Goal: Task Accomplishment & Management: Complete application form

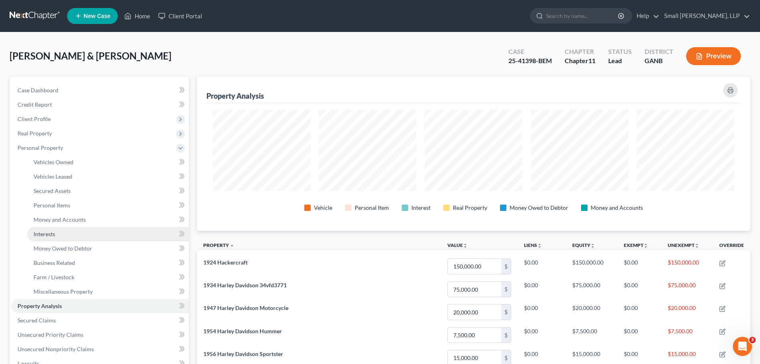
click at [83, 228] on link "Interests" at bounding box center [108, 234] width 162 height 14
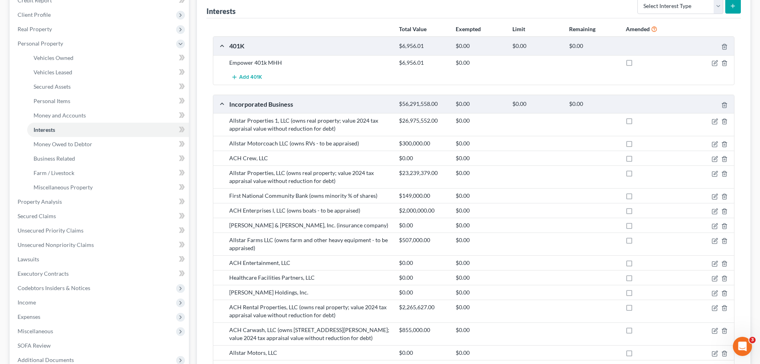
scroll to position [120, 0]
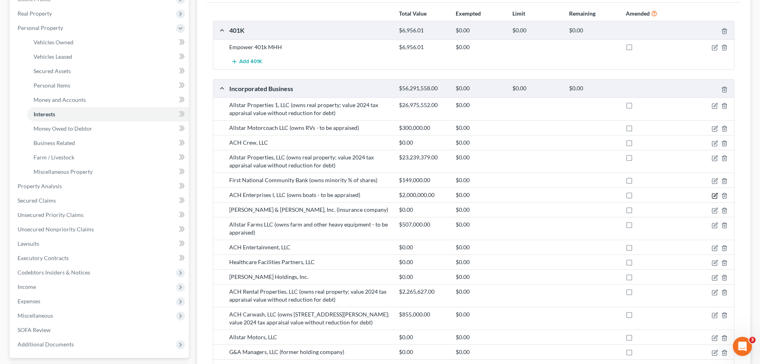
click at [713, 196] on icon "button" at bounding box center [715, 195] width 6 height 6
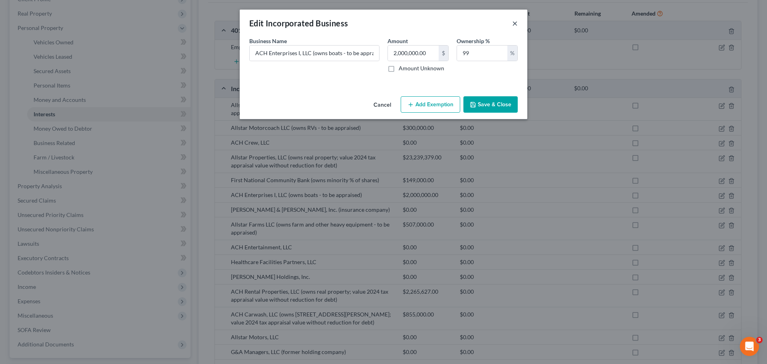
click at [516, 22] on button "×" at bounding box center [515, 23] width 6 height 10
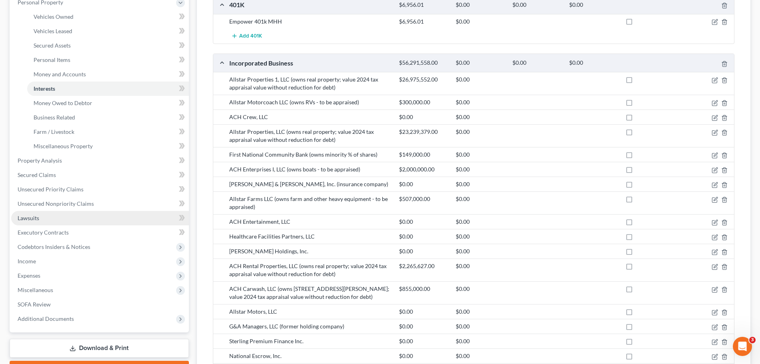
scroll to position [160, 0]
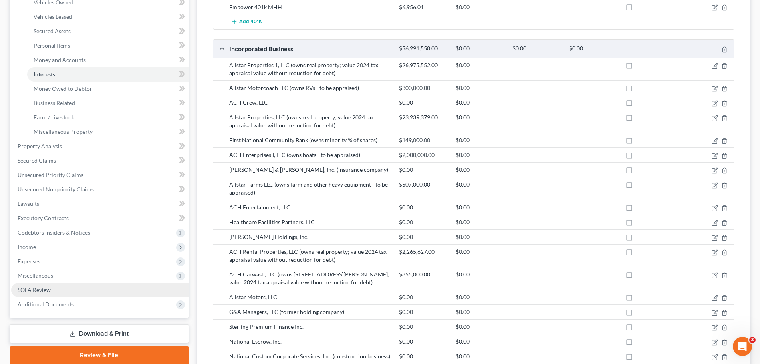
click at [65, 290] on link "SOFA Review" at bounding box center [100, 290] width 178 height 14
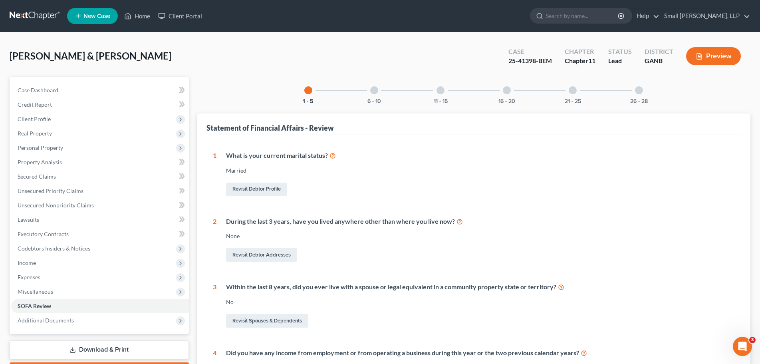
click at [572, 90] on div at bounding box center [573, 90] width 8 height 8
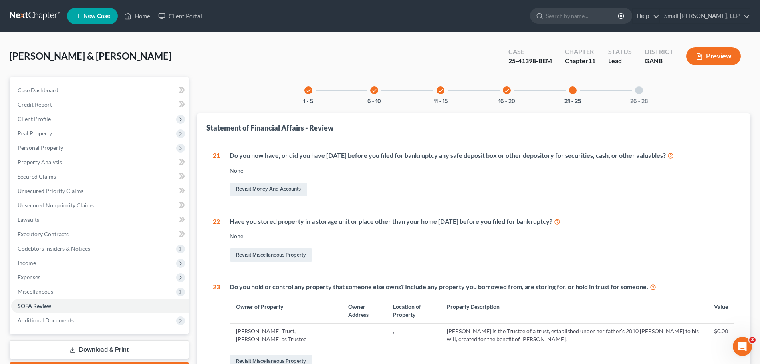
click at [641, 92] on div at bounding box center [639, 90] width 8 height 8
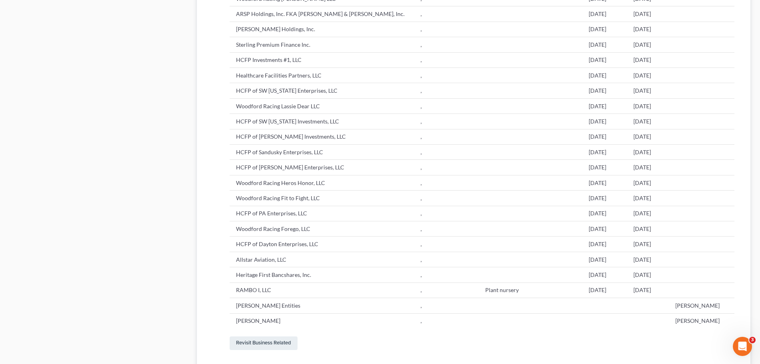
scroll to position [1038, 0]
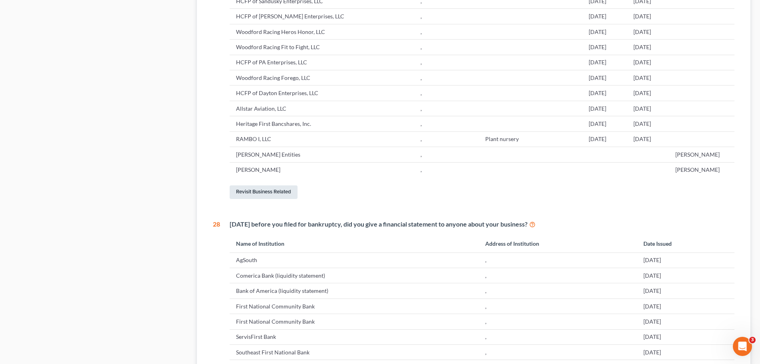
click at [274, 199] on link "Revisit Business Related" at bounding box center [264, 192] width 68 height 14
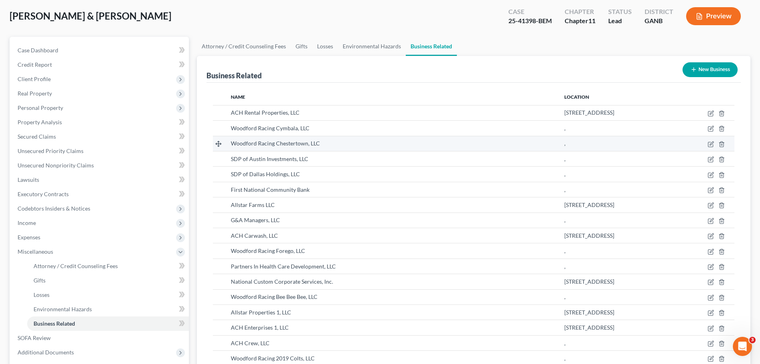
scroll to position [80, 0]
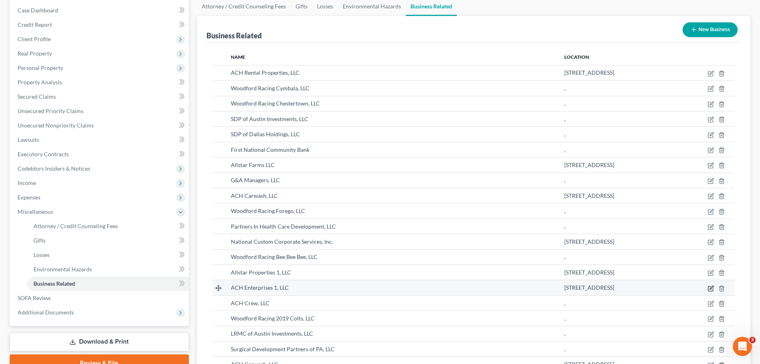
click at [710, 287] on icon "button" at bounding box center [711, 288] width 6 height 6
select select "member"
select select "10"
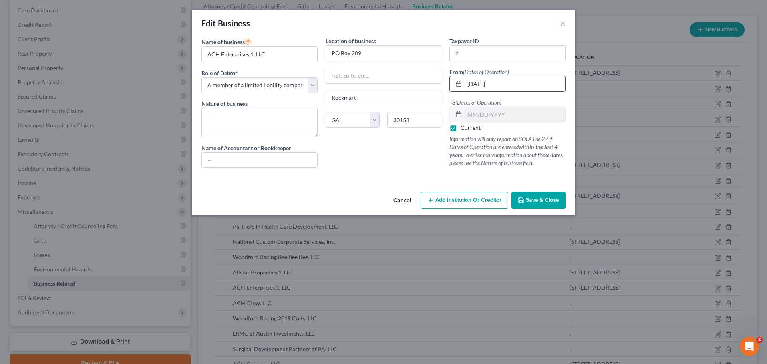
click at [517, 85] on input "[DATE]" at bounding box center [514, 83] width 101 height 15
type input "0"
type input "[DATE]"
click at [537, 206] on button "Save & Close" at bounding box center [538, 200] width 54 height 17
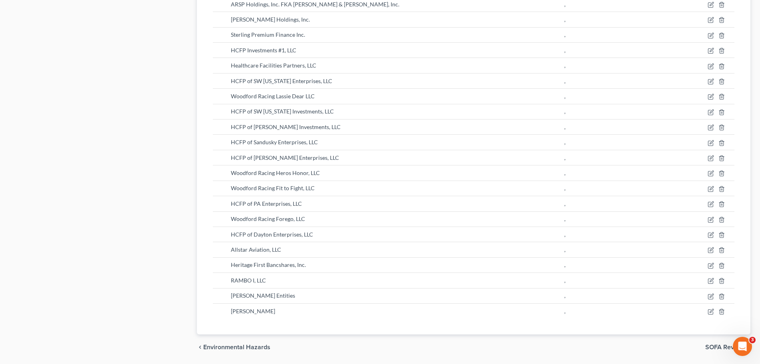
scroll to position [799, 0]
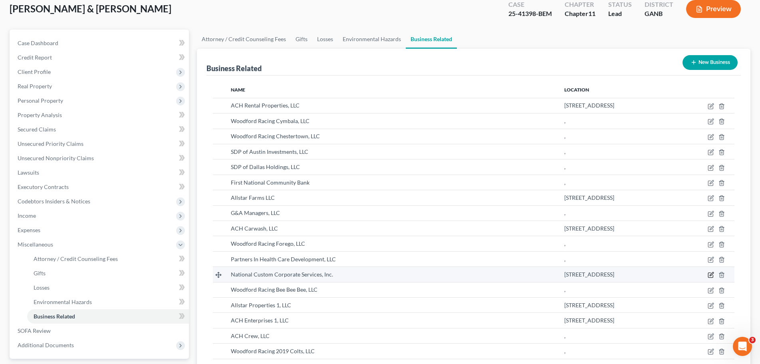
click at [710, 276] on icon "button" at bounding box center [712, 274] width 4 height 4
select select "owner"
select select "10"
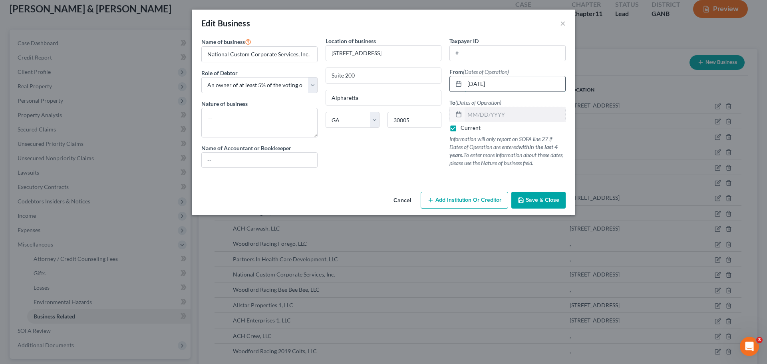
click at [507, 81] on input "[DATE]" at bounding box center [514, 83] width 101 height 15
drag, startPoint x: 507, startPoint y: 81, endPoint x: 448, endPoint y: 82, distance: 59.5
click at [448, 82] on div "Taxpayer ID From (Dates of Operation) 01/01/2021 To (Dates of Operation) Curren…" at bounding box center [507, 105] width 124 height 137
type input "11/25/1980"
click at [460, 128] on label "Current" at bounding box center [470, 128] width 20 height 8
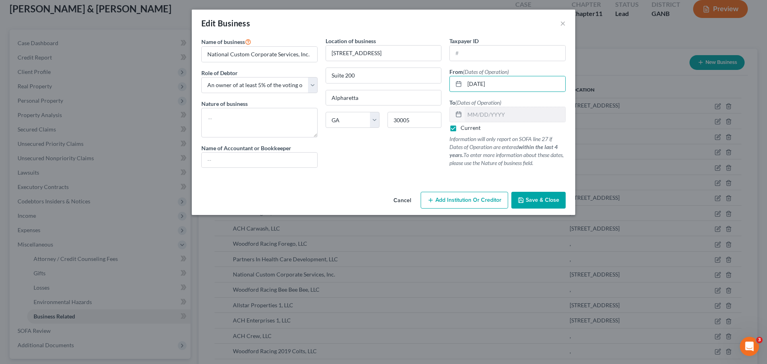
click at [464, 128] on input "Current" at bounding box center [466, 126] width 5 height 5
checkbox input "false"
click at [502, 113] on input "text" at bounding box center [514, 114] width 101 height 15
type input "09/19/2025"
click at [553, 203] on span "Save & Close" at bounding box center [542, 199] width 34 height 7
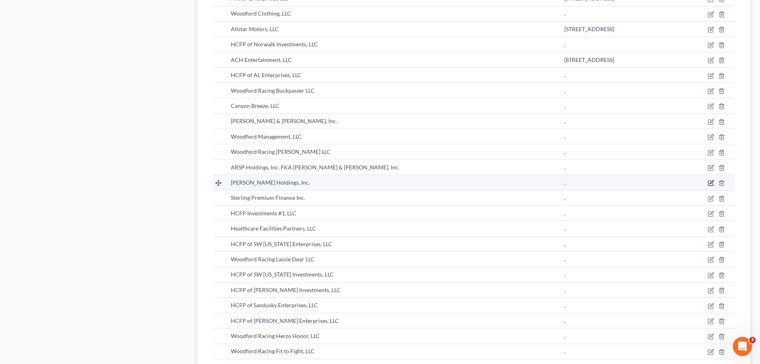
click at [709, 183] on icon "button" at bounding box center [711, 183] width 6 height 6
select select "owner"
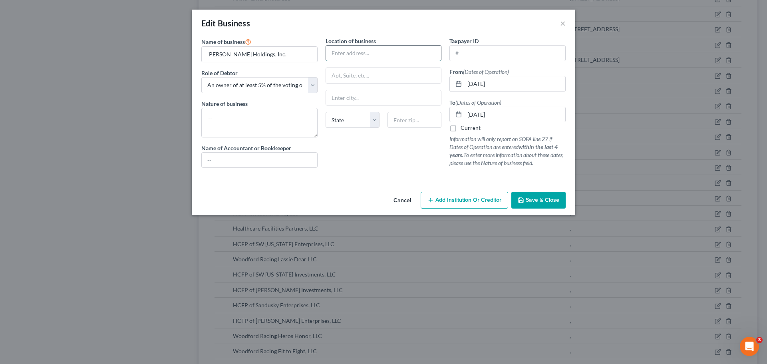
click at [361, 54] on input "text" at bounding box center [383, 53] width 115 height 15
type input "365 Northridge Road"
type input "Suite 400"
type input "Atlanta"
select select "10"
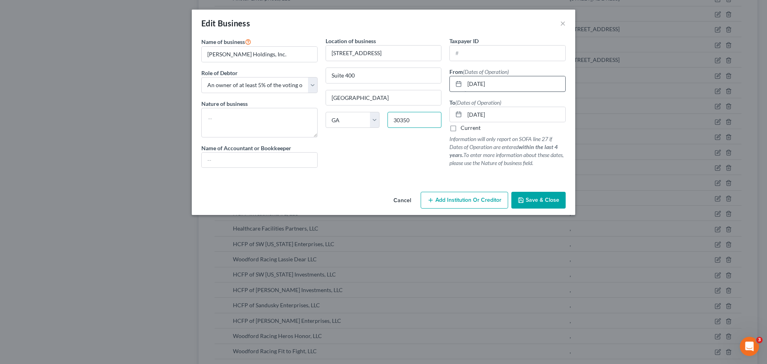
type input "30350"
click at [528, 85] on input "[DATE]" at bounding box center [514, 83] width 101 height 15
drag, startPoint x: 528, startPoint y: 85, endPoint x: 471, endPoint y: 82, distance: 57.2
click at [471, 82] on input "[DATE]" at bounding box center [514, 83] width 101 height 15
type input "[DATE]"
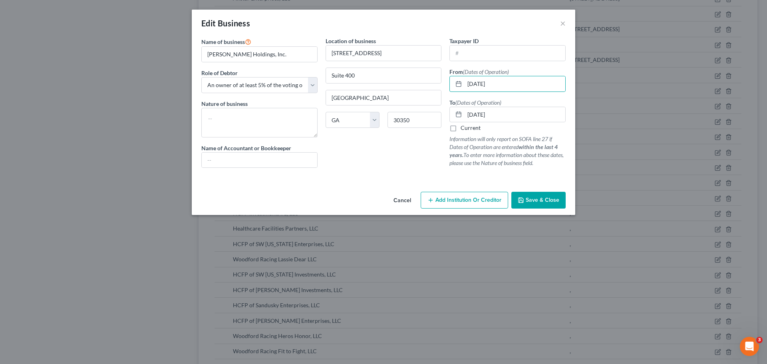
click at [460, 128] on label "Current" at bounding box center [470, 128] width 20 height 8
click at [464, 128] on input "Current" at bounding box center [466, 126] width 5 height 5
checkbox input "true"
click at [555, 197] on span "Save & Close" at bounding box center [542, 199] width 34 height 7
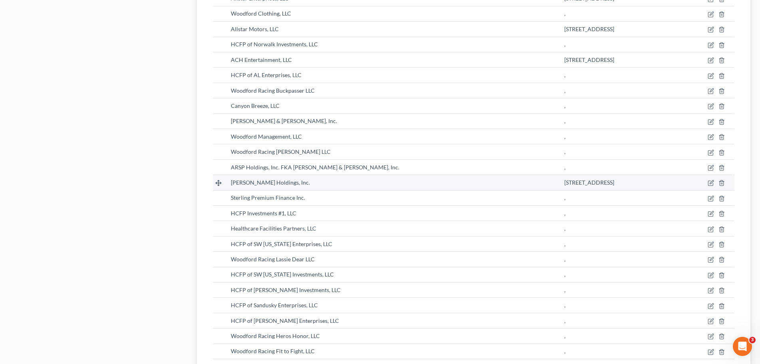
scroll to position [354, 0]
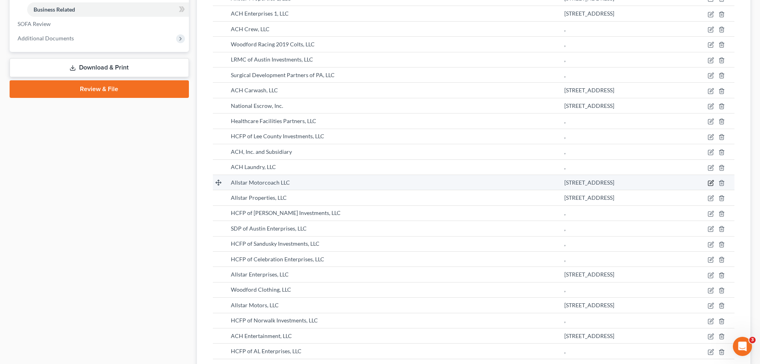
click at [713, 184] on icon "button" at bounding box center [710, 183] width 5 height 5
select select "member"
select select "10"
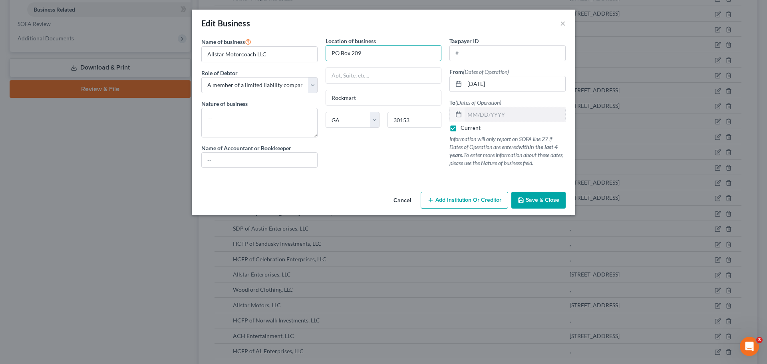
drag, startPoint x: 394, startPoint y: 55, endPoint x: 323, endPoint y: 55, distance: 71.5
click at [323, 55] on div "Location of business PO Box 209 Rockmart State AL AK AR AZ CA CO CT DE DC FL GA…" at bounding box center [383, 105] width 124 height 137
click at [499, 85] on input "[DATE]" at bounding box center [514, 83] width 101 height 15
drag, startPoint x: 503, startPoint y: 84, endPoint x: 438, endPoint y: 77, distance: 65.5
click at [438, 77] on div "Name of business * Allstar Motorcoach LLC Role of Debtor * Select A member of a…" at bounding box center [383, 109] width 372 height 144
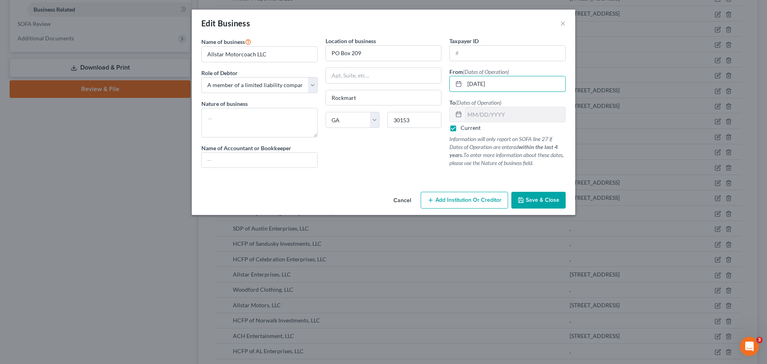
type input "[DATE]"
click at [529, 195] on button "Save & Close" at bounding box center [538, 200] width 54 height 17
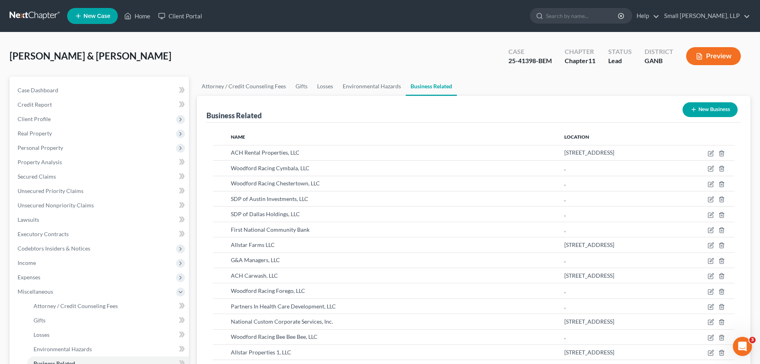
scroll to position [584, 0]
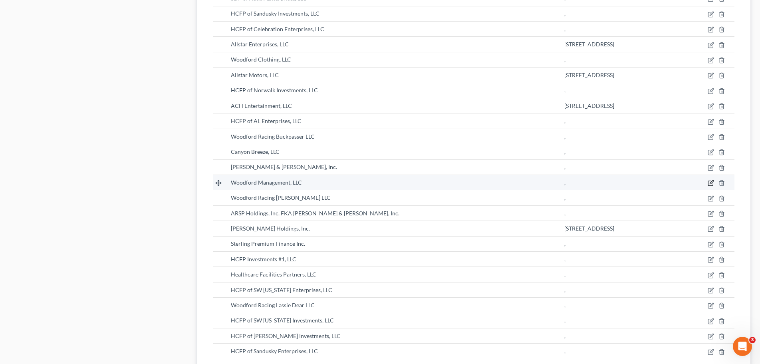
click at [710, 180] on icon "button" at bounding box center [711, 183] width 6 height 6
select select "member"
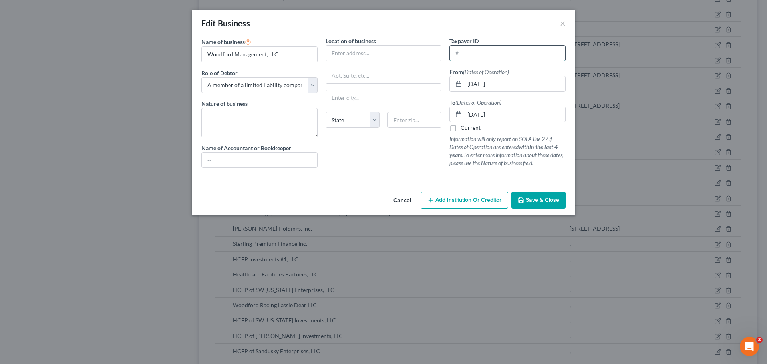
click at [478, 53] on input "text" at bounding box center [507, 53] width 115 height 15
click at [536, 82] on input "[DATE]" at bounding box center [514, 83] width 101 height 15
type input "[DATE]"
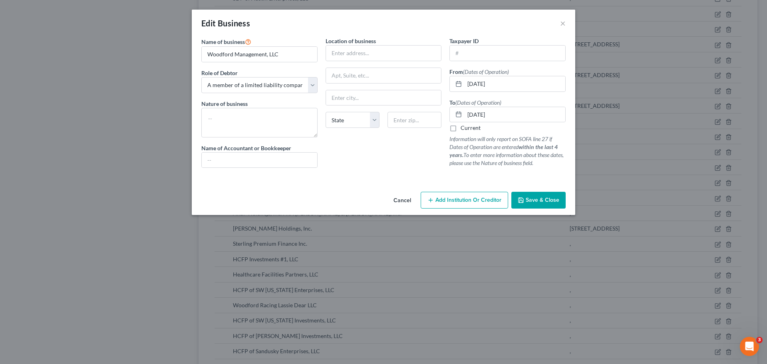
click at [471, 127] on label "Current" at bounding box center [470, 128] width 20 height 8
click at [469, 127] on input "Current" at bounding box center [466, 126] width 5 height 5
checkbox input "true"
click at [520, 100] on div "To (Dates of Operation) 09/12/2025 Current Information will only report on SOFA…" at bounding box center [507, 132] width 116 height 69
click at [558, 200] on span "Save & Close" at bounding box center [542, 199] width 34 height 7
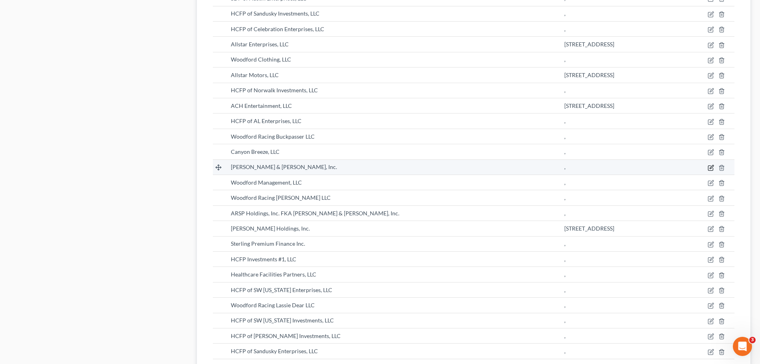
click at [712, 167] on icon "button" at bounding box center [712, 167] width 4 height 4
select select "owner"
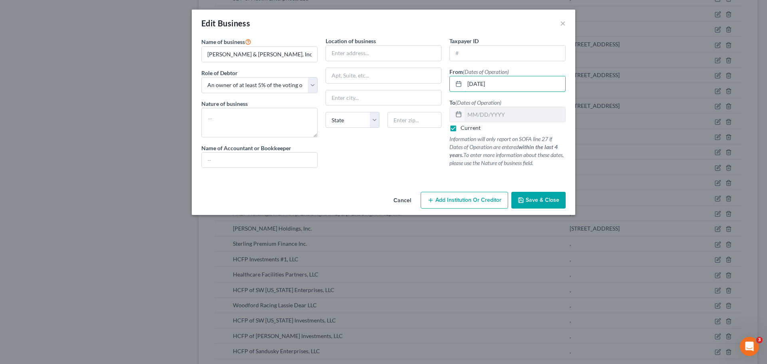
drag, startPoint x: 517, startPoint y: 88, endPoint x: 442, endPoint y: 87, distance: 75.9
click at [442, 87] on div "Name of business * Hawkins & Rawlinson, Inc. Role of Debtor * Select A member o…" at bounding box center [383, 109] width 372 height 144
type input "[DATE]"
click at [547, 193] on button "Save & Close" at bounding box center [538, 200] width 54 height 17
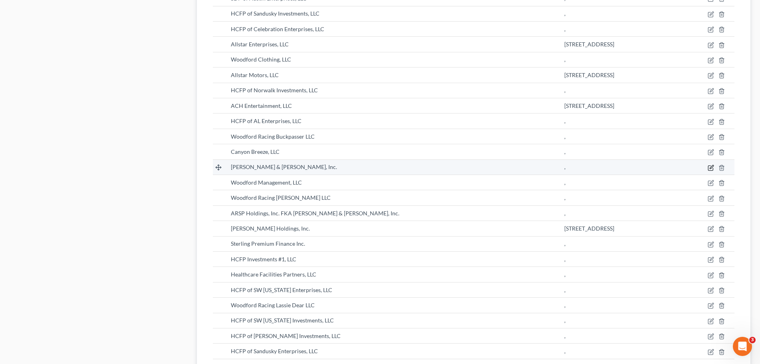
click at [710, 168] on icon "button" at bounding box center [712, 167] width 4 height 4
select select "owner"
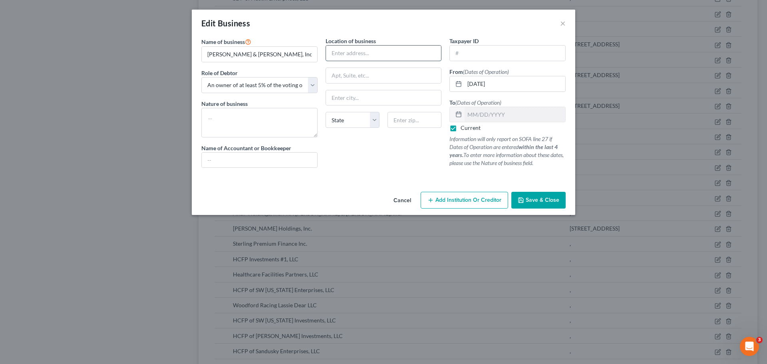
click at [357, 53] on input "text" at bounding box center [383, 53] width 115 height 15
type input "3015 Winward Plaza Dr."
type input "Suite 200"
type input "a"
type input "Alpharetta"
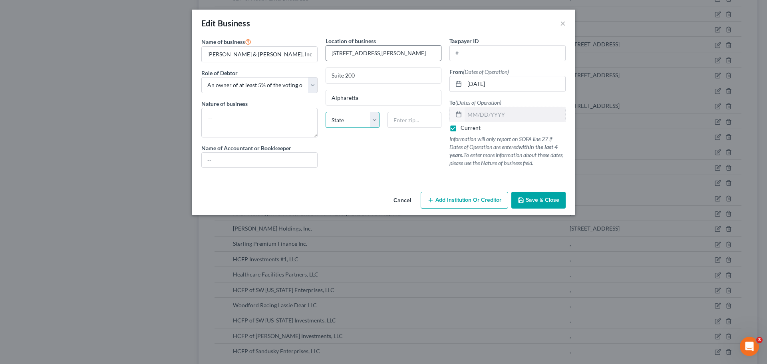
select select "10"
type input "30005"
click at [530, 198] on span "Save & Close" at bounding box center [542, 199] width 34 height 7
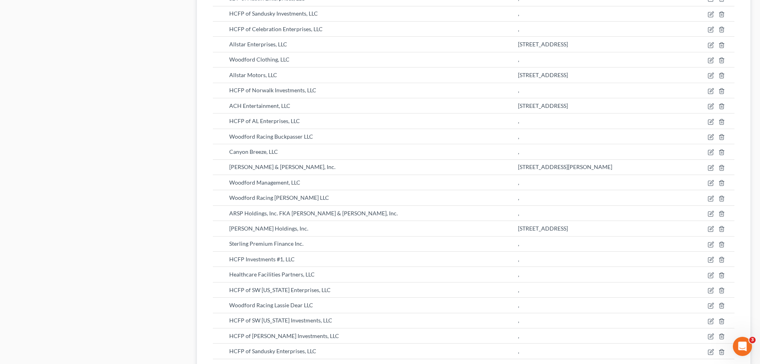
click at [155, 192] on div "Case Dashboard Payments Invoices Payments Payments Credit Report Client Profile" at bounding box center [99, 31] width 187 height 1076
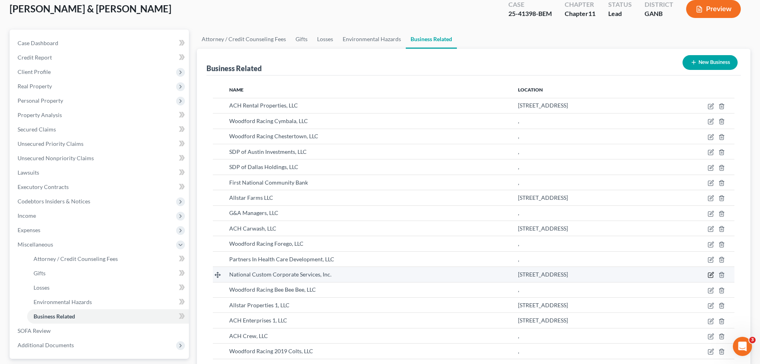
click at [710, 273] on icon "button" at bounding box center [710, 275] width 5 height 5
select select "owner"
select select "10"
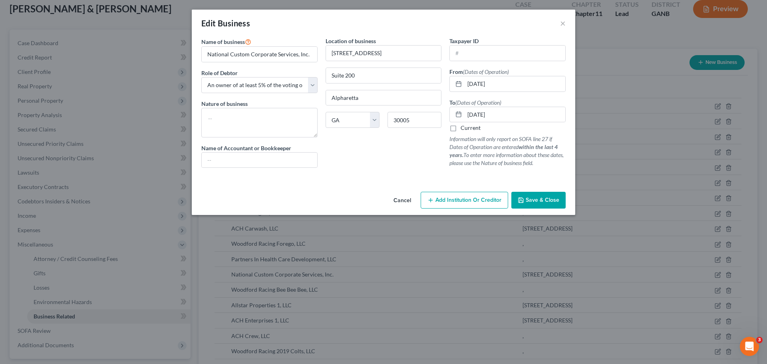
click at [460, 127] on label "Current" at bounding box center [470, 128] width 20 height 8
click at [464, 127] on input "Current" at bounding box center [466, 126] width 5 height 5
checkbox input "true"
drag, startPoint x: 508, startPoint y: 84, endPoint x: 423, endPoint y: 88, distance: 85.6
click at [423, 88] on div "Name of business * National Custom Corporate Services, Inc. Role of Debtor * Se…" at bounding box center [383, 109] width 372 height 144
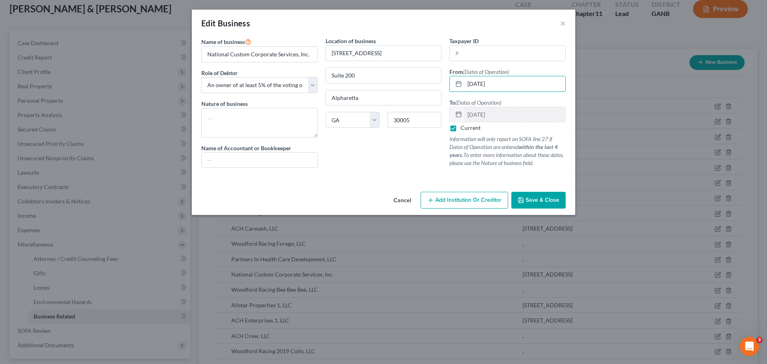
type input "[DATE]"
click at [564, 196] on button "Save & Close" at bounding box center [538, 200] width 54 height 17
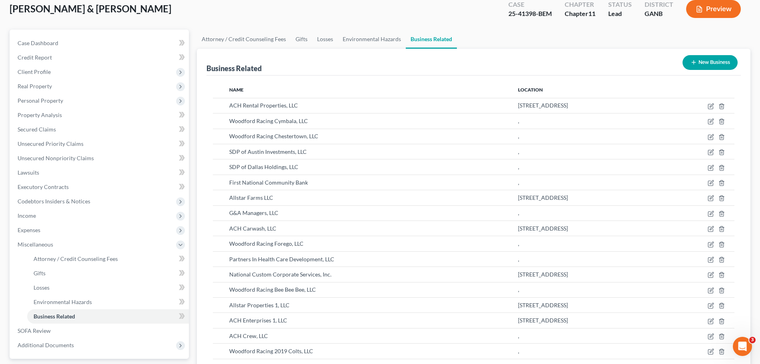
click at [515, 68] on div "Business Related New Business" at bounding box center [473, 62] width 534 height 27
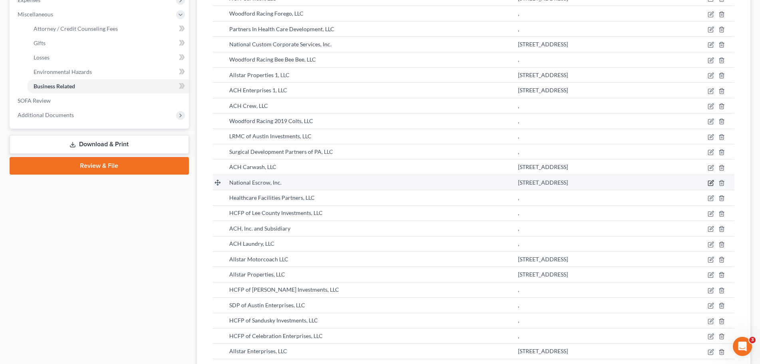
click at [712, 182] on icon "button" at bounding box center [712, 182] width 4 height 4
select select "owner"
select select "10"
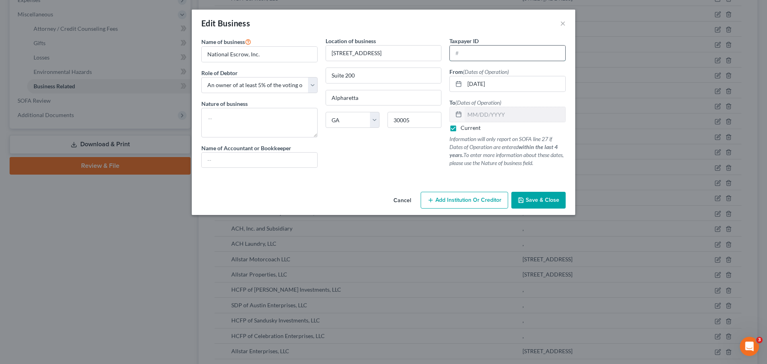
click at [509, 52] on input "text" at bounding box center [507, 53] width 115 height 15
drag, startPoint x: 518, startPoint y: 85, endPoint x: 381, endPoint y: 85, distance: 137.0
click at [381, 85] on div "Name of business * National Escrow, Inc. Role of Debtor * Select A member of a …" at bounding box center [383, 109] width 372 height 144
type input "[DATE]"
click at [553, 200] on span "Save & Close" at bounding box center [542, 199] width 34 height 7
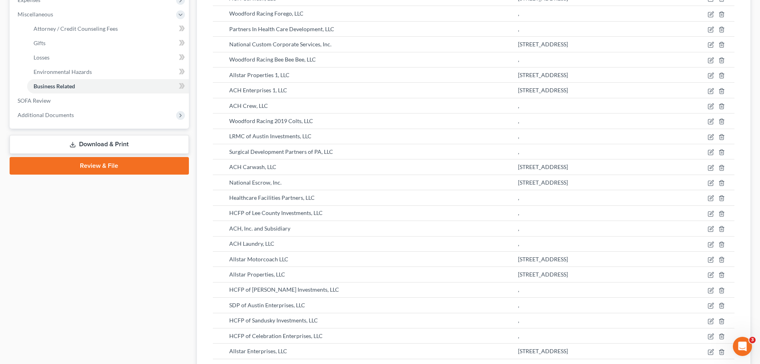
click at [115, 261] on div "Case Dashboard Payments Invoices Payments Payments Credit Report Client Profile" at bounding box center [99, 338] width 187 height 1076
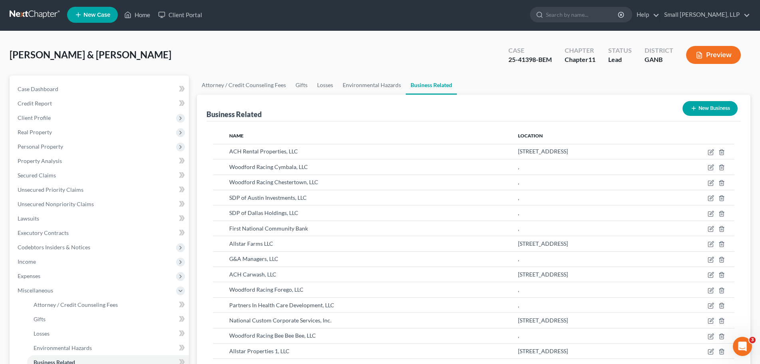
scroll to position [645, 0]
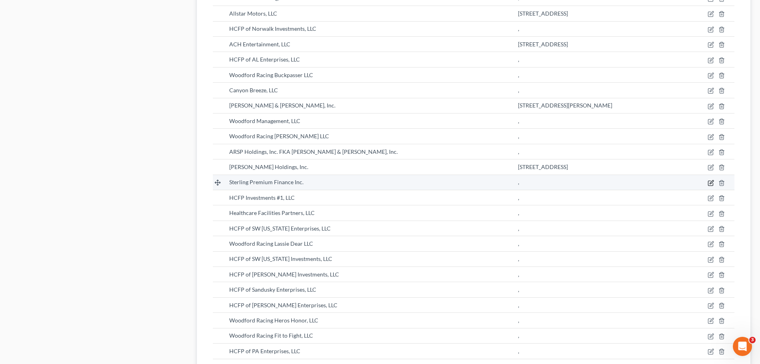
click at [710, 181] on icon "button" at bounding box center [710, 182] width 5 height 5
select select "owner"
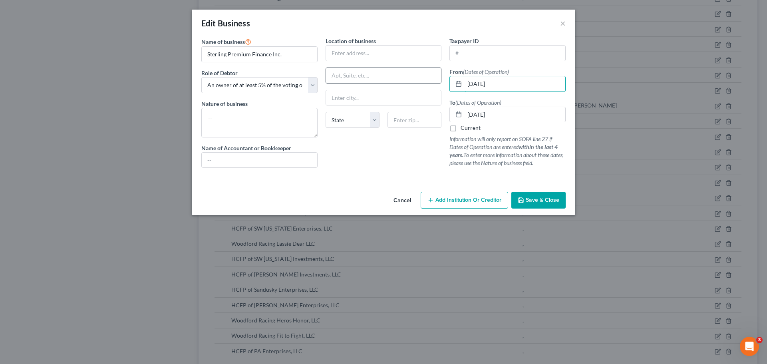
drag, startPoint x: 511, startPoint y: 83, endPoint x: 361, endPoint y: 80, distance: 149.8
click at [361, 80] on div "Name of business * Sterling Premium Finance Inc. Role of Debtor * Select A memb…" at bounding box center [383, 109] width 372 height 144
click at [468, 131] on label "Current" at bounding box center [470, 128] width 20 height 8
click at [468, 129] on input "Current" at bounding box center [466, 126] width 5 height 5
checkbox input "true"
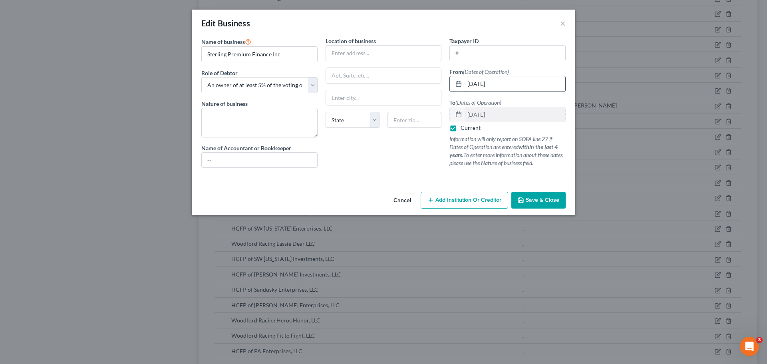
drag, startPoint x: 523, startPoint y: 89, endPoint x: 461, endPoint y: 87, distance: 61.5
click at [461, 87] on div "[DATE]" at bounding box center [507, 84] width 116 height 16
type input "[DATE]"
click at [551, 196] on button "Save & Close" at bounding box center [538, 200] width 54 height 17
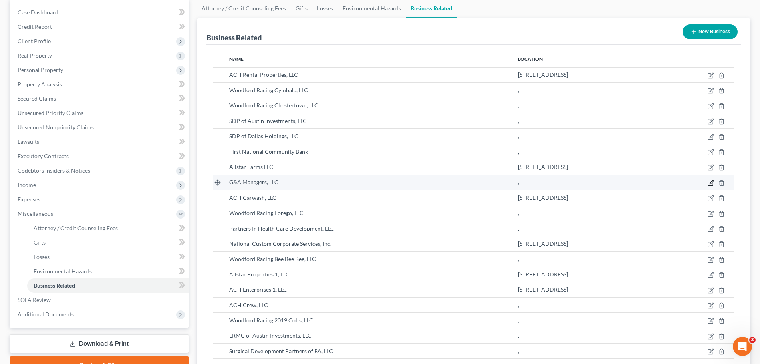
click at [712, 180] on icon "button" at bounding box center [712, 182] width 4 height 4
select select "member"
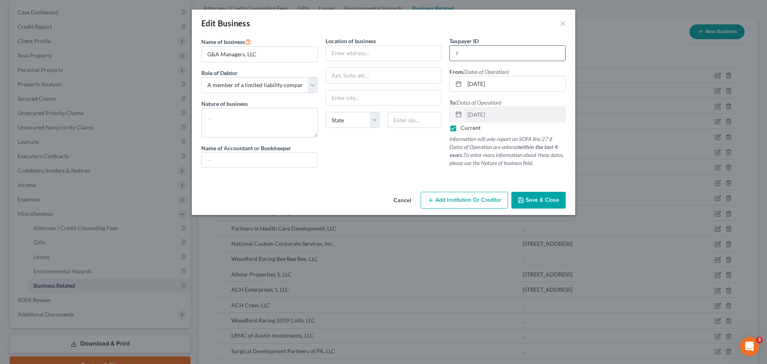
click at [496, 56] on input "text" at bounding box center [507, 53] width 115 height 15
drag, startPoint x: 513, startPoint y: 81, endPoint x: 406, endPoint y: 81, distance: 107.8
click at [406, 81] on div "Name of business * G&A Managers, LLC Role of Debtor * Select A member of a limi…" at bounding box center [383, 109] width 372 height 144
type input "[DATE]"
click at [420, 53] on input "text" at bounding box center [383, 53] width 115 height 15
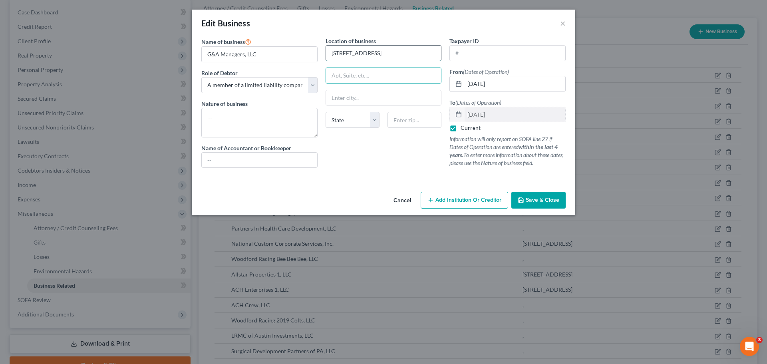
click at [421, 53] on input "3015 Windward Plaza" at bounding box center [383, 53] width 115 height 15
type input "3015 Windward Plaza Drive"
type input "Suite 200"
type input "Alpharetta"
select select "10"
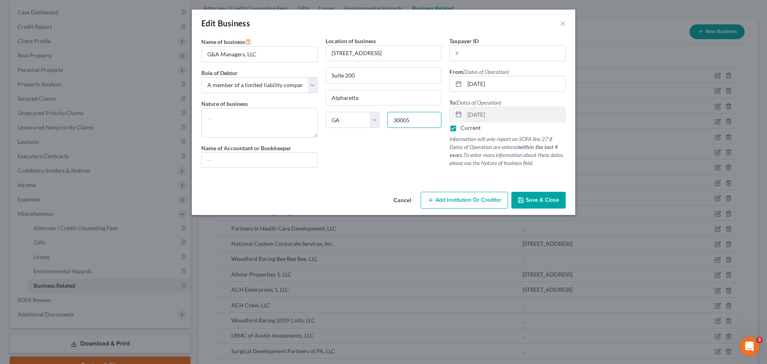
type input "30005"
click at [556, 199] on span "Save & Close" at bounding box center [542, 199] width 34 height 7
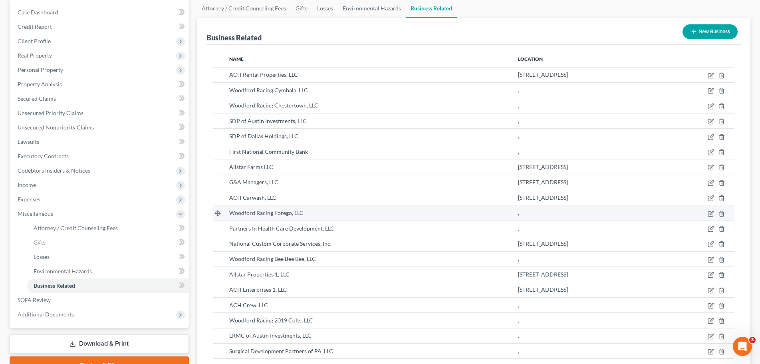
scroll to position [354, 0]
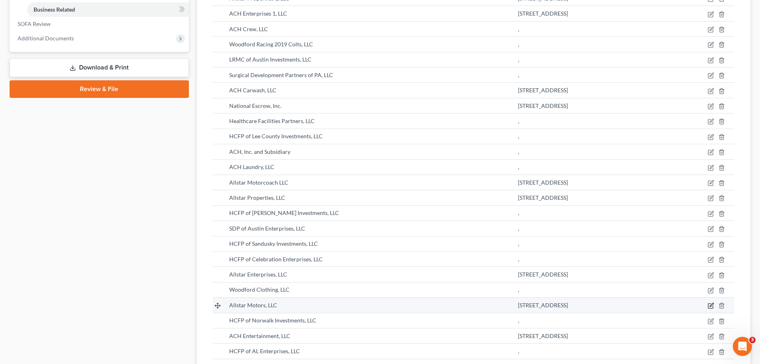
click at [711, 304] on icon "button" at bounding box center [711, 305] width 6 height 6
select select "member"
select select "10"
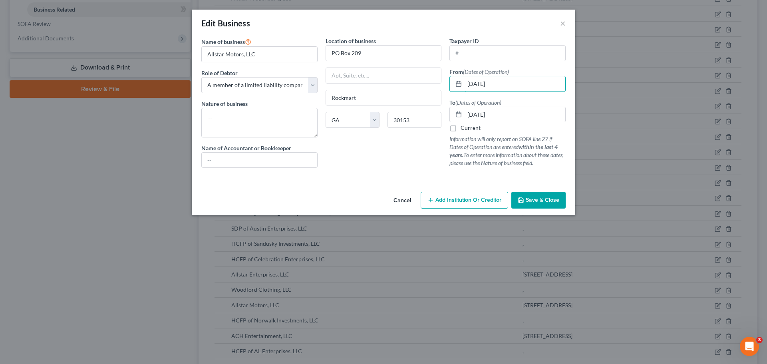
drag, startPoint x: 508, startPoint y: 80, endPoint x: 437, endPoint y: 85, distance: 70.8
click at [437, 85] on div "Name of business * Allstar Motors, LLC Role of Debtor * Select A member of a li…" at bounding box center [383, 109] width 372 height 144
type input "[DATE]"
click at [460, 129] on label "Current" at bounding box center [470, 128] width 20 height 8
click at [464, 129] on input "Current" at bounding box center [466, 126] width 5 height 5
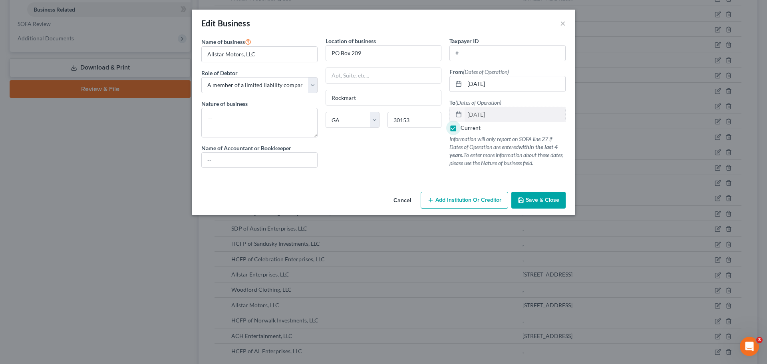
click at [461, 128] on label "Current" at bounding box center [470, 128] width 20 height 8
click at [464, 128] on input "Current" at bounding box center [466, 126] width 5 height 5
click at [460, 129] on label "Current" at bounding box center [470, 128] width 20 height 8
click at [464, 129] on input "Current" at bounding box center [466, 126] width 5 height 5
click at [460, 129] on label "Current" at bounding box center [470, 128] width 20 height 8
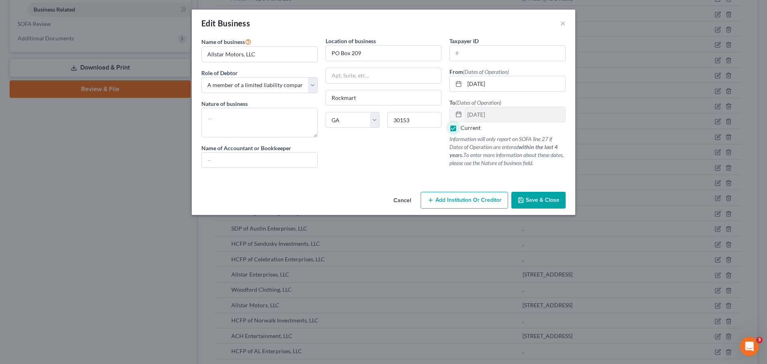
click at [464, 129] on input "Current" at bounding box center [466, 126] width 5 height 5
checkbox input "false"
click at [552, 198] on span "Save & Close" at bounding box center [542, 199] width 34 height 7
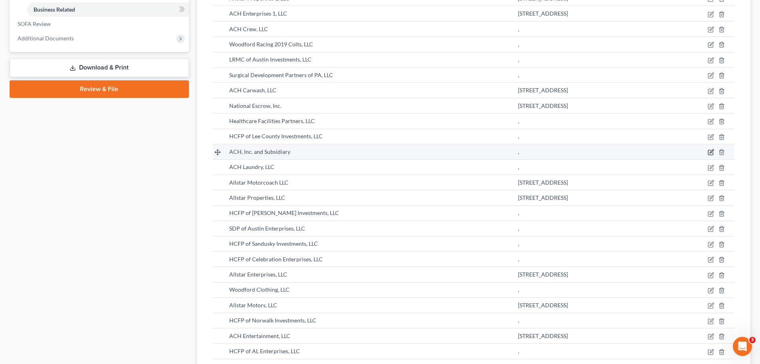
click at [709, 149] on icon "button" at bounding box center [711, 152] width 6 height 6
select select "owner"
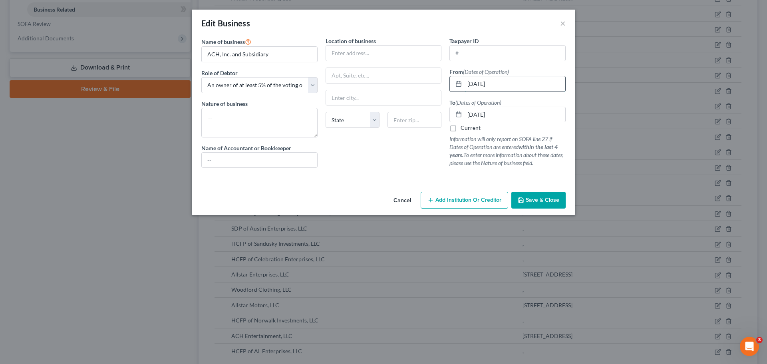
click at [512, 87] on input "[DATE]" at bounding box center [514, 83] width 101 height 15
drag, startPoint x: 513, startPoint y: 87, endPoint x: 388, endPoint y: 84, distance: 124.6
click at [388, 84] on div "Name of business * ACH, Inc. and Subsidiary Role of Debtor * Select A member of…" at bounding box center [383, 109] width 372 height 144
type input "[DATE]"
click at [460, 131] on label "Current" at bounding box center [470, 128] width 20 height 8
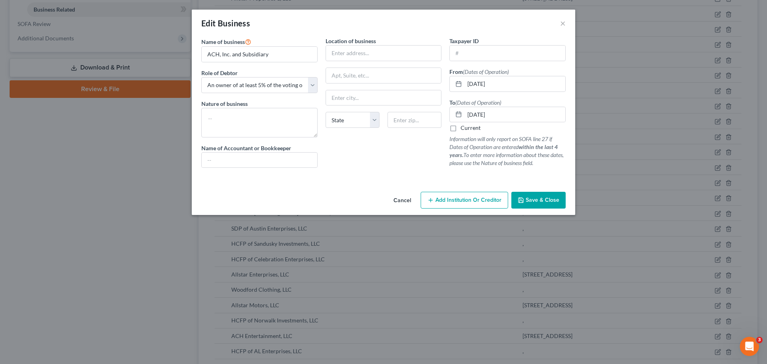
click at [464, 129] on input "Current" at bounding box center [466, 126] width 5 height 5
checkbox input "true"
click at [548, 195] on button "Save & Close" at bounding box center [538, 200] width 54 height 17
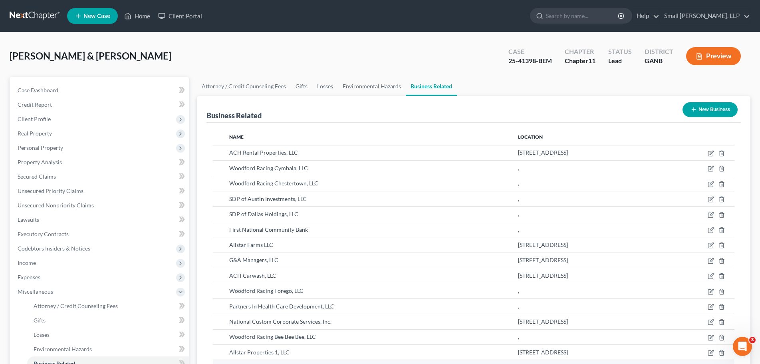
scroll to position [323, 0]
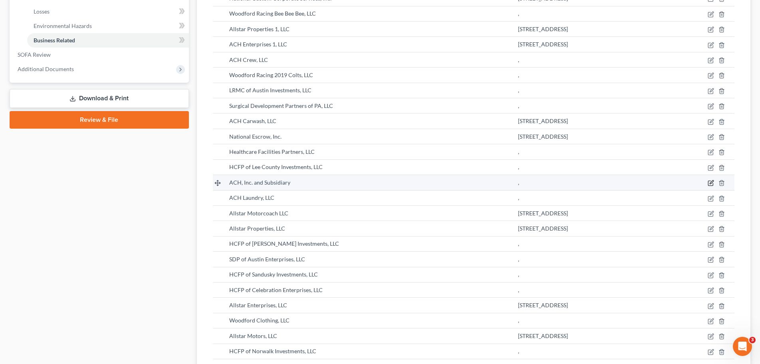
click at [710, 182] on icon "button" at bounding box center [711, 183] width 6 height 6
select select "owner"
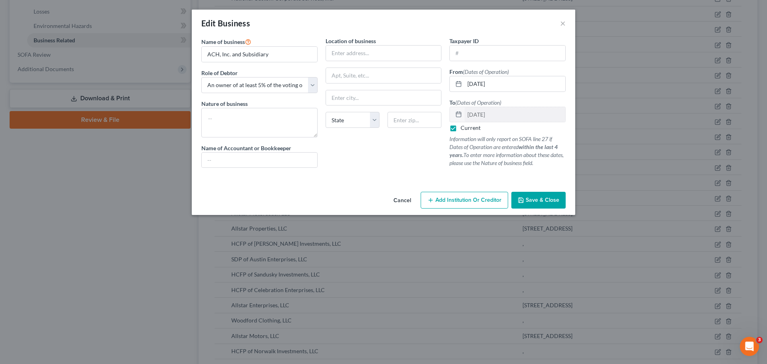
click at [460, 129] on div "Current" at bounding box center [507, 128] width 116 height 8
click at [460, 128] on label "Current" at bounding box center [470, 128] width 20 height 8
click at [464, 128] on input "Current" at bounding box center [466, 126] width 5 height 5
checkbox input "false"
drag, startPoint x: 518, startPoint y: 117, endPoint x: 455, endPoint y: 115, distance: 62.7
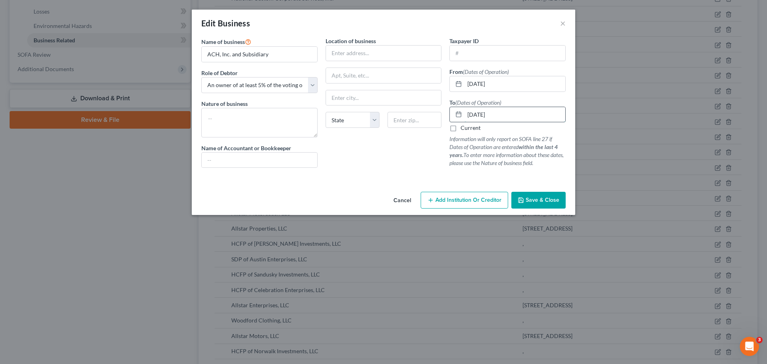
click at [455, 115] on div "[DATE]" at bounding box center [507, 115] width 116 height 16
type input "[DATE]"
click at [542, 196] on button "Save & Close" at bounding box center [538, 200] width 54 height 17
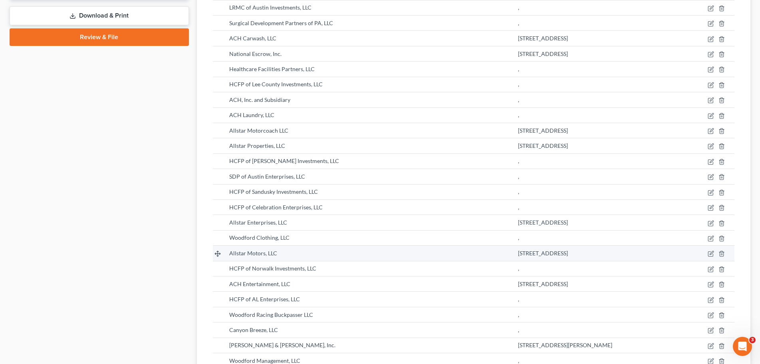
scroll to position [409, 0]
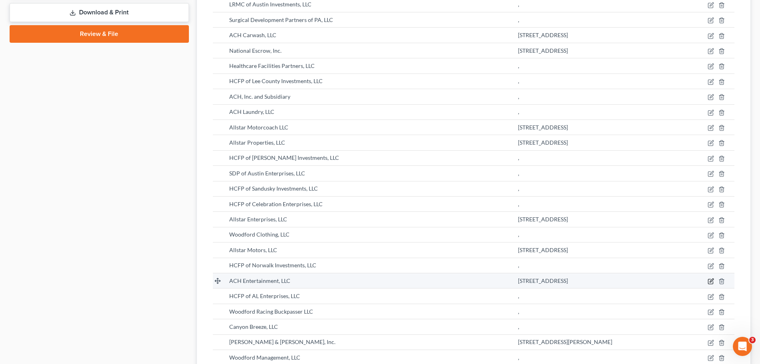
click at [713, 281] on icon "button" at bounding box center [710, 281] width 5 height 5
select select "member"
select select "10"
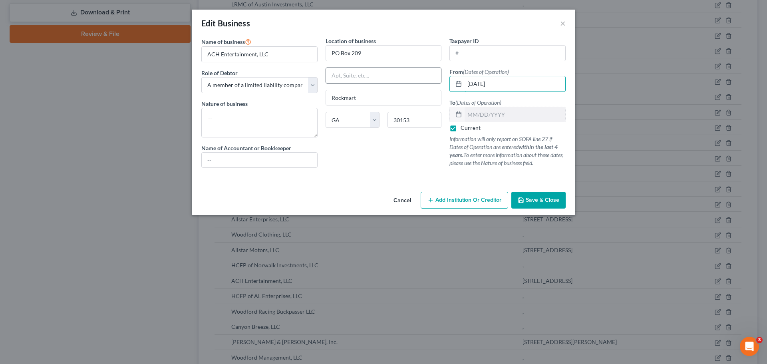
drag, startPoint x: 503, startPoint y: 86, endPoint x: 407, endPoint y: 82, distance: 96.3
click at [407, 82] on div "Name of business * ACH Entertainment, LLC Role of Debtor * Select A member of a…" at bounding box center [383, 109] width 372 height 144
type input "[DATE]"
click at [542, 200] on span "Save & Close" at bounding box center [542, 199] width 34 height 7
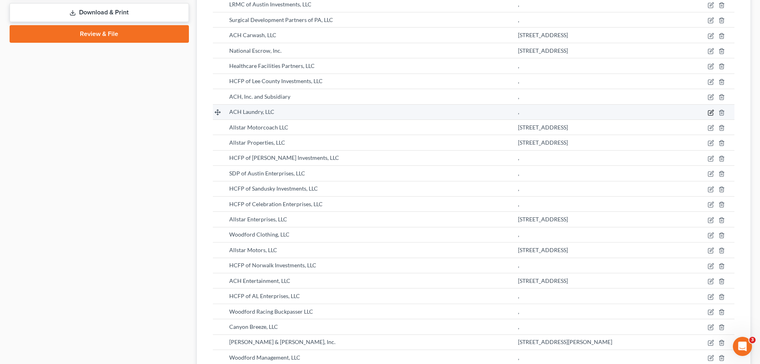
click at [709, 111] on icon "button" at bounding box center [711, 112] width 6 height 6
select select "member"
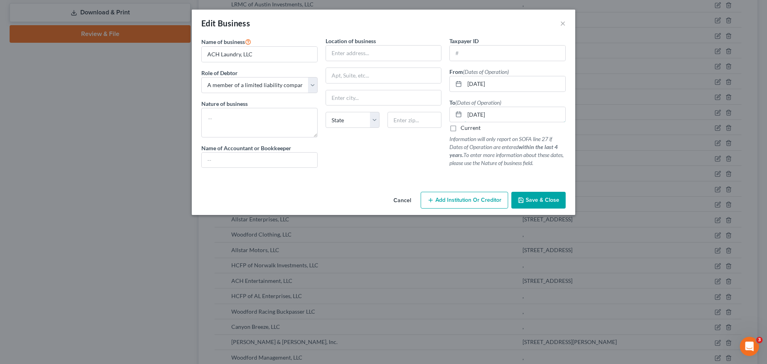
drag, startPoint x: 523, startPoint y: 110, endPoint x: 337, endPoint y: 111, distance: 185.7
click at [337, 111] on div "Name of business * ACH Laundry, LLC Role of Debtor * Select A member of a limit…" at bounding box center [383, 109] width 372 height 144
type input "[DATE]"
click at [530, 85] on input "[DATE]" at bounding box center [514, 83] width 101 height 15
drag, startPoint x: 530, startPoint y: 85, endPoint x: 368, endPoint y: 88, distance: 161.7
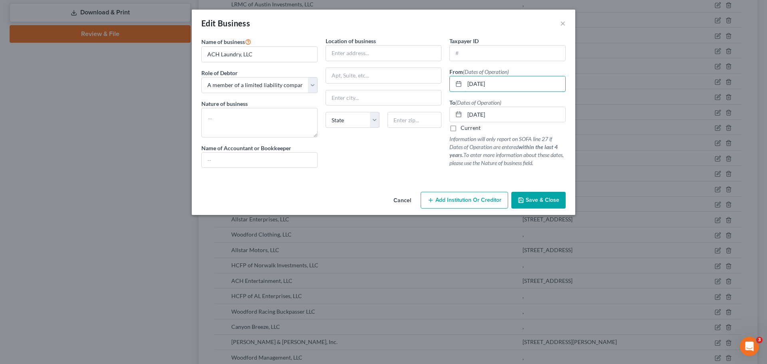
click at [368, 88] on div "Name of business * ACH Laundry, LLC Role of Debtor * Select A member of a limit…" at bounding box center [383, 109] width 372 height 144
type input "[DATE]"
click at [548, 197] on span "Save & Close" at bounding box center [542, 199] width 34 height 7
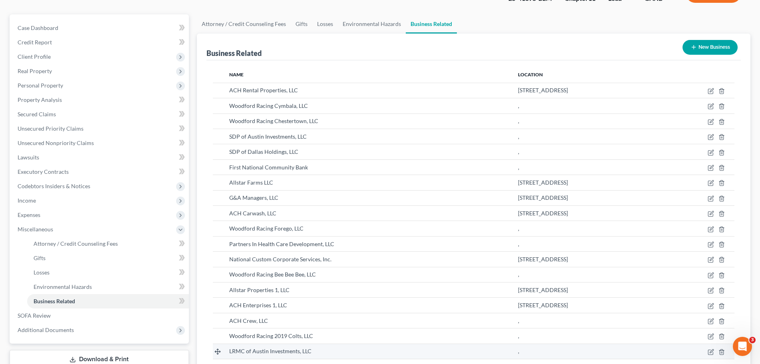
scroll to position [446, 0]
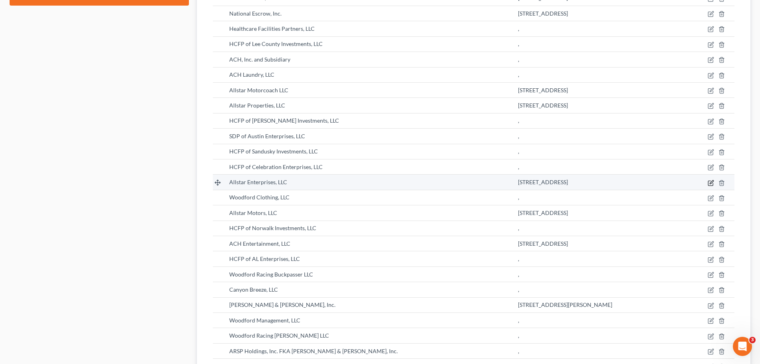
click at [712, 183] on icon "button" at bounding box center [711, 183] width 6 height 6
select select "member"
select select "10"
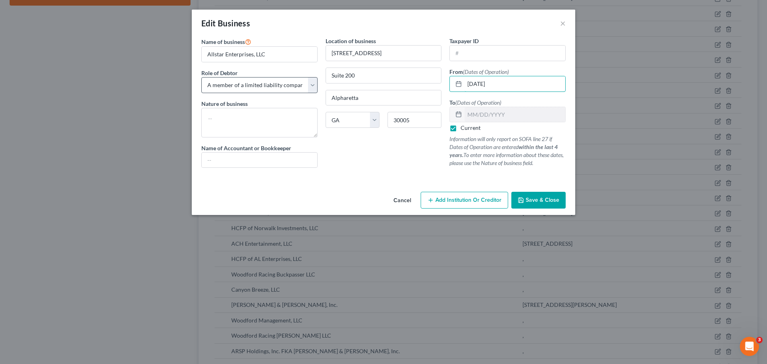
drag, startPoint x: 507, startPoint y: 86, endPoint x: 253, endPoint y: 81, distance: 253.6
click at [264, 81] on div "Name of business * Allstar Enterprises, LLC Role of Debtor * Select A member of…" at bounding box center [383, 109] width 372 height 144
type input "[DATE]"
click at [559, 198] on button "Save & Close" at bounding box center [538, 200] width 54 height 17
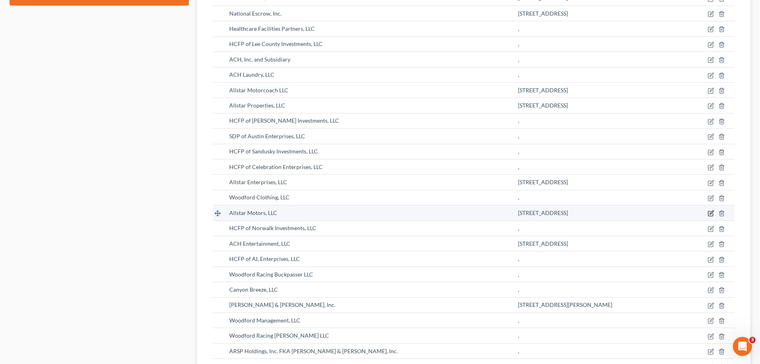
click at [709, 214] on icon "button" at bounding box center [711, 213] width 6 height 6
select select "member"
select select "10"
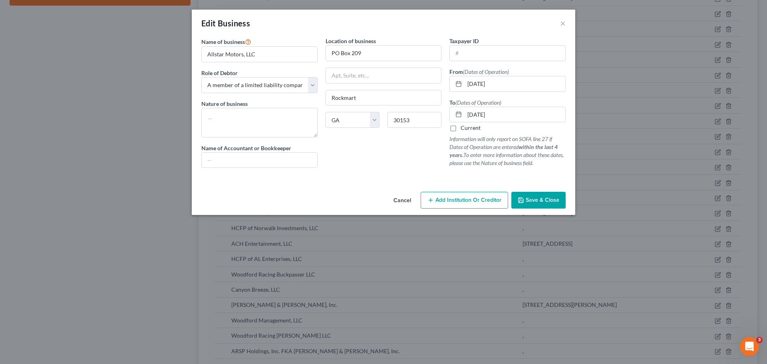
click at [549, 194] on button "Save & Close" at bounding box center [538, 200] width 54 height 17
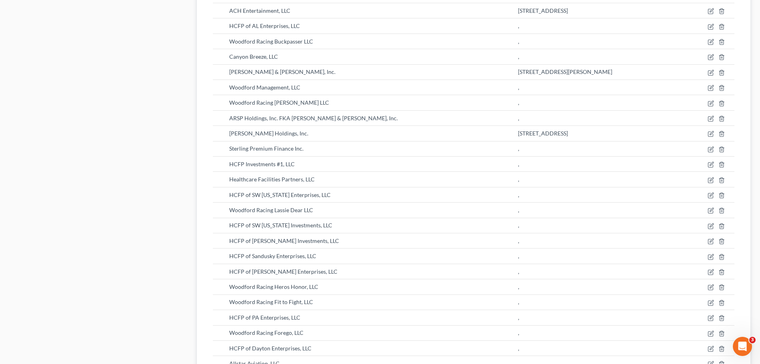
scroll to position [819, 0]
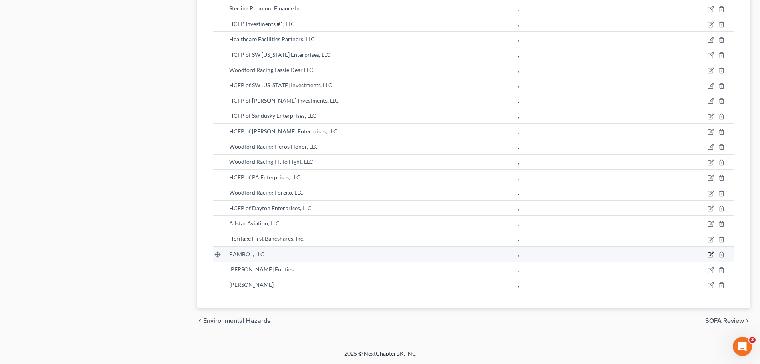
click at [711, 254] on icon "button" at bounding box center [711, 254] width 6 height 6
select select "member"
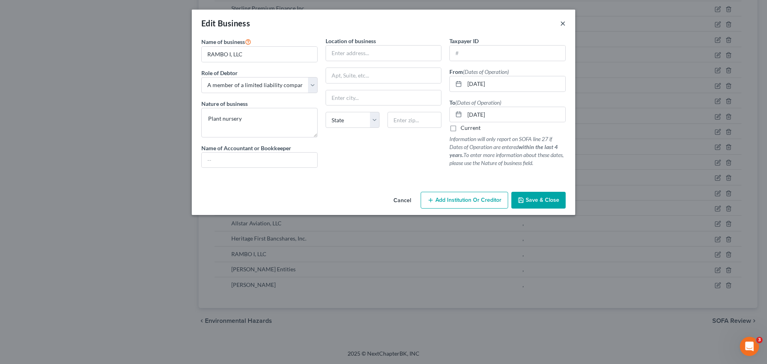
click at [562, 22] on button "×" at bounding box center [563, 23] width 6 height 10
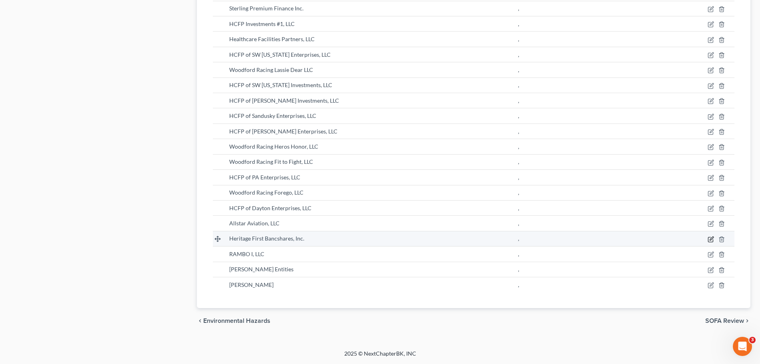
click at [712, 240] on icon "button" at bounding box center [711, 239] width 6 height 6
select select "owner"
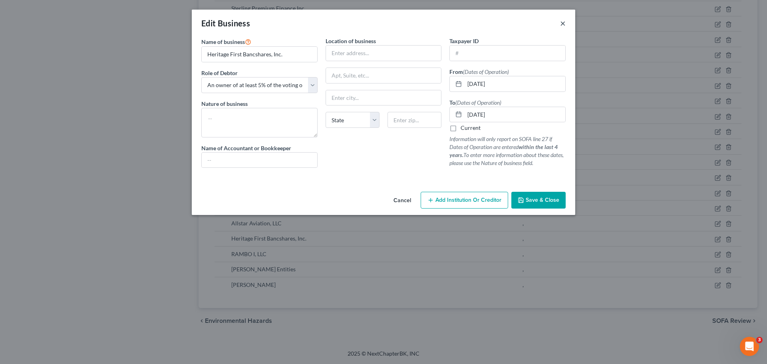
click at [561, 18] on button "×" at bounding box center [563, 23] width 6 height 10
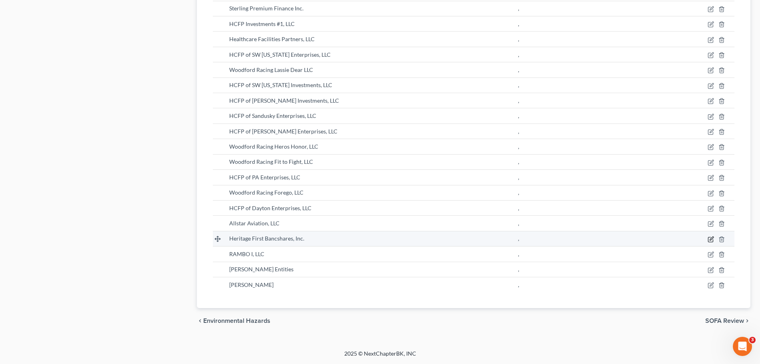
click at [708, 239] on icon "button" at bounding box center [710, 239] width 5 height 5
select select "owner"
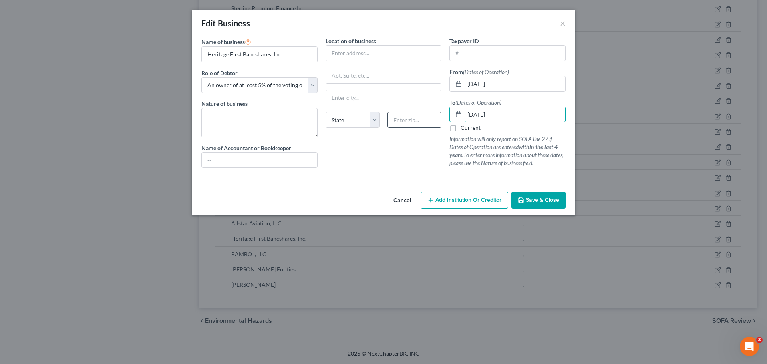
drag, startPoint x: 505, startPoint y: 111, endPoint x: 396, endPoint y: 112, distance: 109.0
click at [396, 112] on div "Name of business * Heritage First Bancshares, Inc. Role of Debtor * Select A me…" at bounding box center [383, 109] width 372 height 144
type input "[DATE]"
click at [511, 87] on input "[DATE]" at bounding box center [514, 83] width 101 height 15
drag, startPoint x: 505, startPoint y: 83, endPoint x: 337, endPoint y: 88, distance: 168.2
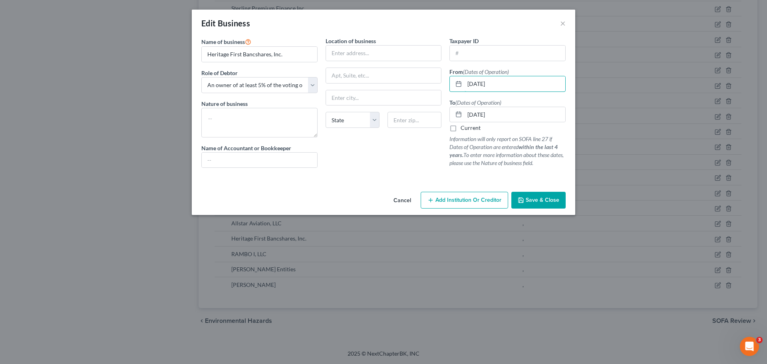
click at [337, 88] on div "Name of business * Heritage First Bancshares, Inc. Role of Debtor * Select A me…" at bounding box center [383, 109] width 372 height 144
type input "[DATE]"
click at [541, 196] on span "Save & Close" at bounding box center [542, 199] width 34 height 7
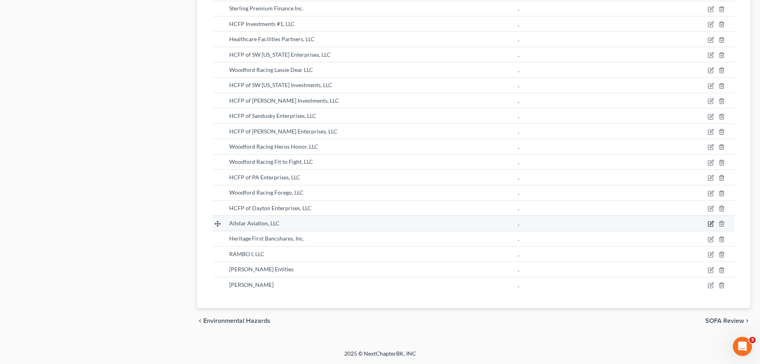
click at [710, 224] on icon "button" at bounding box center [712, 223] width 4 height 4
select select "member"
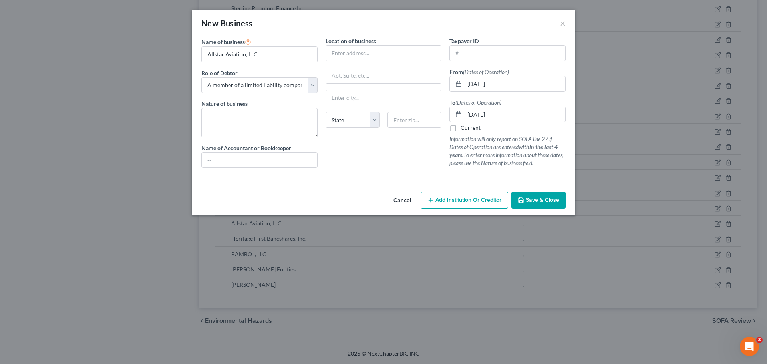
click at [557, 22] on div "New Business ×" at bounding box center [383, 23] width 383 height 27
click at [559, 22] on div "New Business ×" at bounding box center [383, 23] width 383 height 27
click at [561, 22] on button "×" at bounding box center [563, 23] width 6 height 10
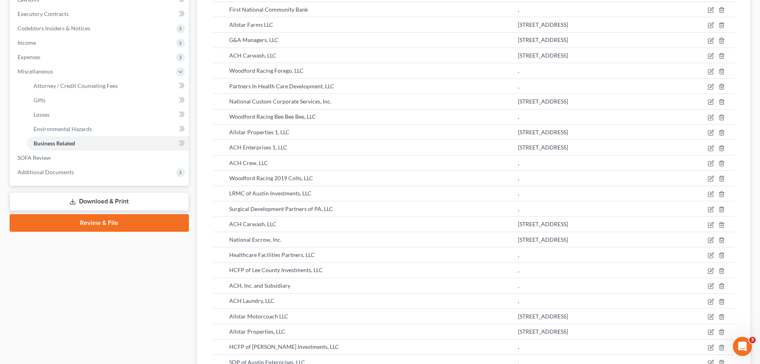
scroll to position [20, 0]
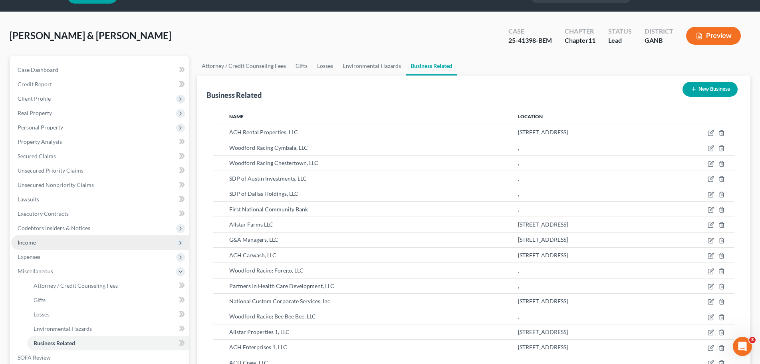
click at [57, 240] on span "Income" at bounding box center [100, 242] width 178 height 14
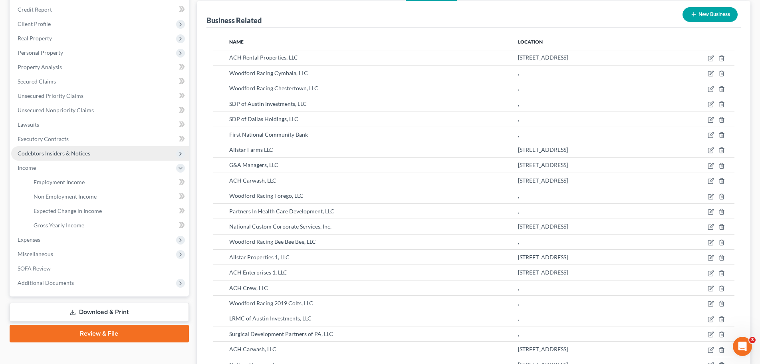
scroll to position [100, 0]
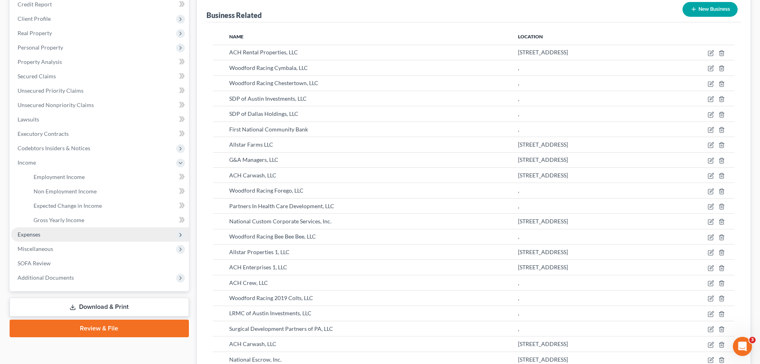
click at [77, 233] on span "Expenses" at bounding box center [100, 234] width 178 height 14
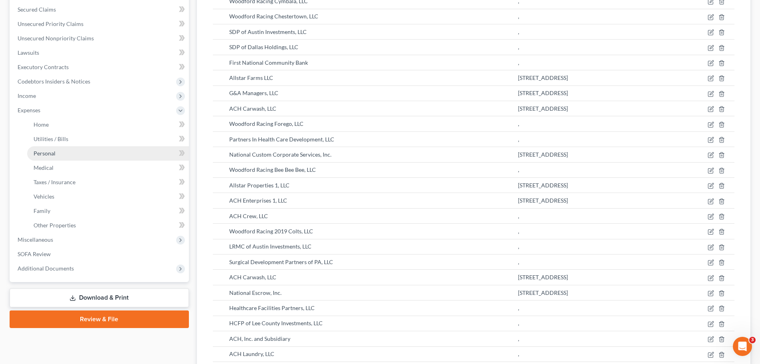
scroll to position [180, 0]
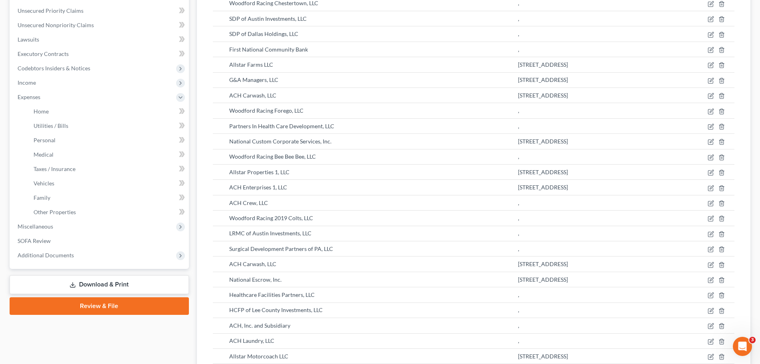
click at [145, 288] on link "Download & Print" at bounding box center [99, 284] width 179 height 19
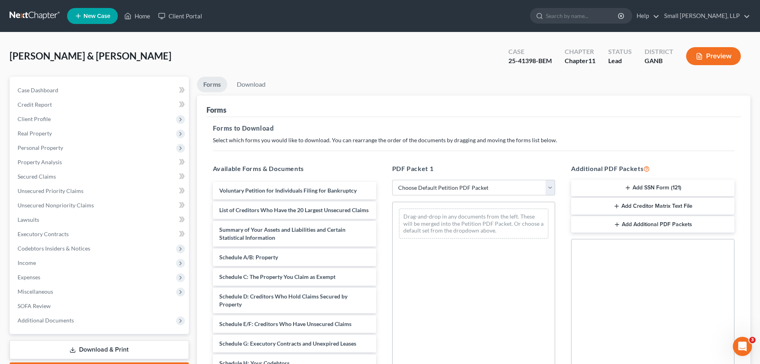
click at [718, 62] on button "Preview" at bounding box center [713, 56] width 55 height 18
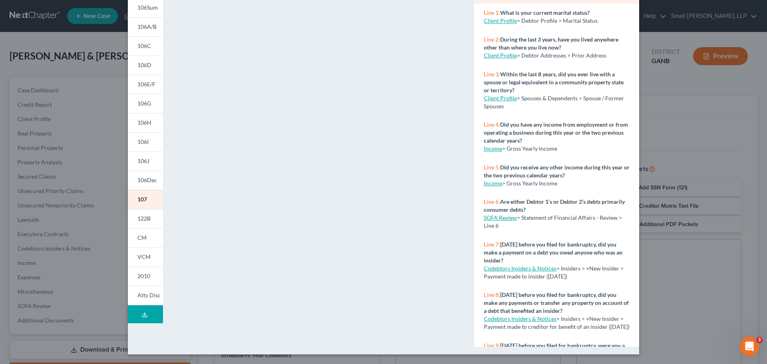
click at [131, 319] on button "Download Draft" at bounding box center [145, 314] width 35 height 18
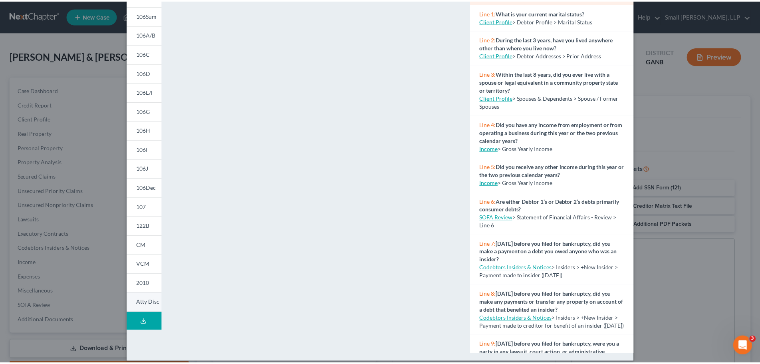
scroll to position [87, 0]
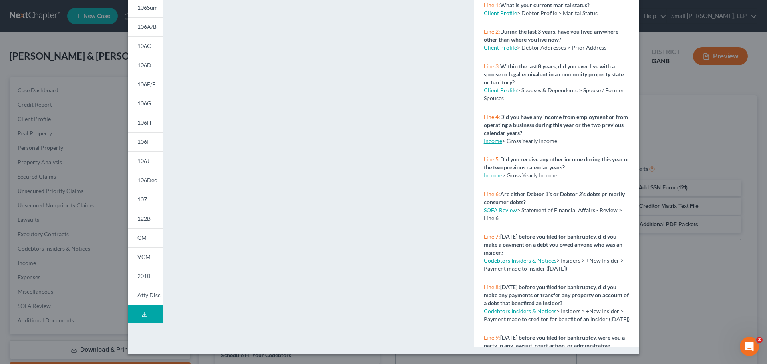
click at [87, 79] on div "Petition Preview Full Draft Packet × 101 104 106Sum 106A/B 106C 106D 106E/F 106…" at bounding box center [383, 182] width 767 height 364
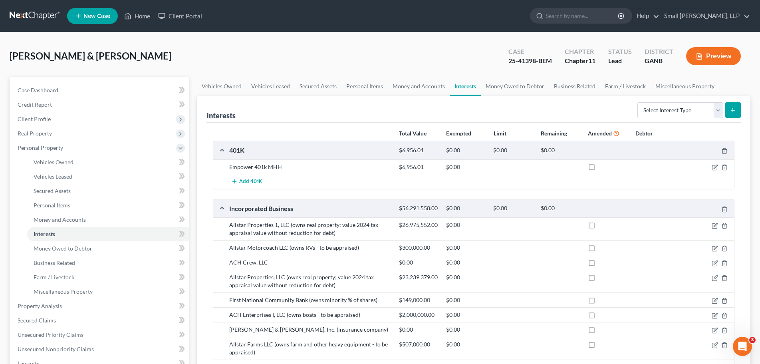
click at [26, 9] on link at bounding box center [35, 16] width 51 height 14
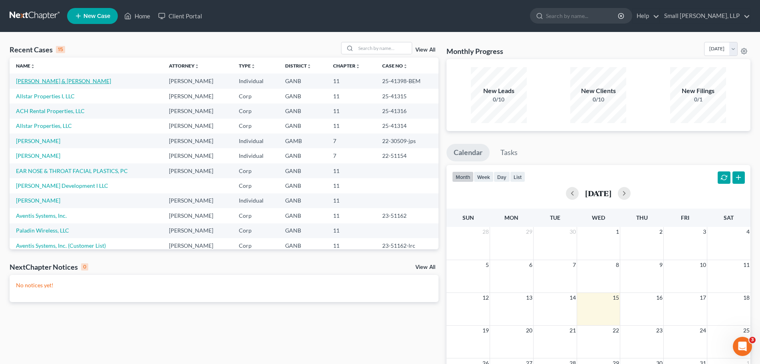
click at [46, 81] on link "[PERSON_NAME] & [PERSON_NAME]" at bounding box center [63, 80] width 95 height 7
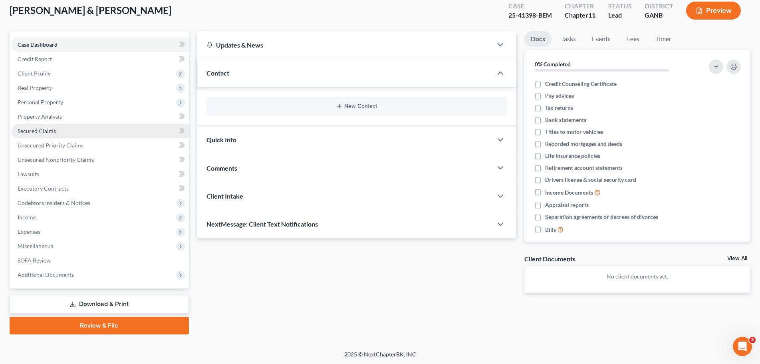
scroll to position [46, 0]
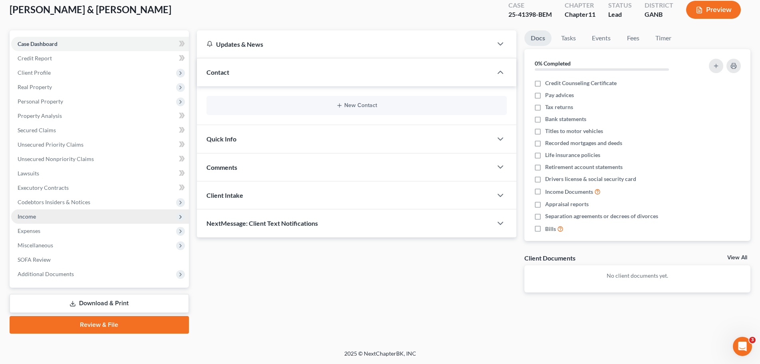
click at [31, 222] on span "Income" at bounding box center [100, 216] width 178 height 14
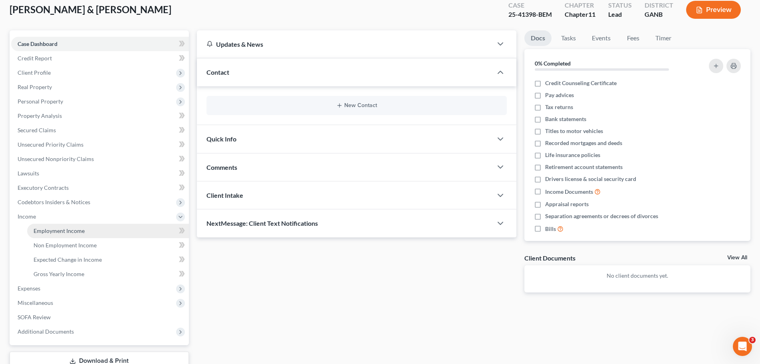
click at [95, 230] on link "Employment Income" at bounding box center [108, 231] width 162 height 14
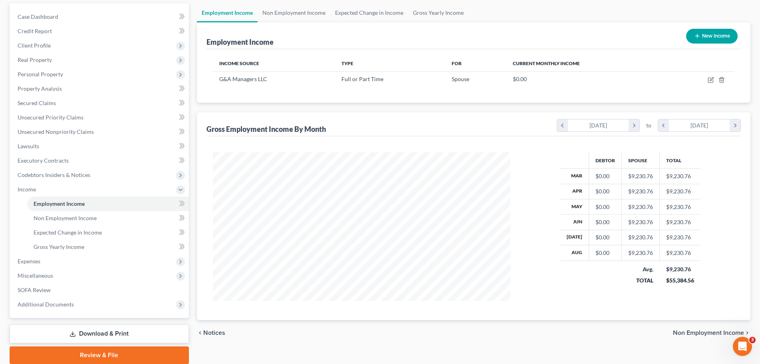
scroll to position [80, 0]
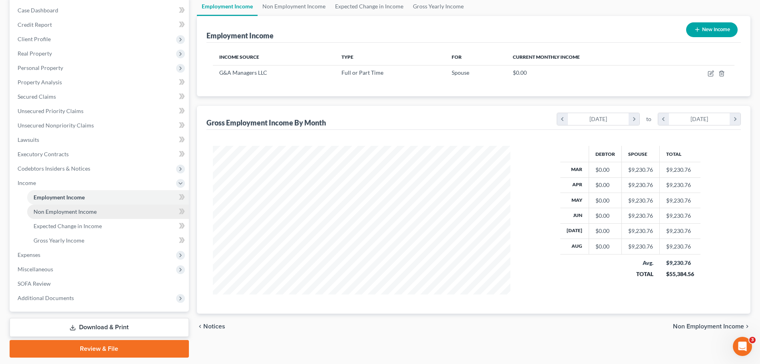
click at [103, 212] on link "Non Employment Income" at bounding box center [108, 211] width 162 height 14
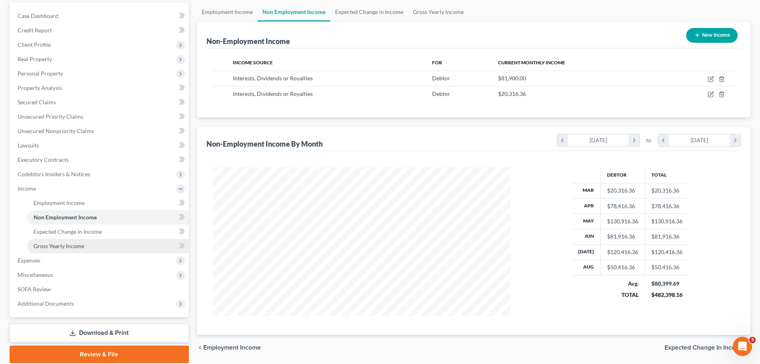
scroll to position [80, 0]
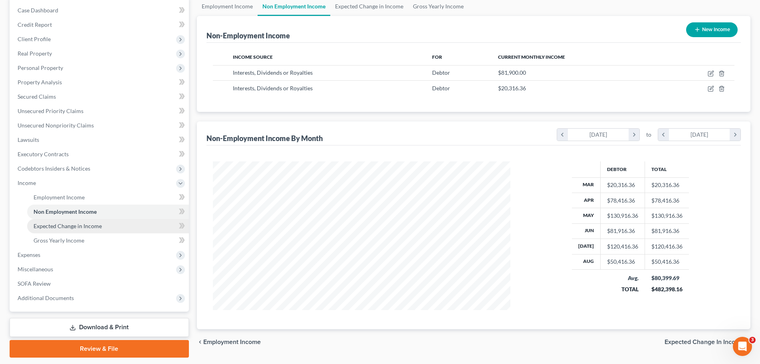
click at [100, 226] on span "Expected Change in Income" at bounding box center [68, 225] width 68 height 7
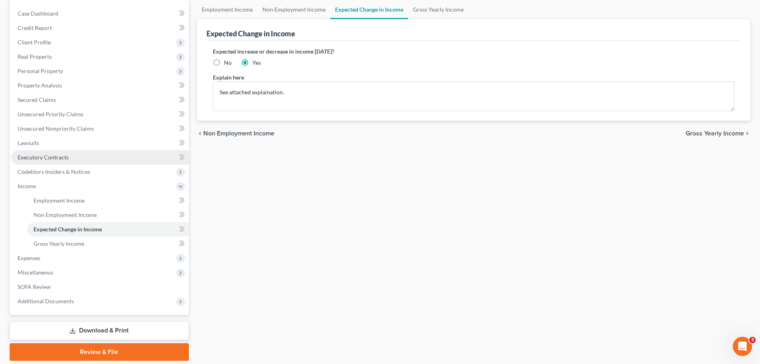
scroll to position [80, 0]
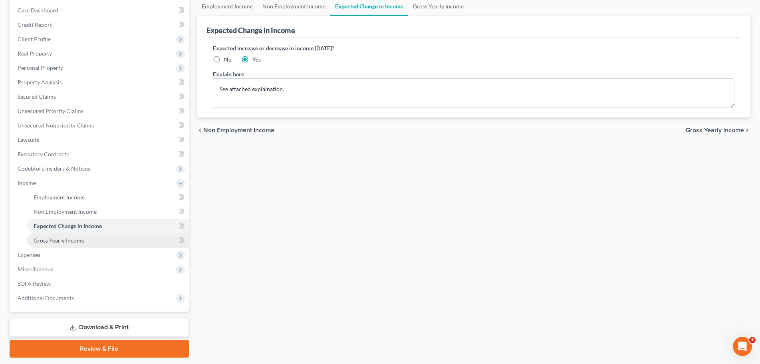
click at [100, 243] on link "Gross Yearly Income" at bounding box center [108, 240] width 162 height 14
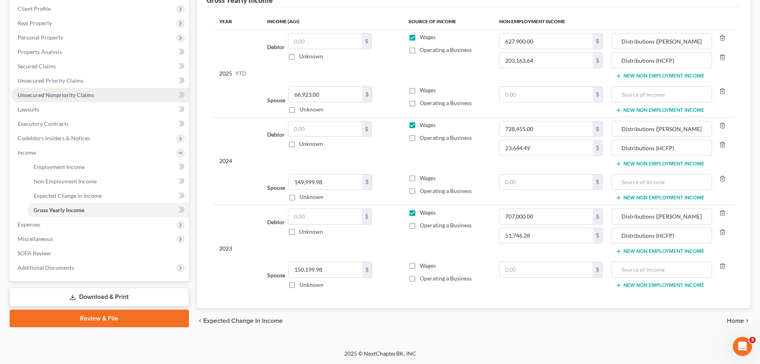
scroll to position [70, 0]
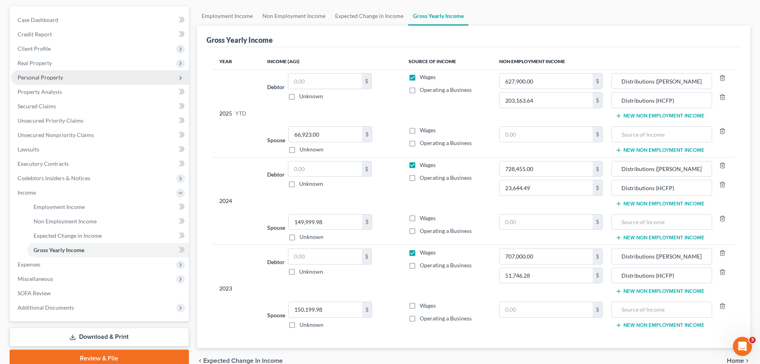
click at [55, 79] on span "Personal Property" at bounding box center [41, 77] width 46 height 7
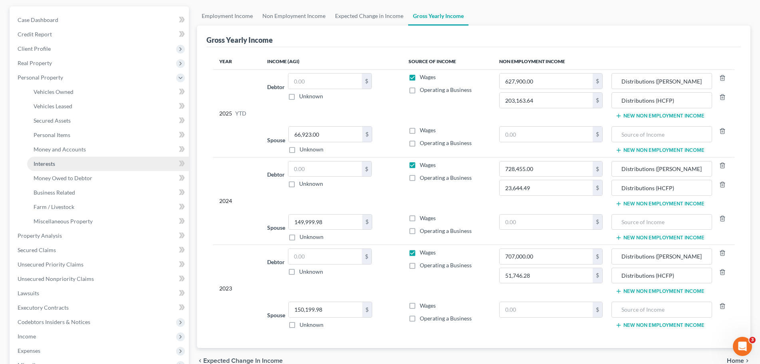
click at [68, 162] on link "Interests" at bounding box center [108, 164] width 162 height 14
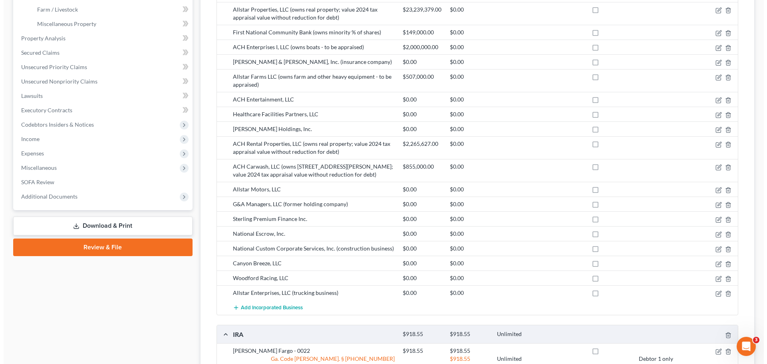
scroll to position [281, 0]
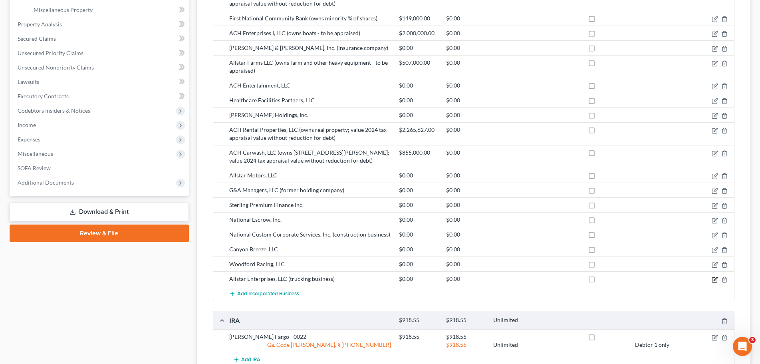
click at [715, 283] on icon "button" at bounding box center [715, 279] width 6 height 6
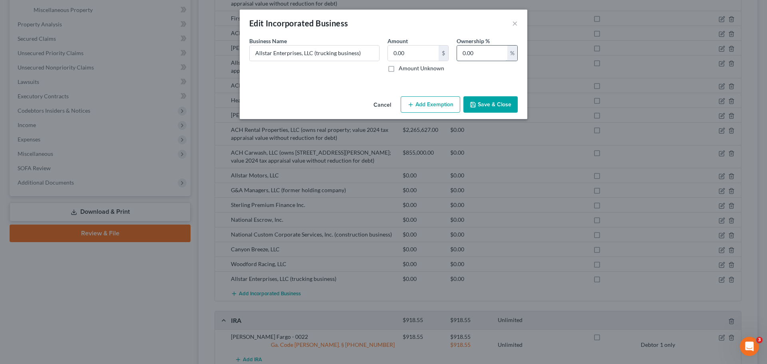
click at [474, 50] on input "0.00" at bounding box center [482, 53] width 50 height 15
drag, startPoint x: 484, startPoint y: 52, endPoint x: 424, endPoint y: 48, distance: 59.3
click at [425, 48] on div "Business Name * Allstar Enterprises, LLC (trucking business) Amount 0.00 $ Amou…" at bounding box center [383, 58] width 276 height 42
click at [512, 20] on button "×" at bounding box center [515, 23] width 6 height 10
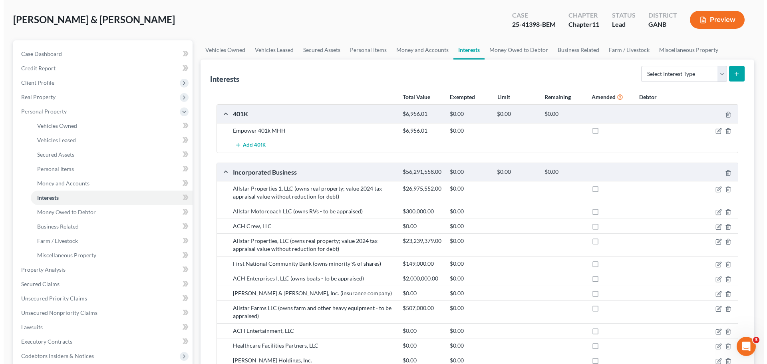
scroll to position [80, 0]
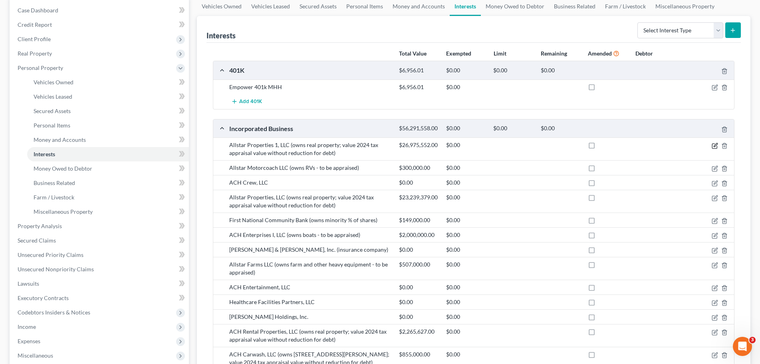
click at [712, 148] on icon "button" at bounding box center [714, 145] width 5 height 5
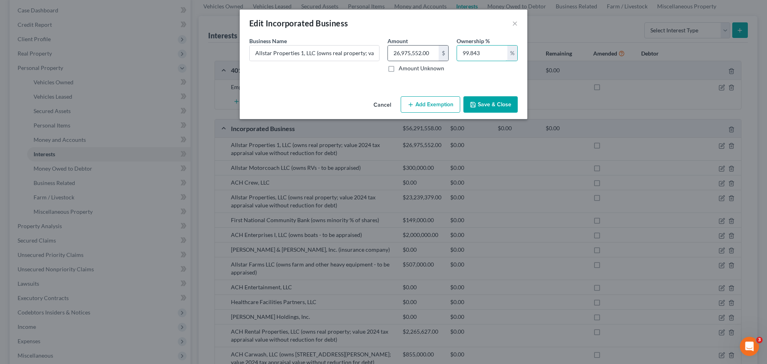
drag, startPoint x: 480, startPoint y: 51, endPoint x: 443, endPoint y: 50, distance: 37.2
click at [443, 50] on div "Business Name * Allstar Properties 1, LLC (owns real property; value 2024 tax a…" at bounding box center [383, 58] width 276 height 42
click at [513, 23] on button "×" at bounding box center [515, 23] width 6 height 10
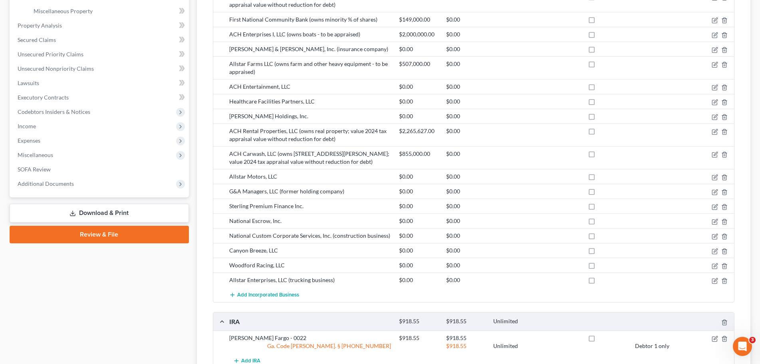
scroll to position [359, 0]
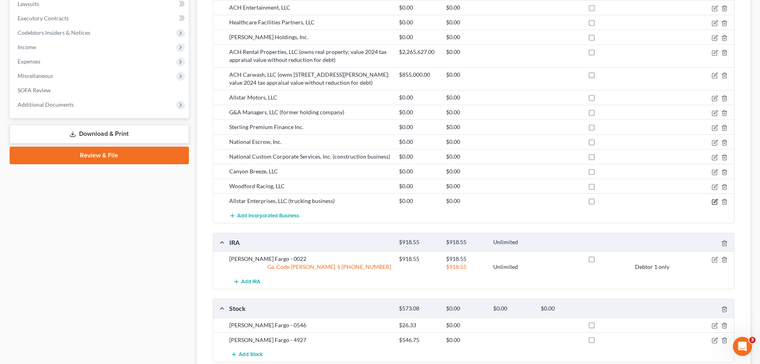
click at [714, 205] on icon "button" at bounding box center [715, 201] width 6 height 6
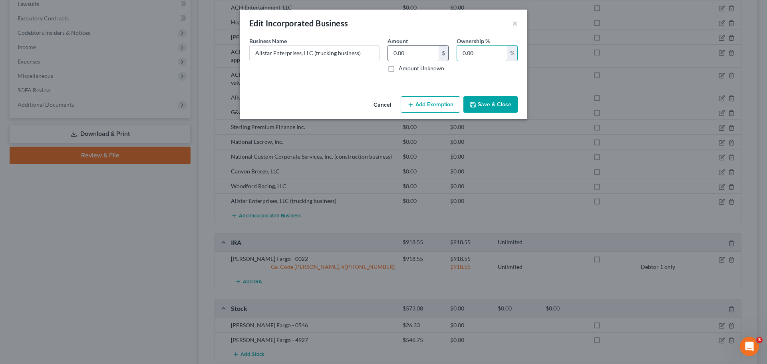
drag, startPoint x: 480, startPoint y: 52, endPoint x: 430, endPoint y: 52, distance: 49.9
click at [430, 52] on div "Business Name * Allstar Enterprises, LLC (trucking business) Amount 0.00 $ Amou…" at bounding box center [383, 58] width 276 height 42
paste input "99.843"
type input "99.843"
click at [494, 103] on button "Save & Close" at bounding box center [490, 104] width 54 height 17
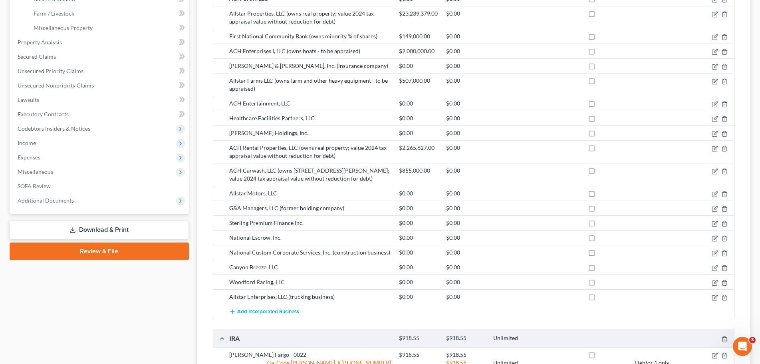
scroll to position [200, 0]
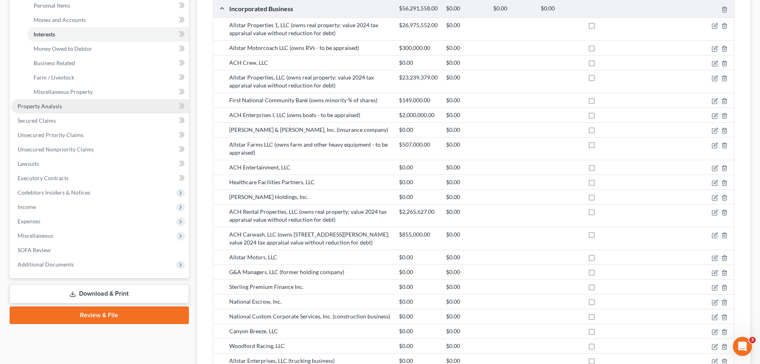
click at [94, 107] on link "Property Analysis" at bounding box center [100, 106] width 178 height 14
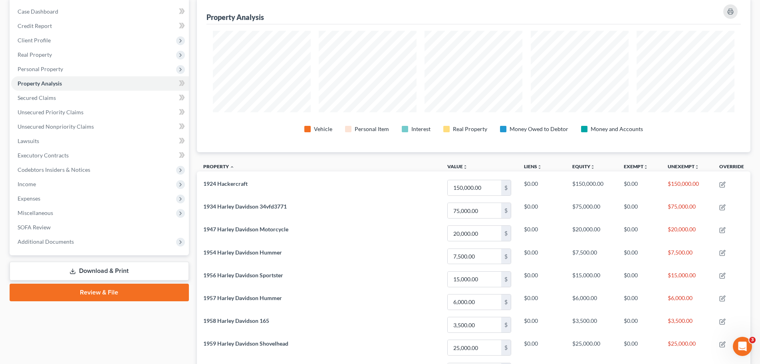
scroll to position [80, 0]
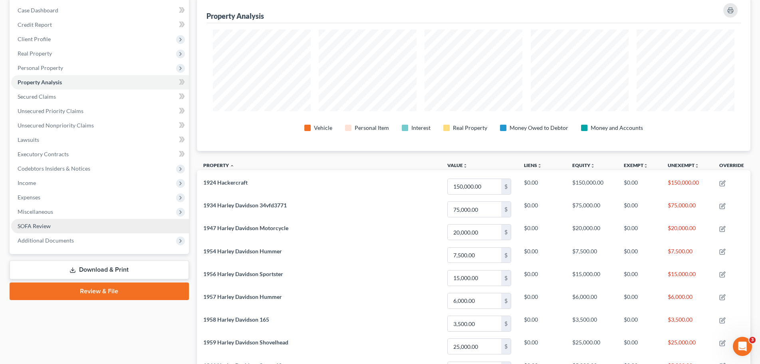
click at [101, 229] on link "SOFA Review" at bounding box center [100, 226] width 178 height 14
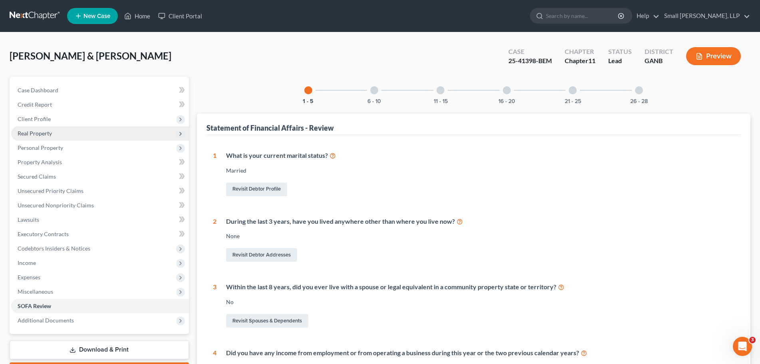
click at [129, 132] on span "Real Property" at bounding box center [100, 133] width 178 height 14
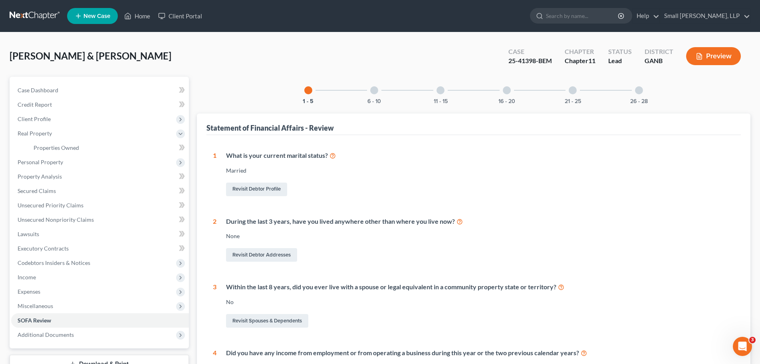
click at [727, 57] on button "Preview" at bounding box center [713, 56] width 55 height 18
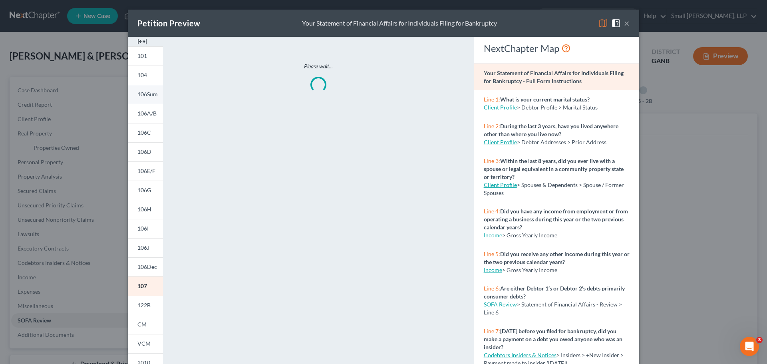
click at [147, 94] on span "106Sum" at bounding box center [147, 94] width 20 height 7
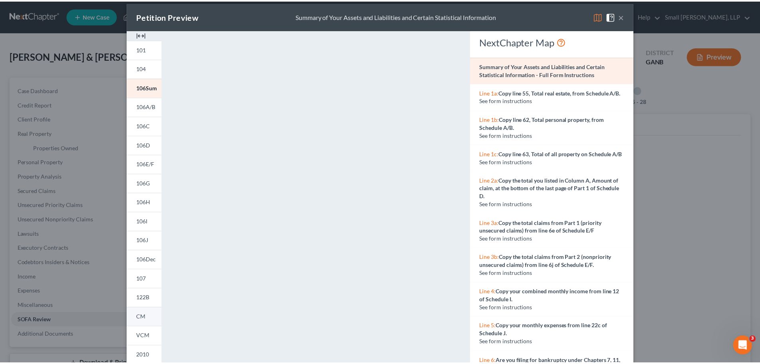
scroll to position [47, 0]
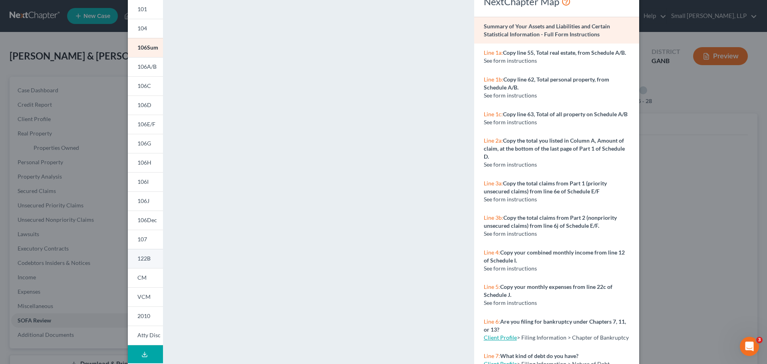
click at [148, 259] on link "122B" at bounding box center [145, 258] width 35 height 19
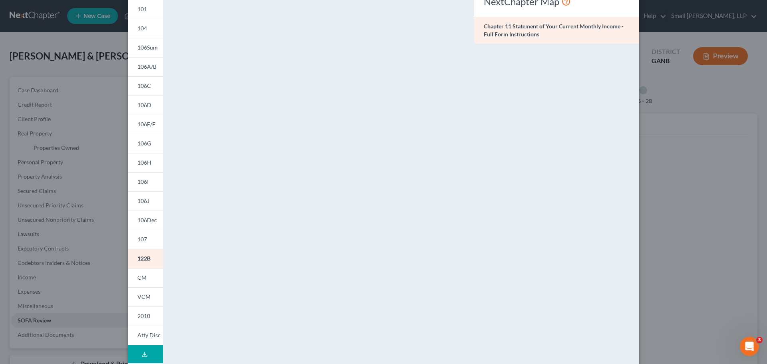
click at [700, 251] on div "Petition Preview Chapter 11 Statement of Your Current Monthly Income × 101 104 …" at bounding box center [383, 182] width 767 height 364
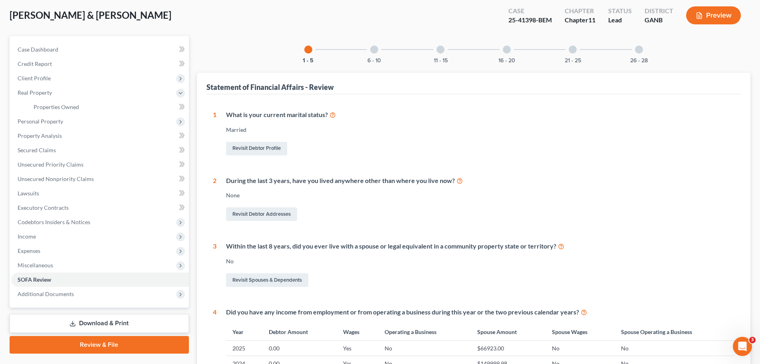
scroll to position [40, 0]
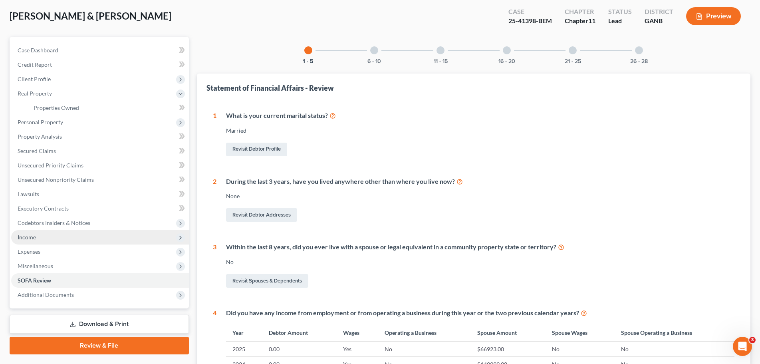
click at [142, 236] on span "Income" at bounding box center [100, 237] width 178 height 14
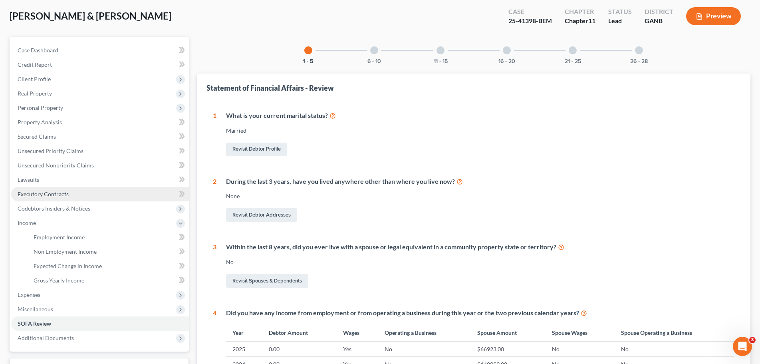
click at [123, 194] on link "Executory Contracts" at bounding box center [100, 194] width 178 height 14
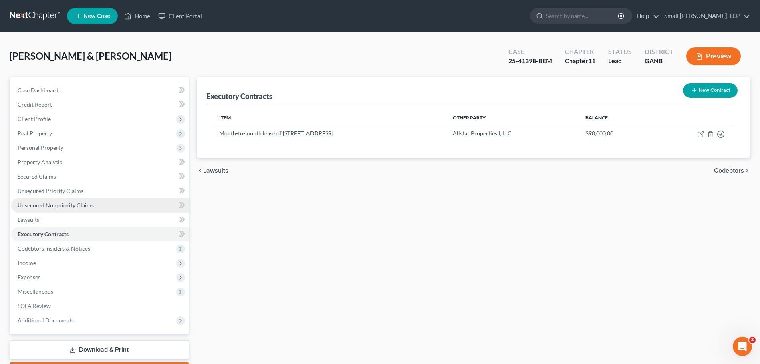
click at [114, 200] on link "Unsecured Nonpriority Claims" at bounding box center [100, 205] width 178 height 14
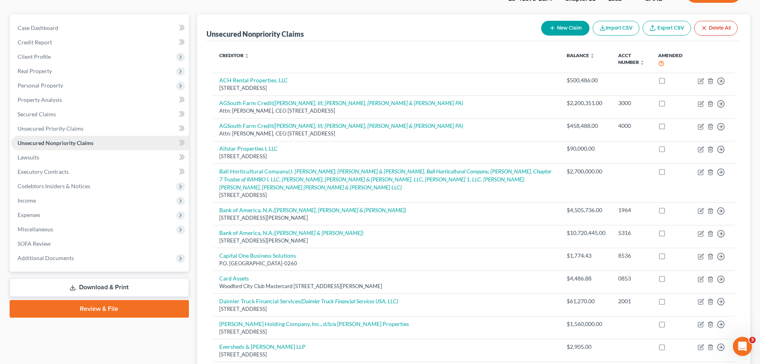
scroll to position [80, 0]
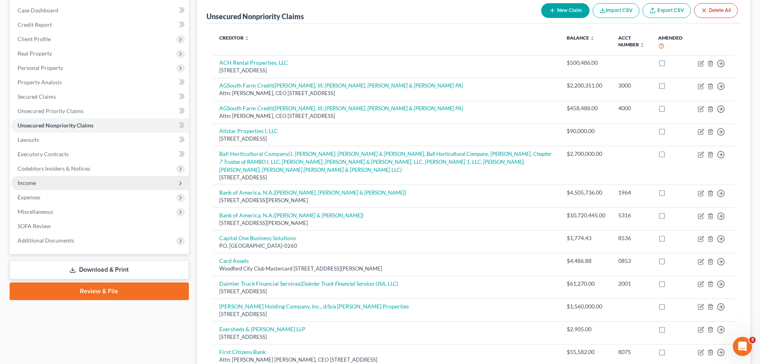
click at [111, 185] on span "Income" at bounding box center [100, 183] width 178 height 14
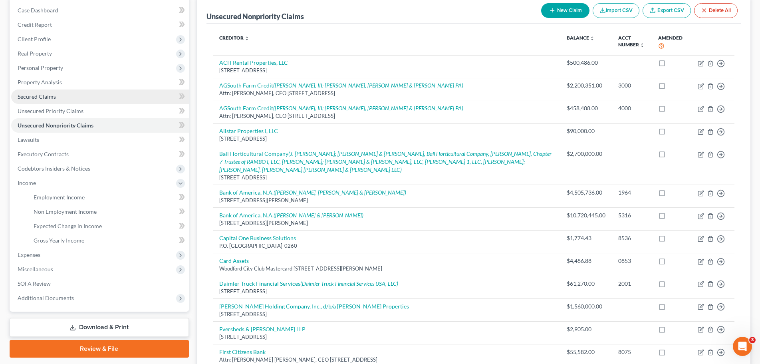
click at [82, 93] on link "Secured Claims" at bounding box center [100, 96] width 178 height 14
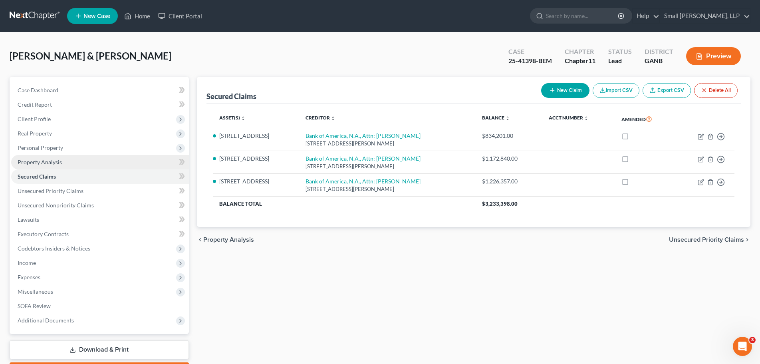
click at [83, 163] on link "Property Analysis" at bounding box center [100, 162] width 178 height 14
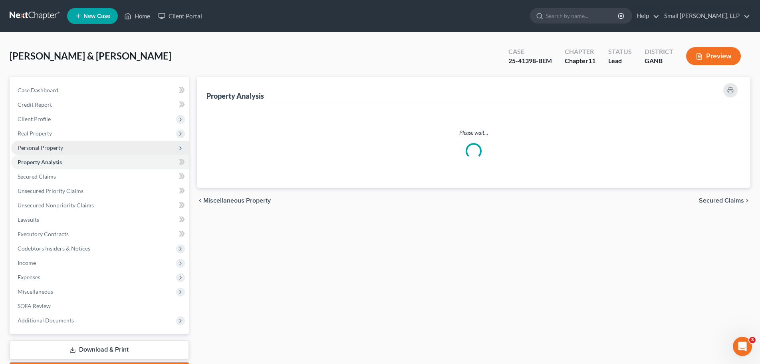
click at [79, 149] on span "Personal Property" at bounding box center [100, 148] width 178 height 14
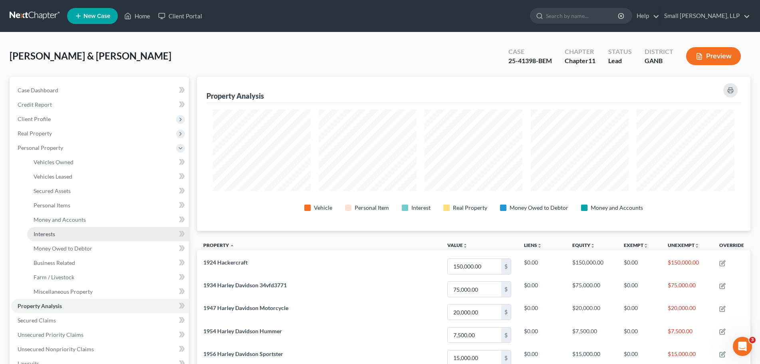
scroll to position [154, 554]
click at [85, 231] on link "Interests" at bounding box center [108, 234] width 162 height 14
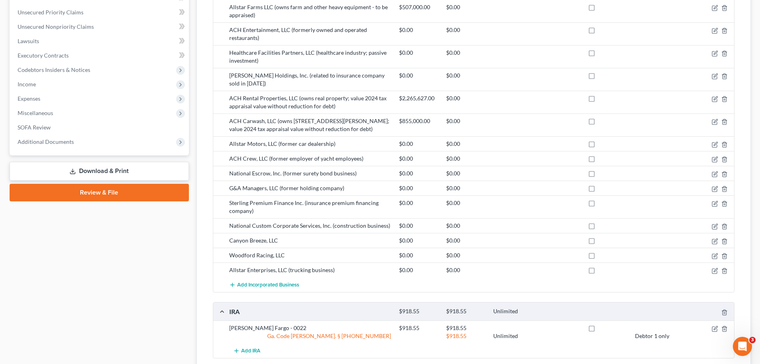
scroll to position [279, 0]
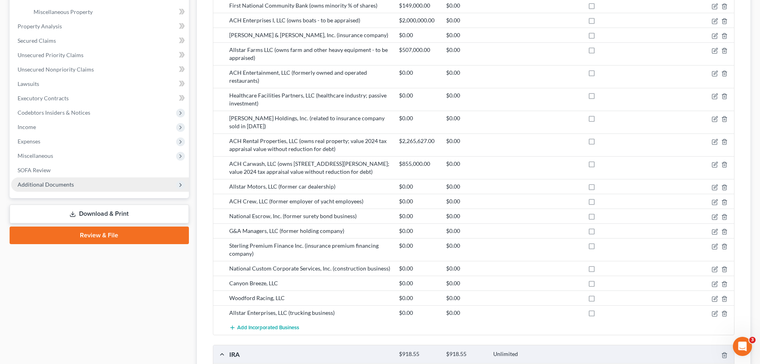
click at [95, 184] on span "Additional Documents" at bounding box center [100, 184] width 178 height 14
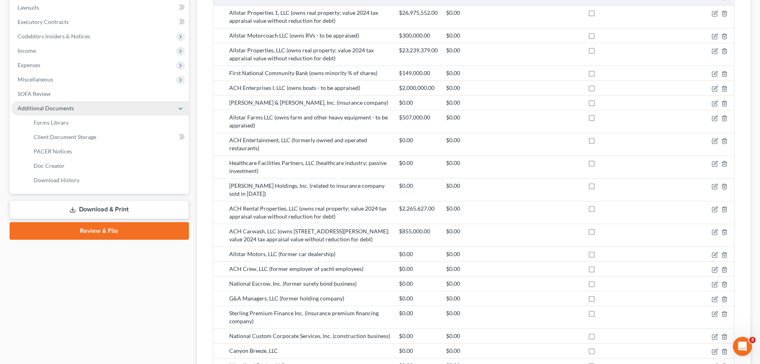
scroll to position [200, 0]
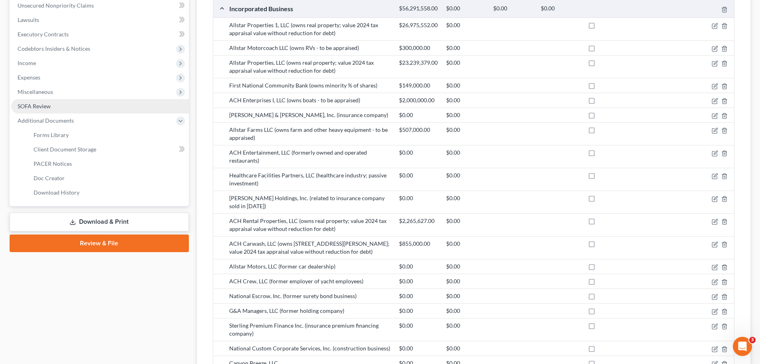
click at [125, 106] on link "SOFA Review" at bounding box center [100, 106] width 178 height 14
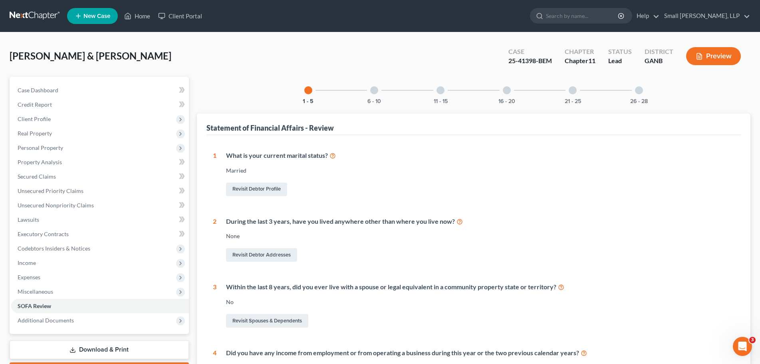
click at [563, 91] on div "21 - 25" at bounding box center [572, 90] width 27 height 27
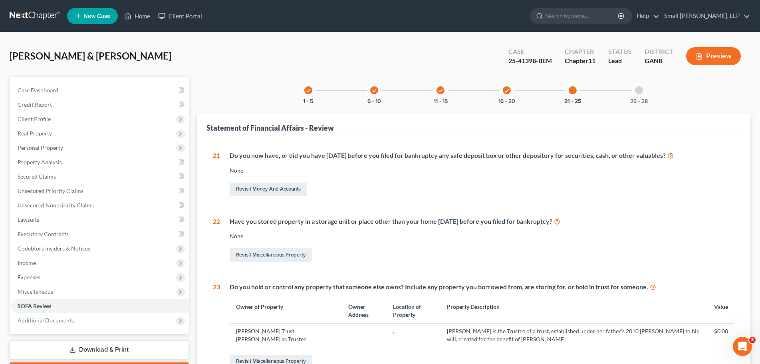
click at [645, 94] on div "26 - 28" at bounding box center [638, 90] width 27 height 27
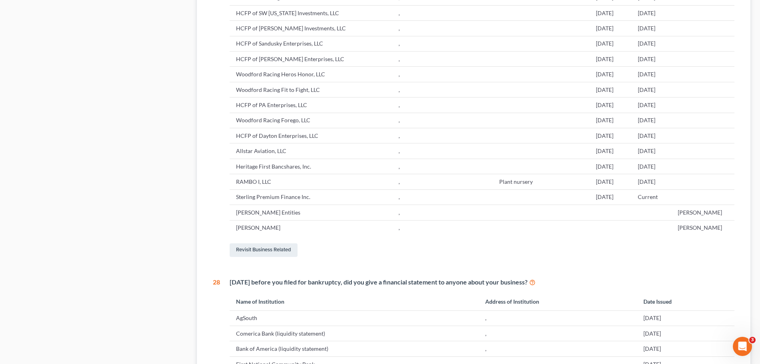
scroll to position [1158, 0]
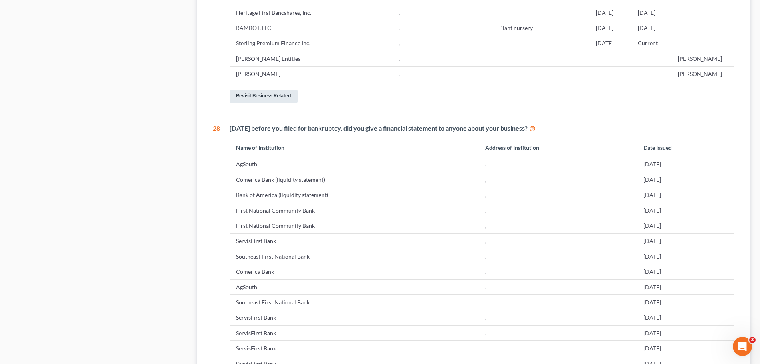
click at [286, 103] on link "Revisit Business Related" at bounding box center [264, 96] width 68 height 14
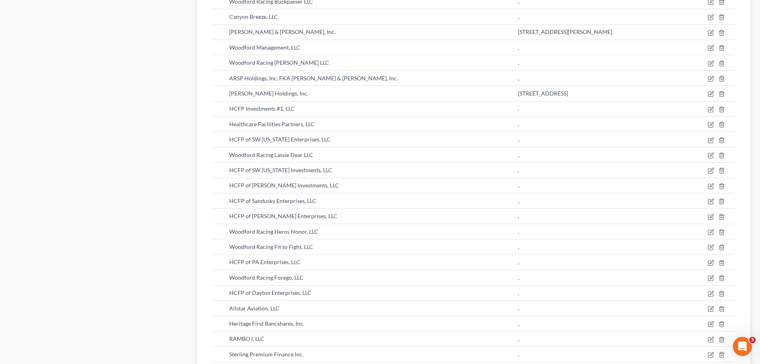
scroll to position [759, 0]
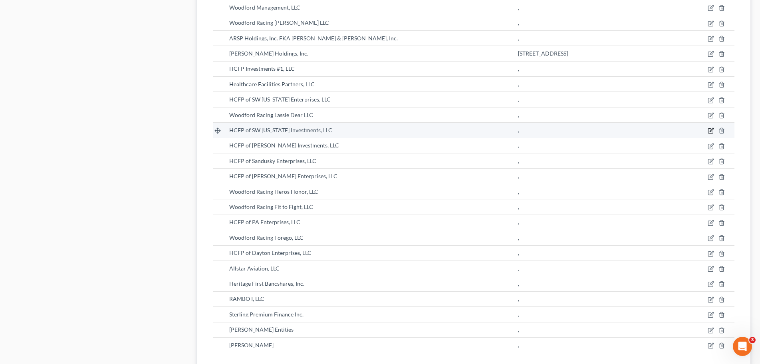
click at [710, 129] on icon "button" at bounding box center [710, 131] width 5 height 5
select select "member"
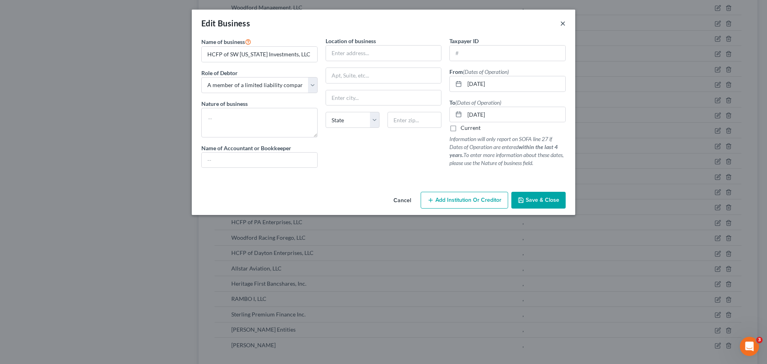
click at [565, 22] on button "×" at bounding box center [563, 23] width 6 height 10
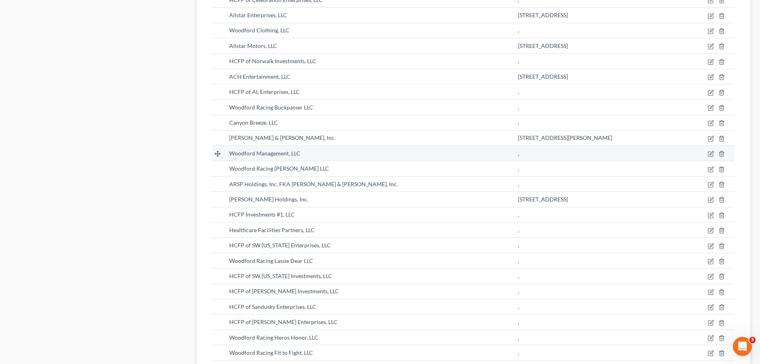
scroll to position [599, 0]
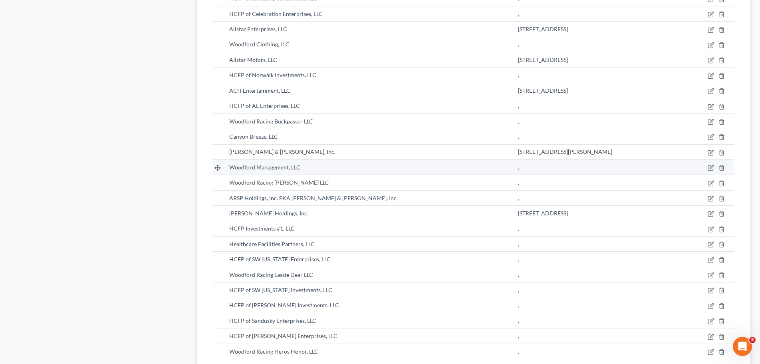
click at [707, 167] on td at bounding box center [708, 167] width 53 height 15
click at [710, 167] on icon "button" at bounding box center [711, 168] width 6 height 6
select select "member"
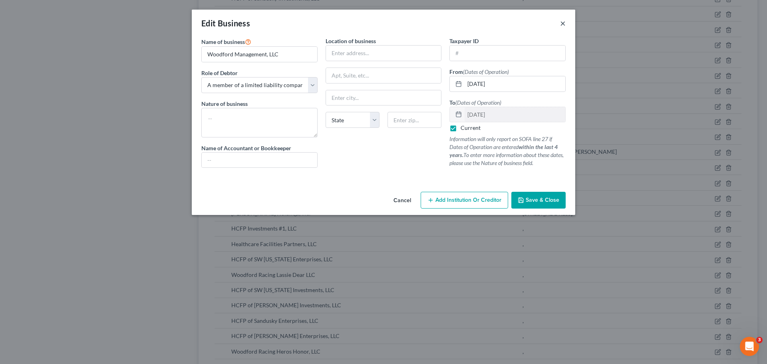
click at [563, 21] on button "×" at bounding box center [563, 23] width 6 height 10
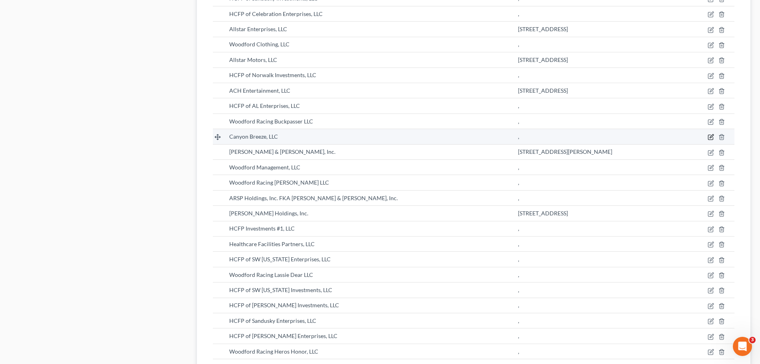
click at [710, 138] on icon "button" at bounding box center [711, 137] width 6 height 6
select select "member"
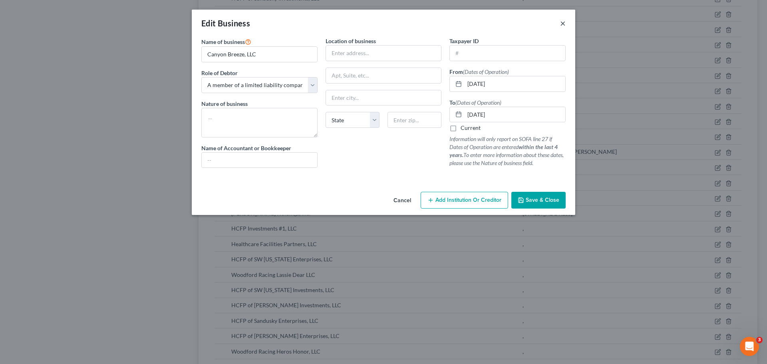
click at [565, 21] on button "×" at bounding box center [563, 23] width 6 height 10
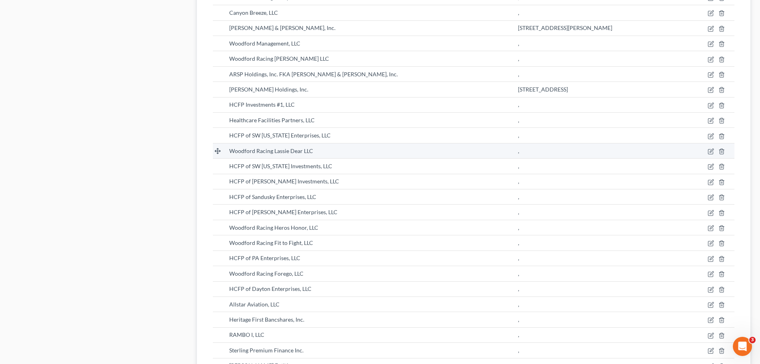
scroll to position [679, 0]
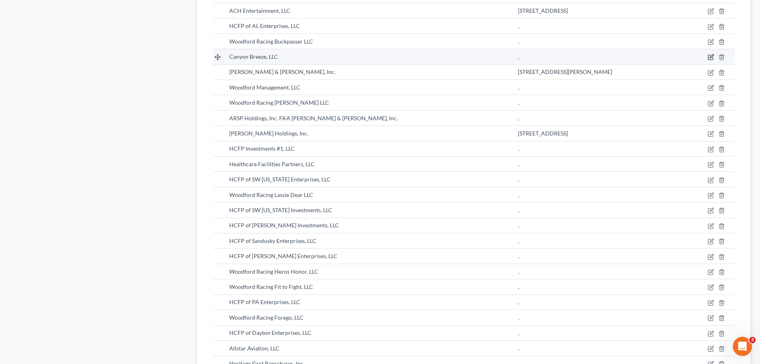
click at [710, 58] on icon "button" at bounding box center [712, 57] width 4 height 4
select select "member"
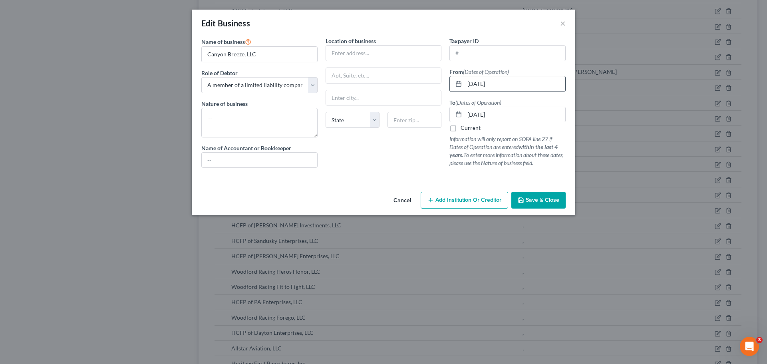
click at [458, 85] on icon at bounding box center [458, 84] width 6 height 6
click at [515, 81] on input "[DATE]" at bounding box center [514, 83] width 101 height 15
click at [460, 129] on label "Current" at bounding box center [470, 128] width 20 height 8
click at [464, 129] on input "Current" at bounding box center [466, 126] width 5 height 5
checkbox input "true"
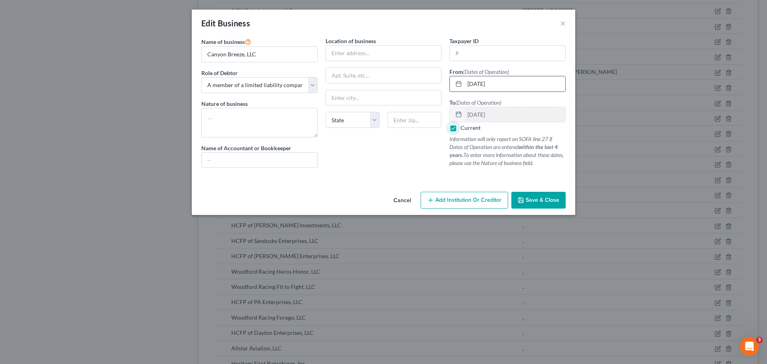
click at [460, 83] on icon at bounding box center [458, 84] width 6 height 6
click at [516, 85] on input "[DATE]" at bounding box center [514, 83] width 101 height 15
drag, startPoint x: 516, startPoint y: 85, endPoint x: 474, endPoint y: 86, distance: 41.9
click at [474, 86] on input "[DATE]" at bounding box center [514, 83] width 101 height 15
type input "0"
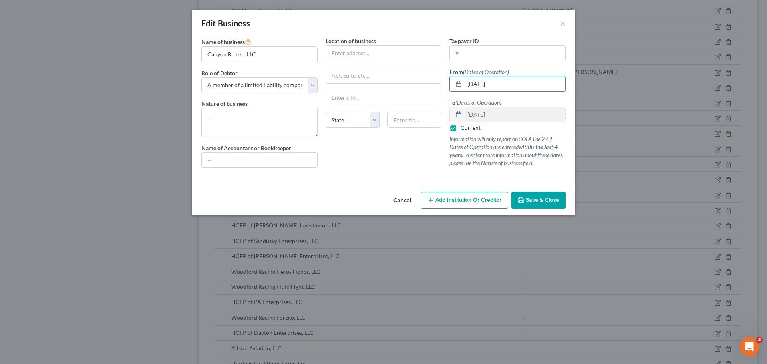
type input "[DATE]"
click at [544, 202] on span "Save & Close" at bounding box center [542, 199] width 34 height 7
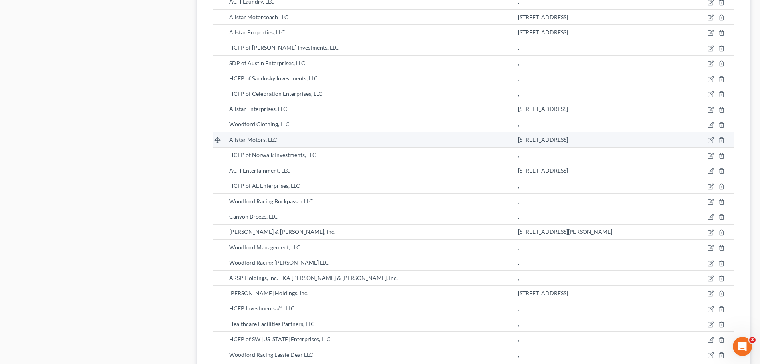
scroll to position [479, 0]
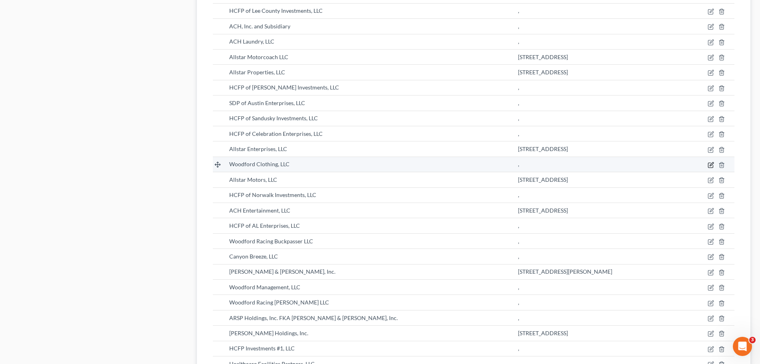
click at [711, 163] on icon "button" at bounding box center [711, 165] width 6 height 6
select select "member"
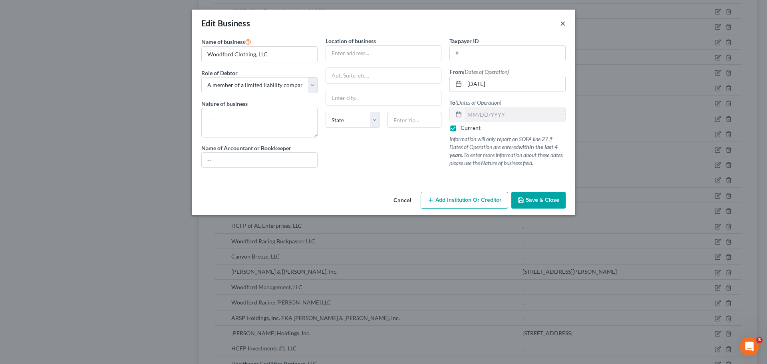
click at [564, 23] on button "×" at bounding box center [563, 23] width 6 height 10
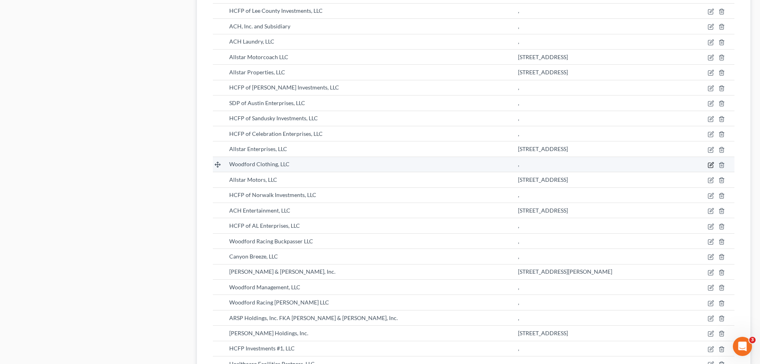
click at [711, 165] on icon "button" at bounding box center [711, 165] width 6 height 6
select select "member"
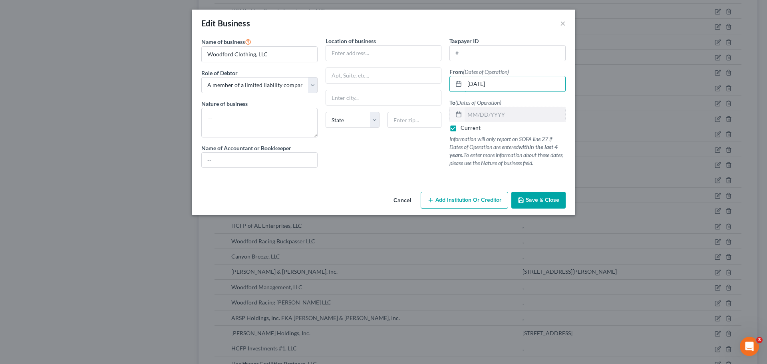
drag, startPoint x: 509, startPoint y: 86, endPoint x: 440, endPoint y: 84, distance: 69.5
click at [440, 84] on div "Name of business * Woodford Clothing, LLC Role of Debtor * Select A member of a…" at bounding box center [383, 109] width 372 height 144
type input "[DATE]"
click at [460, 127] on label "Current" at bounding box center [470, 128] width 20 height 8
click at [464, 127] on input "Current" at bounding box center [466, 126] width 5 height 5
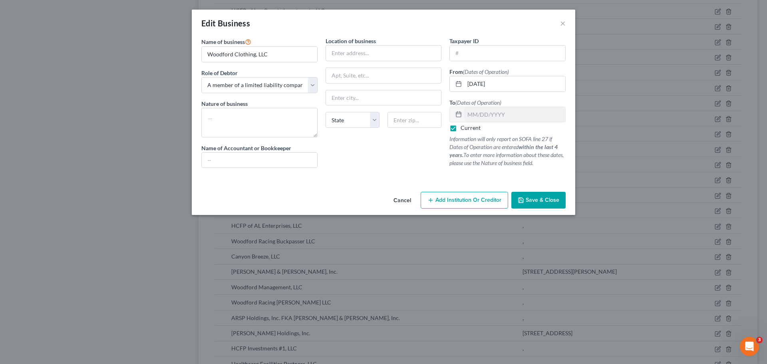
checkbox input "false"
click at [488, 116] on input "text" at bounding box center [514, 114] width 101 height 15
type input "[DATE]"
click at [539, 198] on span "Save & Close" at bounding box center [542, 199] width 34 height 7
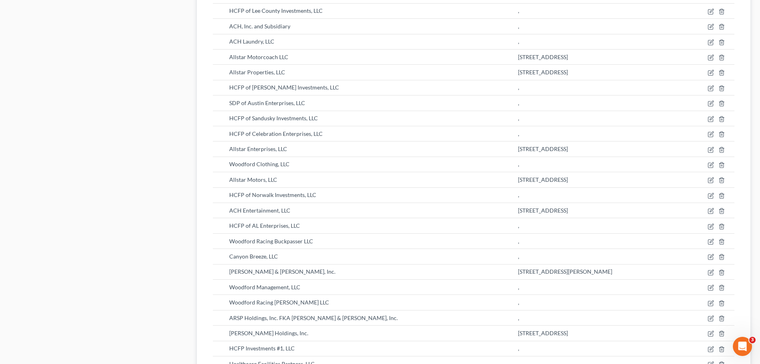
click at [136, 113] on div "Case Dashboard Payments Invoices Payments Payments Credit Report Client Profile" at bounding box center [99, 136] width 187 height 1076
click at [713, 333] on icon "button" at bounding box center [711, 333] width 6 height 6
select select "owner"
select select "10"
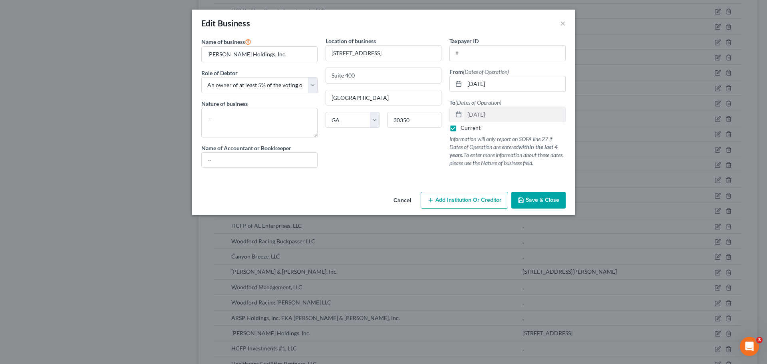
click at [544, 196] on button "Save & Close" at bounding box center [538, 200] width 54 height 17
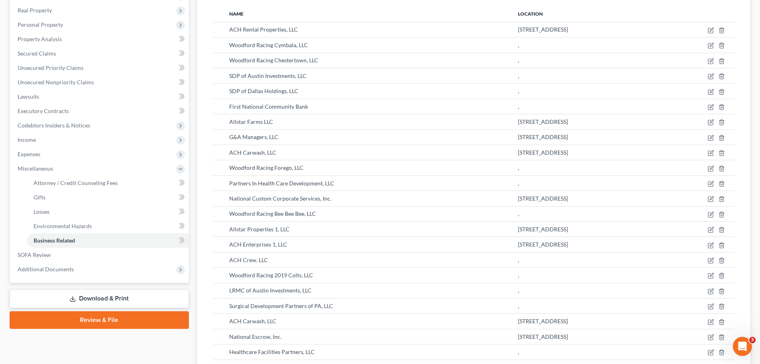
scroll to position [120, 0]
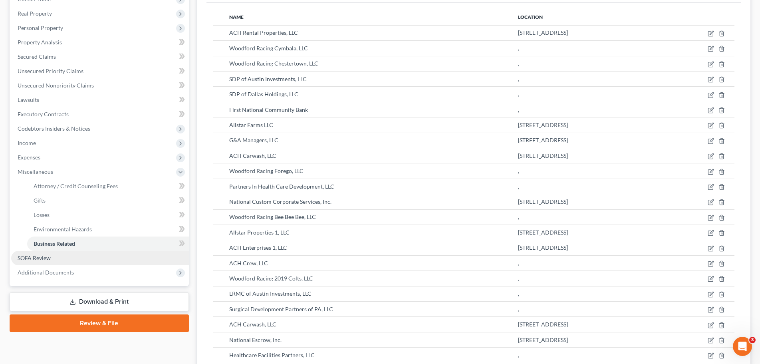
click at [95, 260] on link "SOFA Review" at bounding box center [100, 258] width 178 height 14
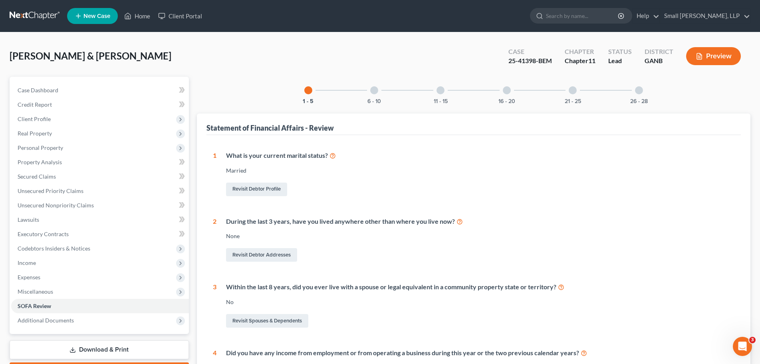
click at [577, 94] on div "21 - 25" at bounding box center [572, 90] width 27 height 27
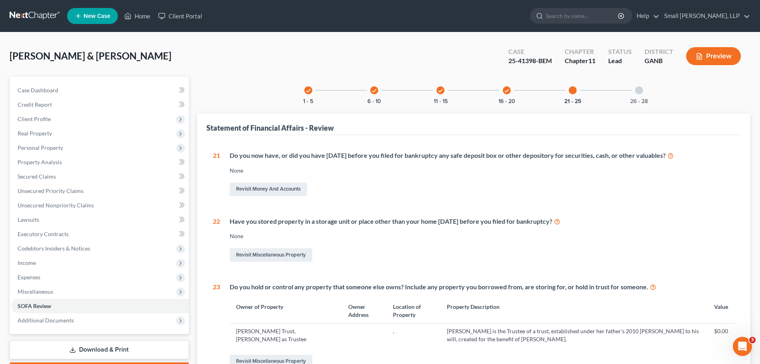
click at [637, 93] on div at bounding box center [639, 90] width 8 height 8
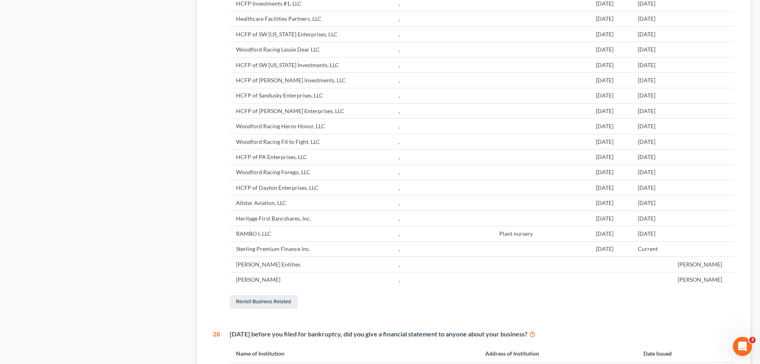
scroll to position [998, 0]
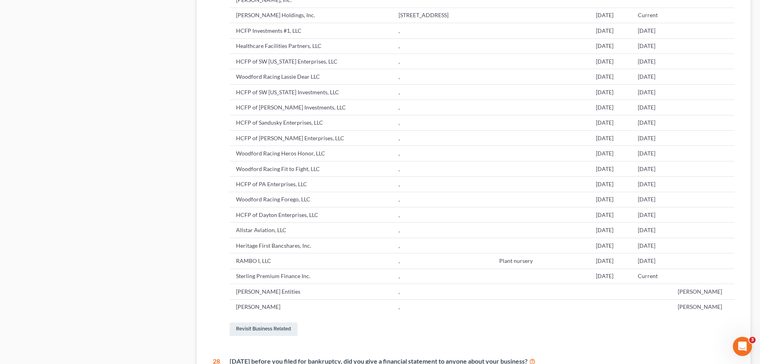
scroll to position [918, 0]
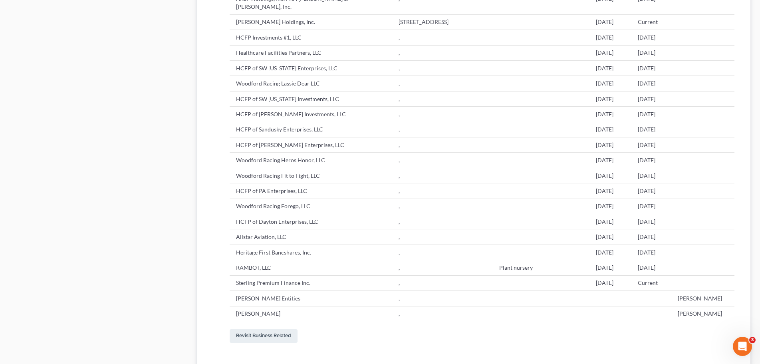
click at [330, 91] on td "Woodford Racing Lassie Dear LLC" at bounding box center [311, 83] width 163 height 15
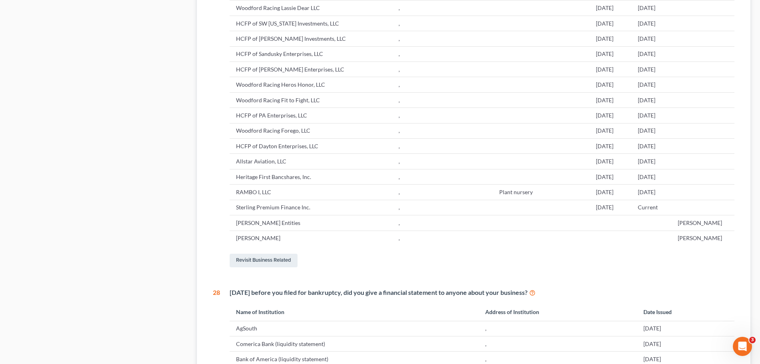
scroll to position [998, 0]
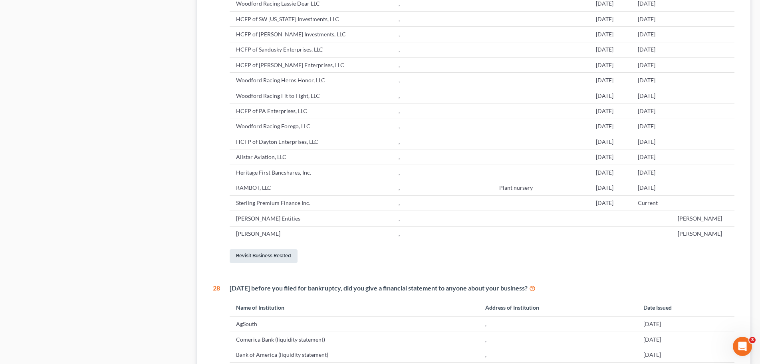
click at [282, 263] on link "Revisit Business Related" at bounding box center [264, 256] width 68 height 14
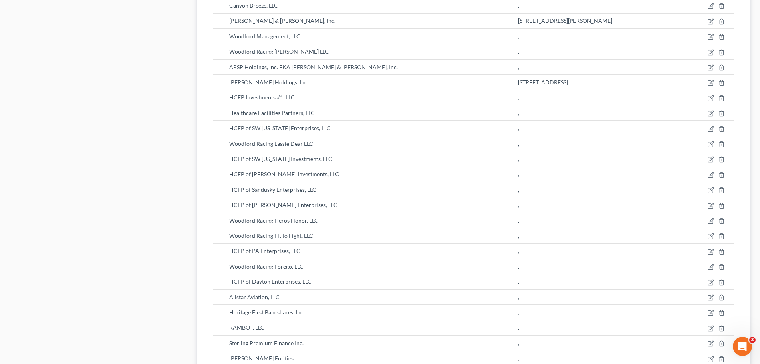
scroll to position [619, 0]
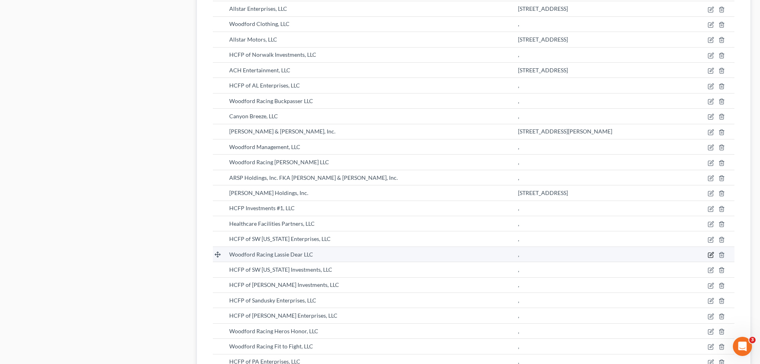
click at [708, 254] on icon "button" at bounding box center [711, 255] width 6 height 6
select select "member"
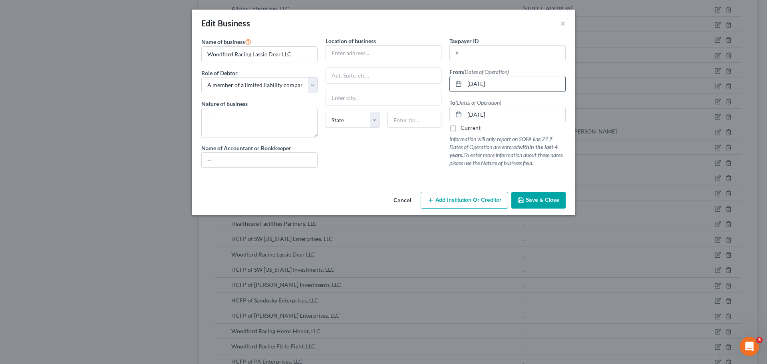
click at [509, 85] on input "[DATE]" at bounding box center [514, 83] width 101 height 15
drag, startPoint x: 509, startPoint y: 85, endPoint x: 458, endPoint y: 79, distance: 51.5
click at [458, 79] on div "[DATE]" at bounding box center [507, 84] width 116 height 16
type input "[DATE]"
click at [547, 198] on span "Save & Close" at bounding box center [542, 199] width 34 height 7
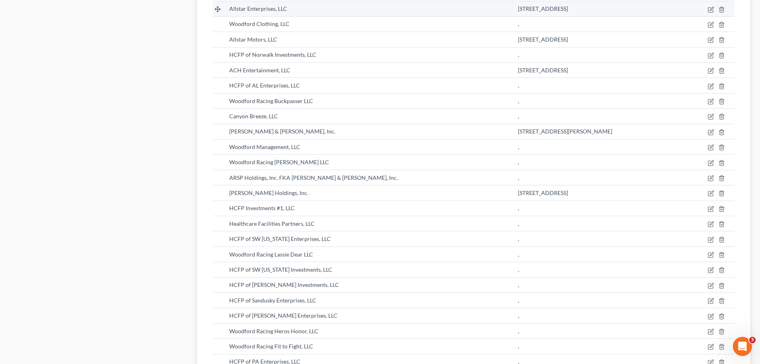
scroll to position [0, 0]
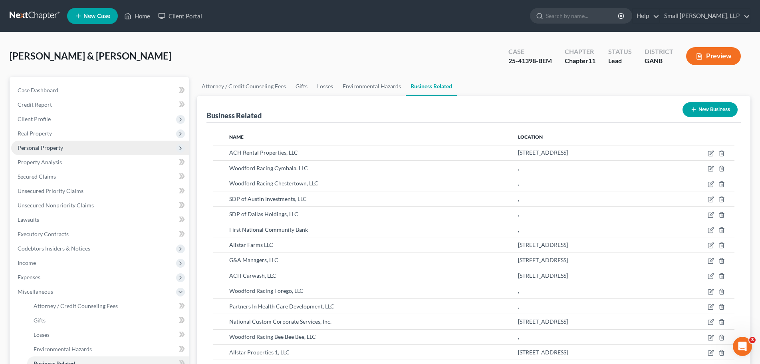
click at [59, 148] on span "Personal Property" at bounding box center [41, 147] width 46 height 7
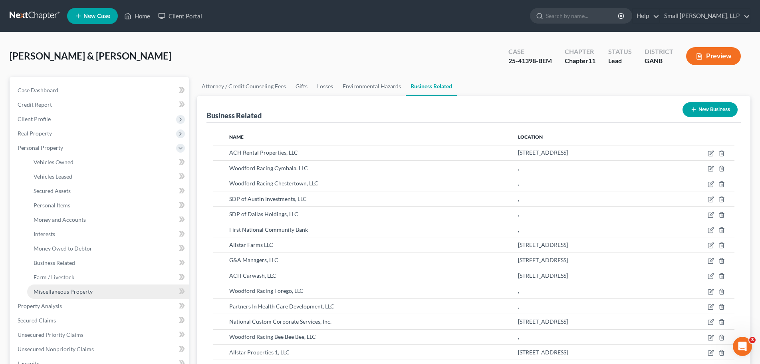
click at [95, 293] on link "Miscellaneous Property" at bounding box center [108, 291] width 162 height 14
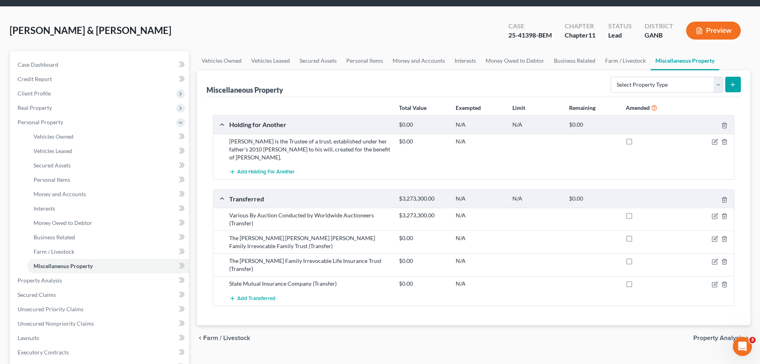
scroll to position [40, 0]
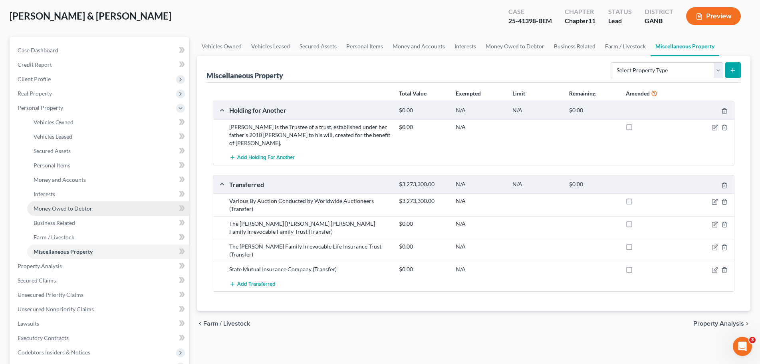
click at [122, 206] on link "Money Owed to Debtor" at bounding box center [108, 208] width 162 height 14
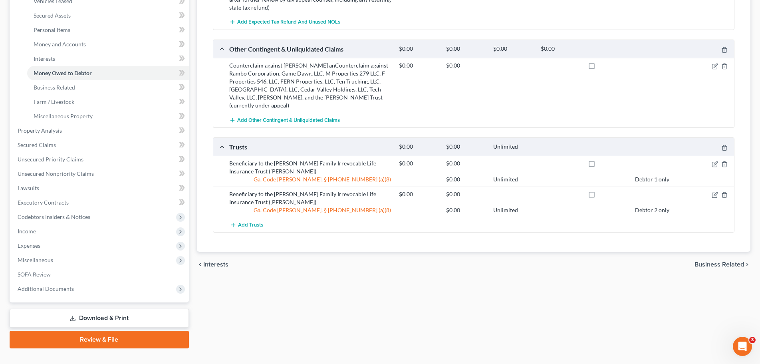
scroll to position [190, 0]
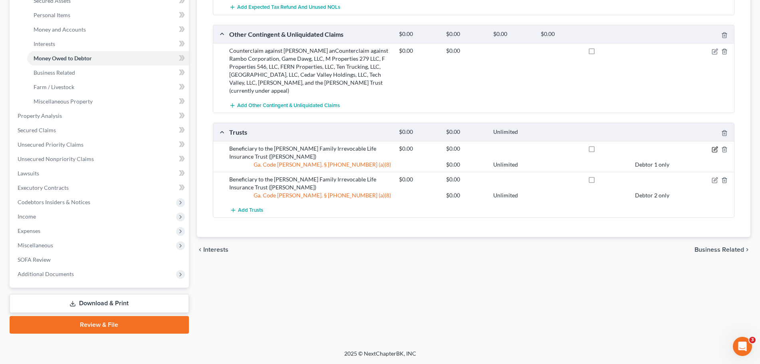
click at [713, 152] on icon "button" at bounding box center [714, 149] width 5 height 5
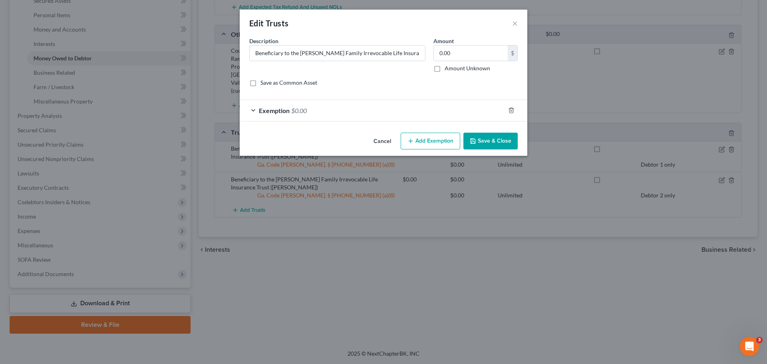
click at [316, 112] on div "Exemption $0.00" at bounding box center [372, 110] width 265 height 21
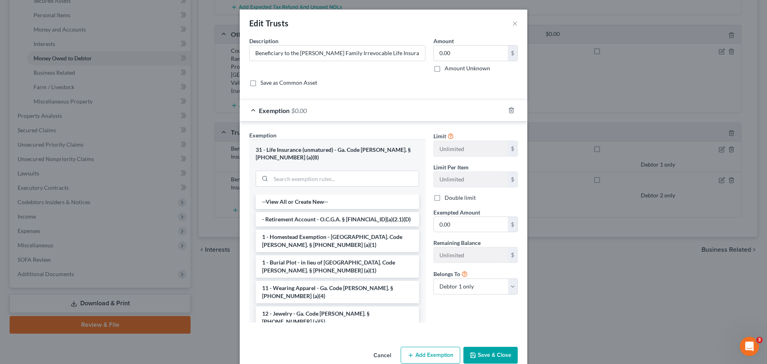
click at [588, 107] on div "Edit Trusts × An exemption set must first be selected from the Filing Informati…" at bounding box center [383, 182] width 767 height 364
click at [512, 25] on button "×" at bounding box center [515, 23] width 6 height 10
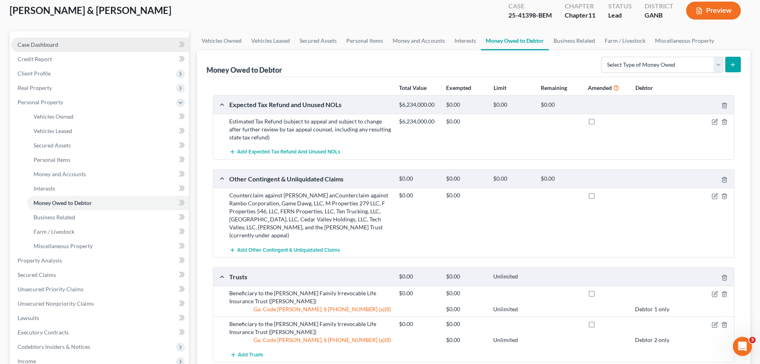
scroll to position [0, 0]
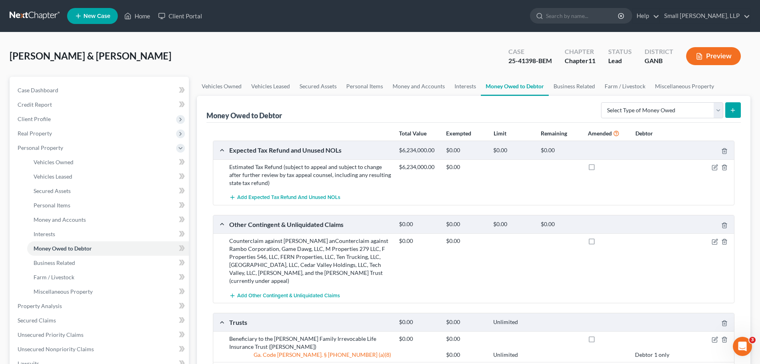
click at [39, 16] on link at bounding box center [35, 16] width 51 height 14
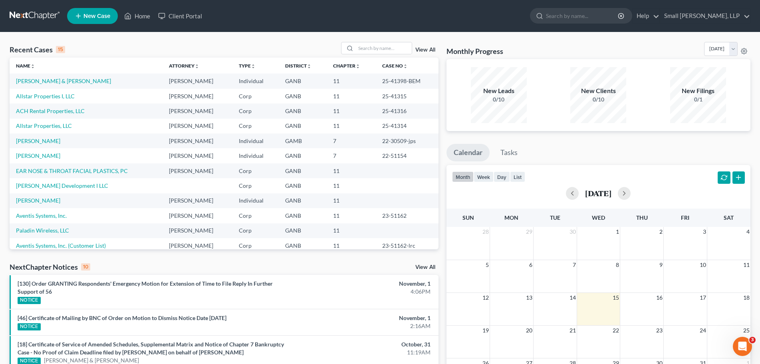
click at [32, 85] on td "[PERSON_NAME] & [PERSON_NAME]" at bounding box center [86, 80] width 153 height 15
click at [34, 79] on link "[PERSON_NAME] & [PERSON_NAME]" at bounding box center [63, 80] width 95 height 7
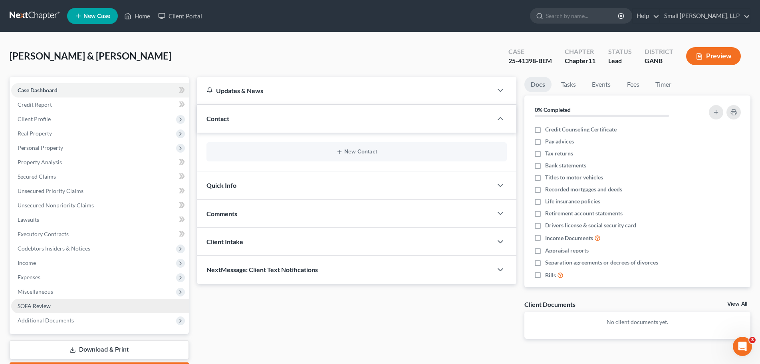
click at [46, 307] on span "SOFA Review" at bounding box center [34, 305] width 33 height 7
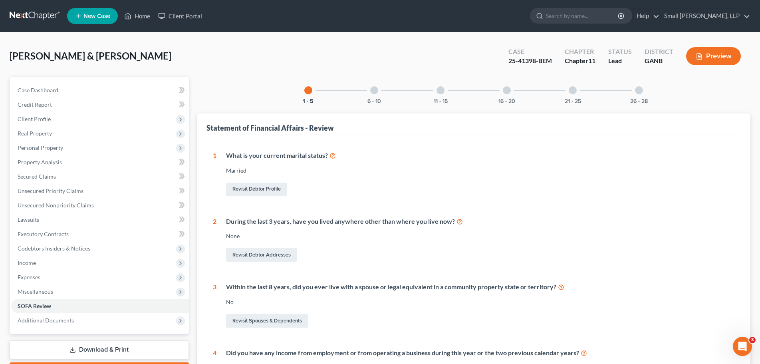
click at [638, 91] on div at bounding box center [639, 90] width 8 height 8
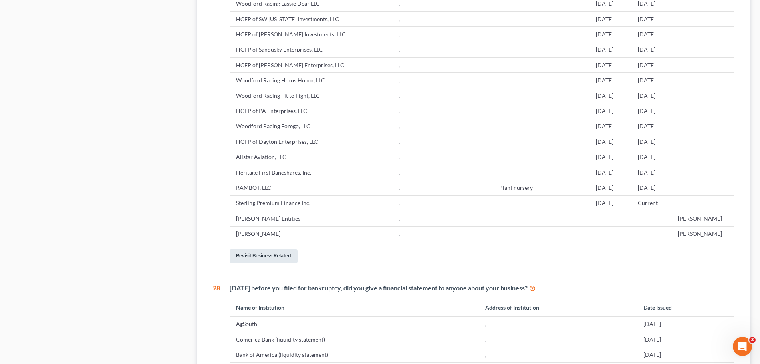
click at [265, 263] on link "Revisit Business Related" at bounding box center [264, 256] width 68 height 14
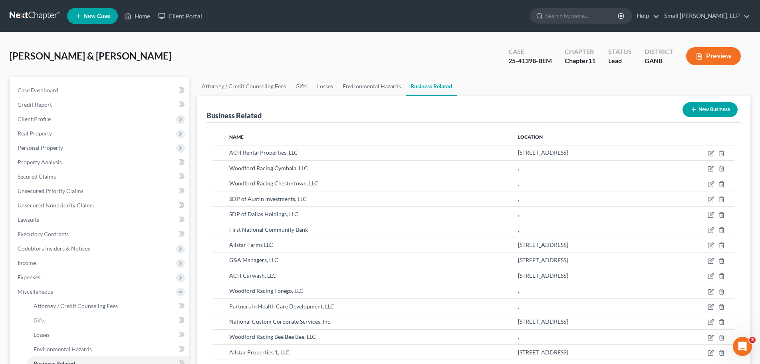
click at [311, 55] on div "Heaner, Andrew & Mary Upgraded Case 25-41398-BEM Chapter Chapter 11 Status Lead…" at bounding box center [380, 59] width 741 height 35
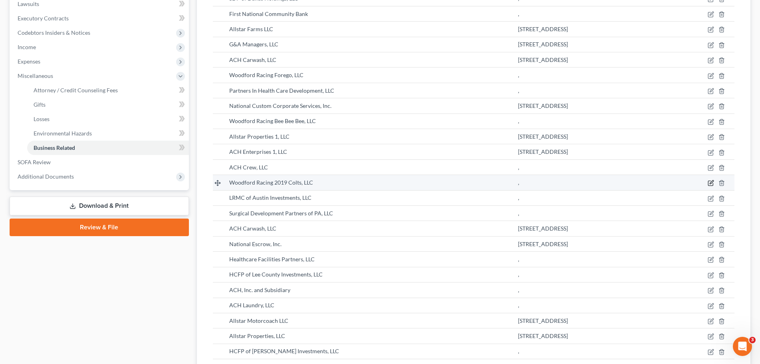
click at [709, 182] on icon "button" at bounding box center [711, 183] width 6 height 6
select select "member"
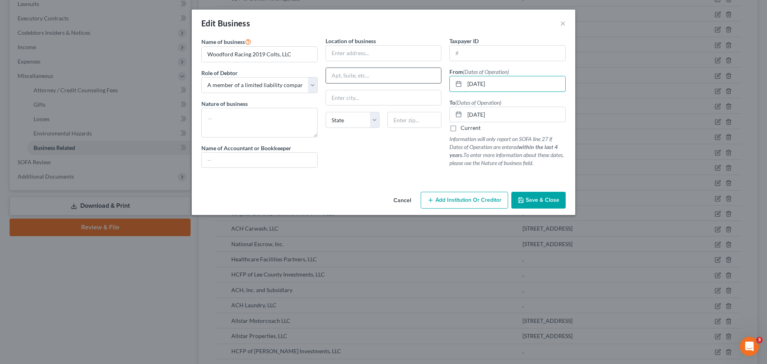
drag, startPoint x: 517, startPoint y: 83, endPoint x: 413, endPoint y: 81, distance: 103.8
click at [413, 81] on div "Name of business * Woodford Racing 2019 Colts, LLC Role of Debtor * Select A me…" at bounding box center [383, 109] width 372 height 144
type input "[DATE]"
click at [460, 126] on label "Current" at bounding box center [470, 128] width 20 height 8
click at [464, 126] on input "Current" at bounding box center [466, 126] width 5 height 5
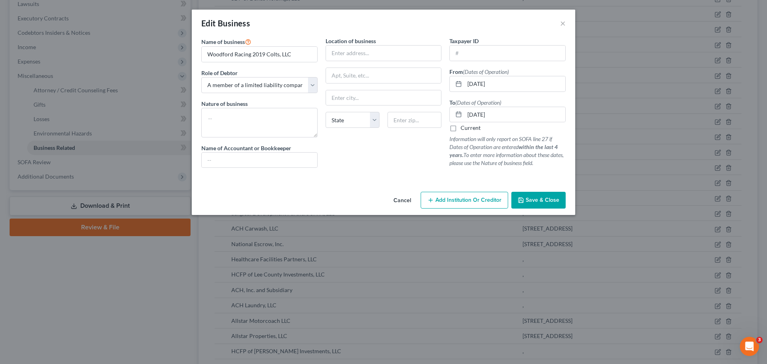
checkbox input "true"
click at [559, 200] on span "Save & Close" at bounding box center [542, 199] width 34 height 7
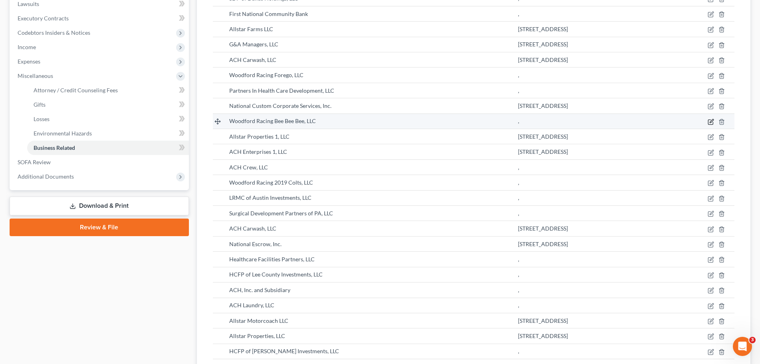
click at [711, 121] on icon "button" at bounding box center [712, 121] width 4 height 4
select select "member"
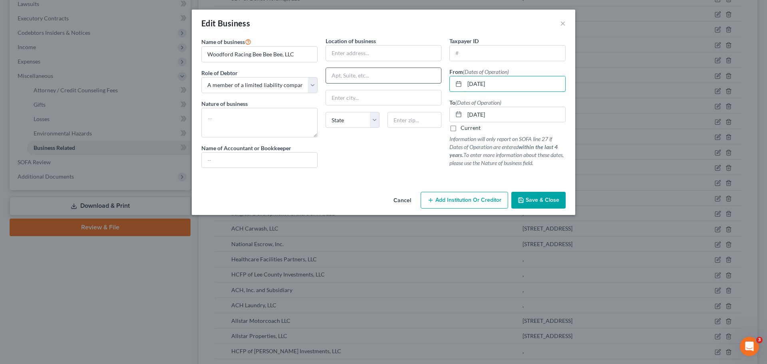
drag, startPoint x: 511, startPoint y: 81, endPoint x: 355, endPoint y: 85, distance: 156.2
click at [375, 82] on div "Name of business * Woodford Racing Bee Bee Bee, LLC Role of Debtor * Select A m…" at bounding box center [383, 109] width 372 height 144
type input "[DATE]"
drag, startPoint x: 469, startPoint y: 133, endPoint x: 465, endPoint y: 132, distance: 4.2
click at [468, 133] on div "To (Dates of Operation) 09/12/2025 Current Information will only report on SOFA…" at bounding box center [507, 132] width 116 height 69
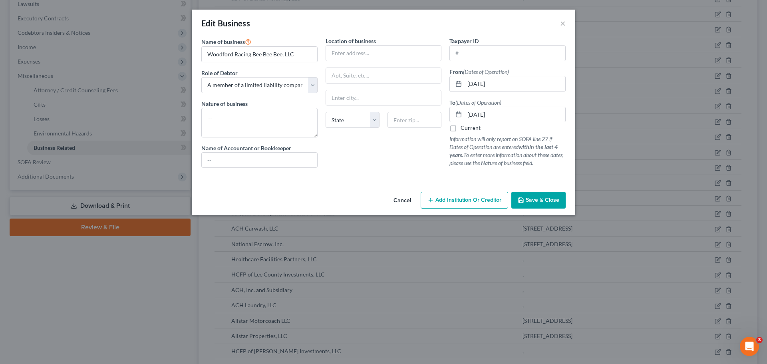
click at [460, 128] on label "Current" at bounding box center [470, 128] width 20 height 8
click at [464, 128] on input "Current" at bounding box center [466, 126] width 5 height 5
click at [460, 129] on label "Current" at bounding box center [470, 128] width 20 height 8
click at [464, 129] on input "Current" at bounding box center [466, 126] width 5 height 5
click at [460, 131] on label "Current" at bounding box center [470, 128] width 20 height 8
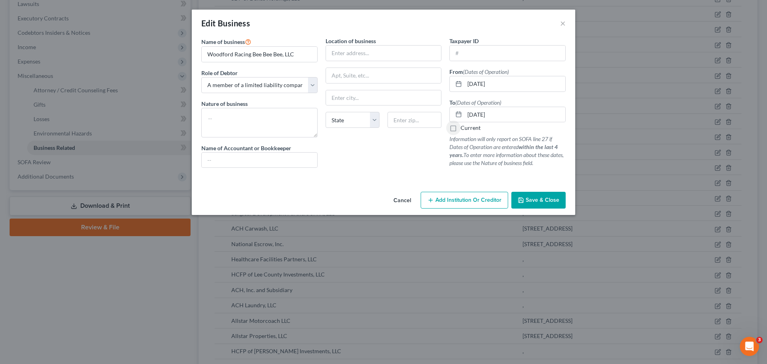
click at [464, 129] on input "Current" at bounding box center [466, 126] width 5 height 5
checkbox input "true"
click at [561, 199] on button "Save & Close" at bounding box center [538, 200] width 54 height 17
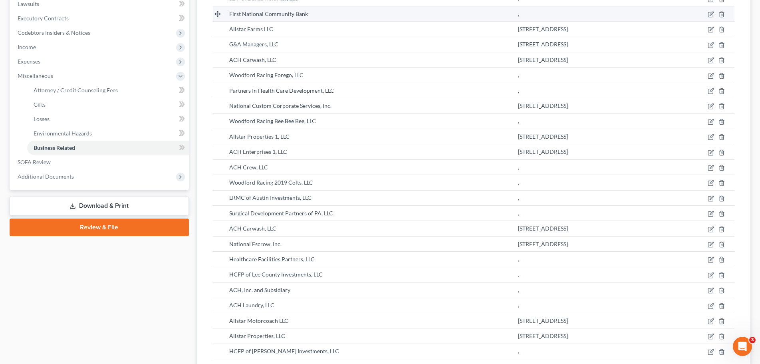
scroll to position [538, 0]
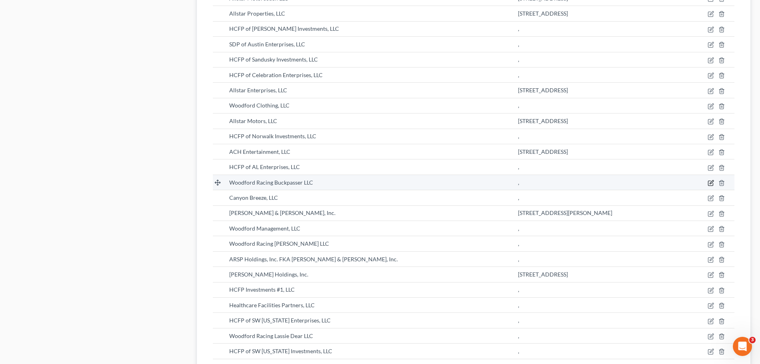
click at [709, 181] on icon "button" at bounding box center [710, 183] width 5 height 5
select select "member"
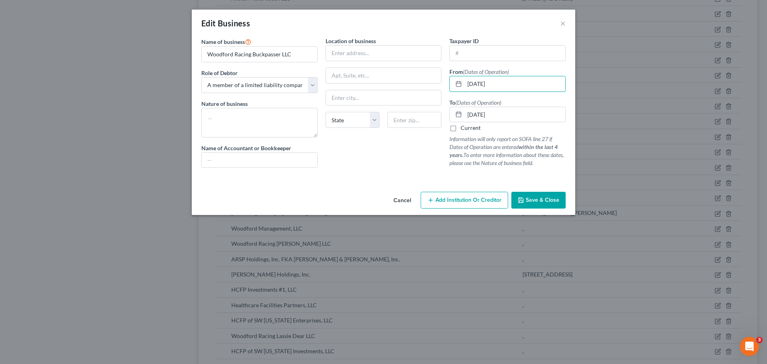
drag, startPoint x: 517, startPoint y: 83, endPoint x: 442, endPoint y: 83, distance: 74.3
click at [442, 83] on div "Name of business * Woodford Racing Buckpasser LLC Role of Debtor * Select A mem…" at bounding box center [383, 109] width 372 height 144
type input "[DATE]"
click at [552, 198] on span "Save & Close" at bounding box center [542, 199] width 34 height 7
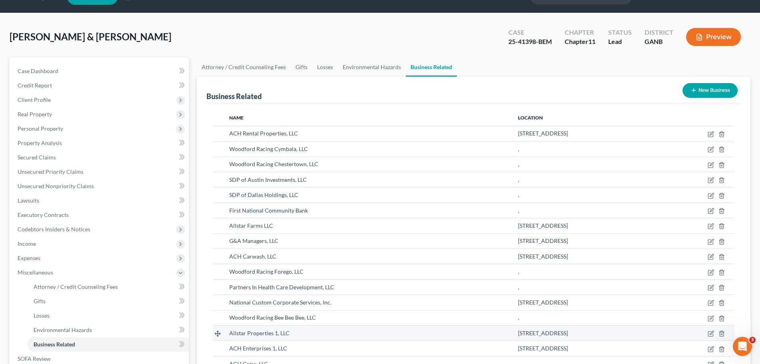
scroll to position [19, 0]
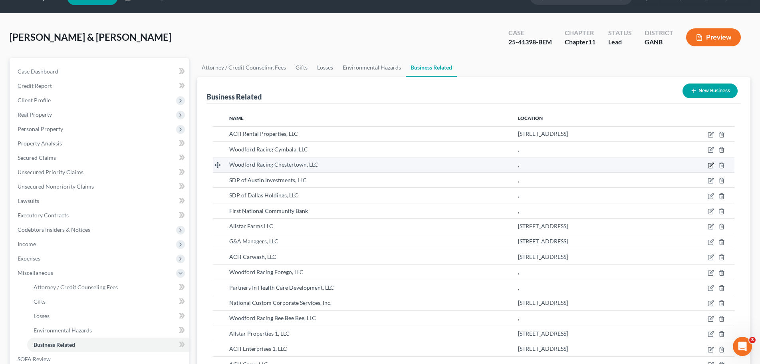
click at [711, 165] on icon "button" at bounding box center [711, 165] width 6 height 6
select select "member"
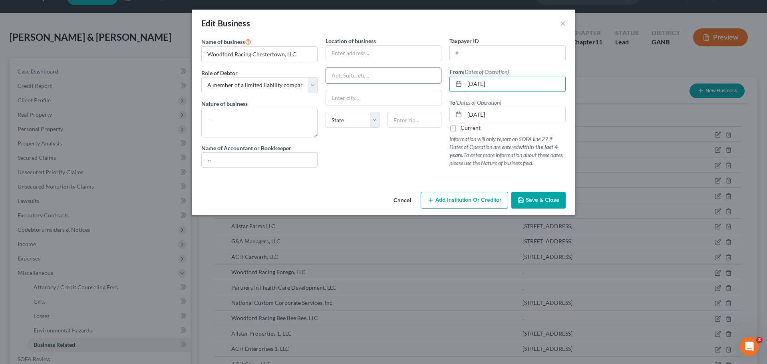
drag, startPoint x: 526, startPoint y: 83, endPoint x: 387, endPoint y: 83, distance: 139.7
click at [393, 79] on div "Name of business * Woodford Racing Chestertown, LLC Role of Debtor * Select A m…" at bounding box center [383, 109] width 372 height 144
type input "3"
type input "[DATE]"
click at [460, 128] on label "Current" at bounding box center [470, 128] width 20 height 8
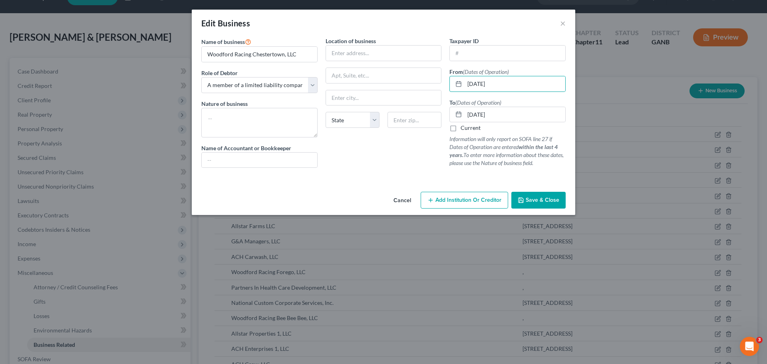
click at [464, 128] on input "Current" at bounding box center [466, 126] width 5 height 5
checkbox input "true"
click at [530, 197] on span "Save & Close" at bounding box center [542, 199] width 34 height 7
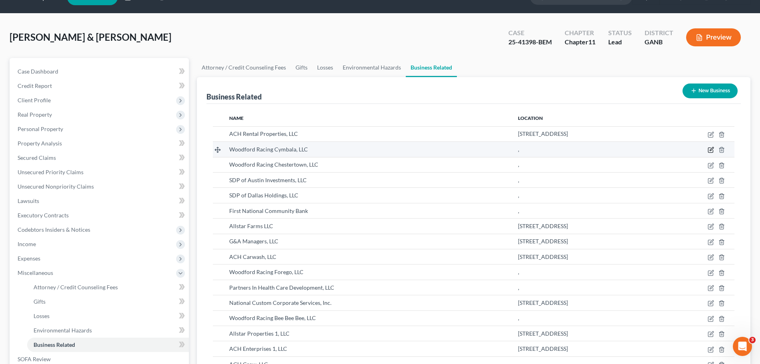
click at [710, 149] on icon "button" at bounding box center [711, 150] width 6 height 6
select select "member"
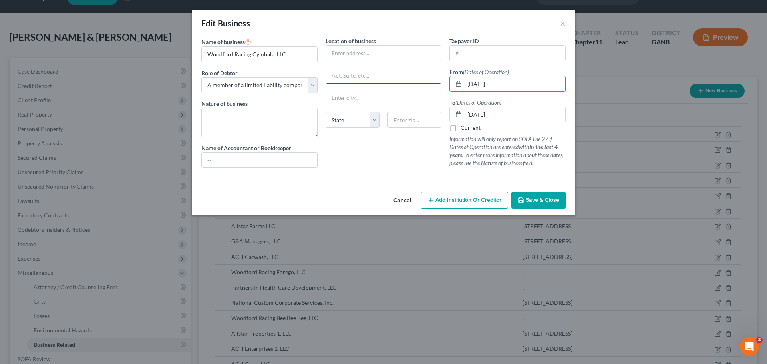
drag, startPoint x: 507, startPoint y: 83, endPoint x: 407, endPoint y: 83, distance: 99.8
click at [408, 83] on div "Name of business * Woodford Racing Cymbala, LLC Role of Debtor * Select A membe…" at bounding box center [383, 109] width 372 height 144
type input "[DATE]"
drag, startPoint x: 454, startPoint y: 129, endPoint x: 459, endPoint y: 134, distance: 6.8
click at [460, 129] on label "Current" at bounding box center [470, 128] width 20 height 8
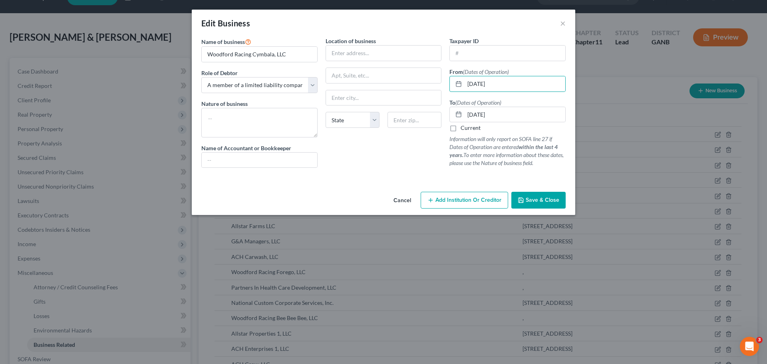
click at [464, 129] on input "Current" at bounding box center [466, 126] width 5 height 5
checkbox input "true"
click at [540, 196] on button "Save & Close" at bounding box center [538, 200] width 54 height 17
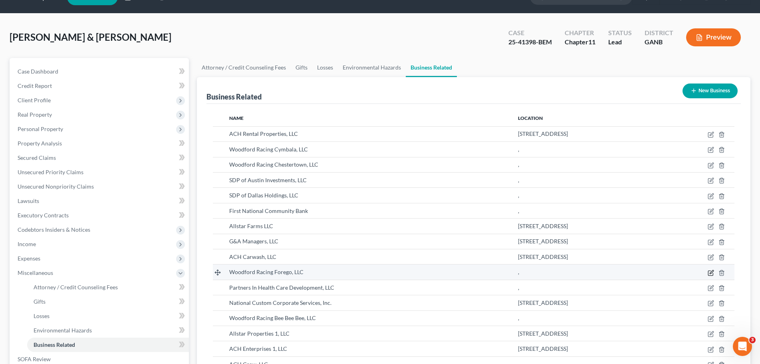
click at [710, 270] on icon "button" at bounding box center [710, 272] width 5 height 5
select select "member"
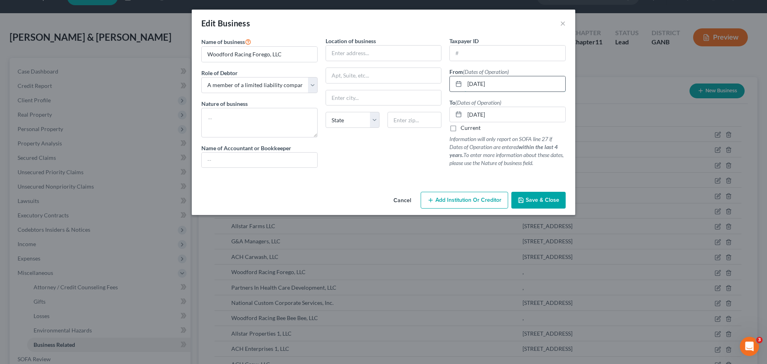
click at [522, 82] on input "[DATE]" at bounding box center [514, 83] width 101 height 15
drag, startPoint x: 522, startPoint y: 82, endPoint x: 450, endPoint y: 82, distance: 71.9
click at [450, 82] on div "[DATE]" at bounding box center [507, 84] width 116 height 16
type input "[DATE]"
click at [460, 129] on label "Current" at bounding box center [470, 128] width 20 height 8
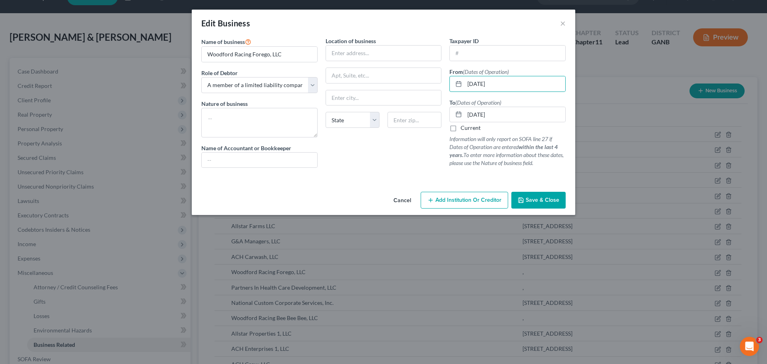
click at [464, 129] on input "Current" at bounding box center [466, 126] width 5 height 5
checkbox input "true"
click at [561, 196] on button "Save & Close" at bounding box center [538, 200] width 54 height 17
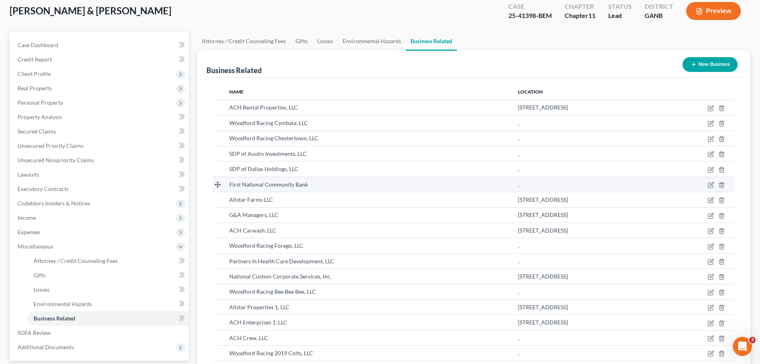
scroll to position [59, 0]
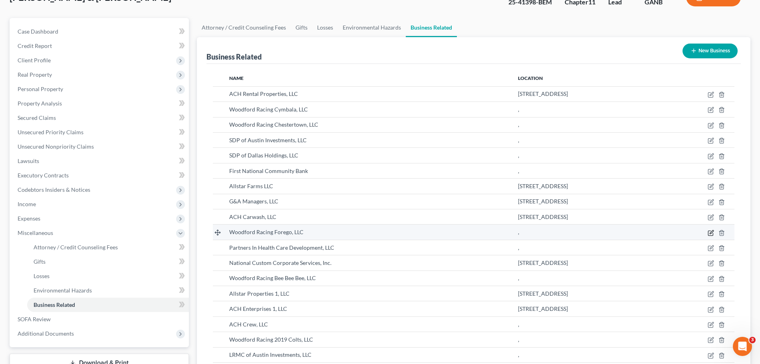
click at [711, 234] on icon "button" at bounding box center [711, 233] width 6 height 6
select select "member"
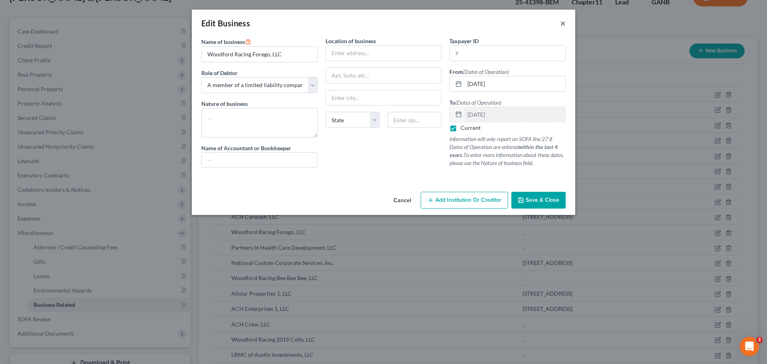
click at [561, 23] on button "×" at bounding box center [563, 23] width 6 height 10
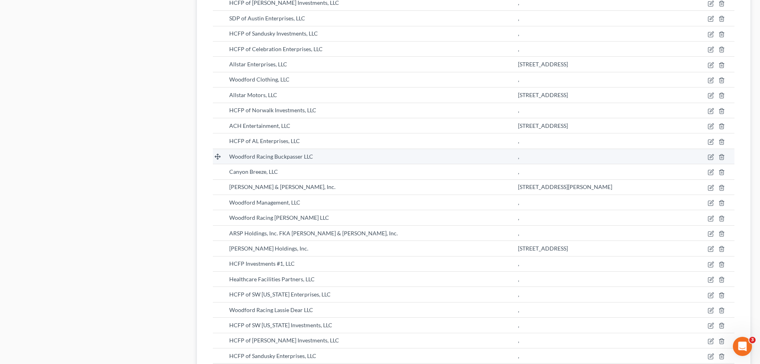
scroll to position [578, 0]
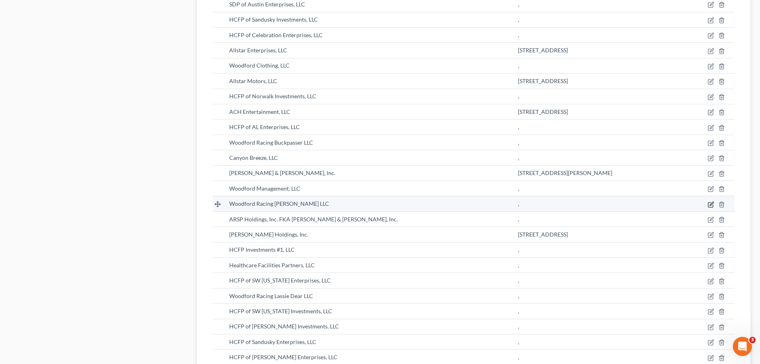
click at [708, 202] on td at bounding box center [708, 203] width 53 height 15
click at [709, 202] on icon "button" at bounding box center [710, 204] width 5 height 5
select select "member"
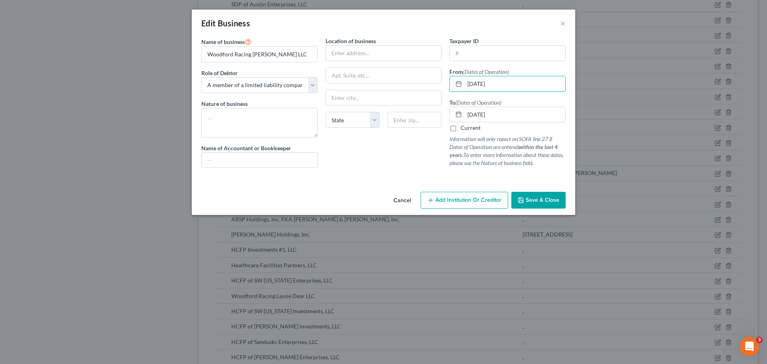
drag, startPoint x: 496, startPoint y: 82, endPoint x: 331, endPoint y: 85, distance: 164.1
click at [336, 82] on div "Name of business * Woodford Racing Fappiano LLC Role of Debtor * Select A membe…" at bounding box center [383, 109] width 372 height 144
type input "7"
type input "[DATE]"
click at [467, 126] on label "Current" at bounding box center [470, 128] width 20 height 8
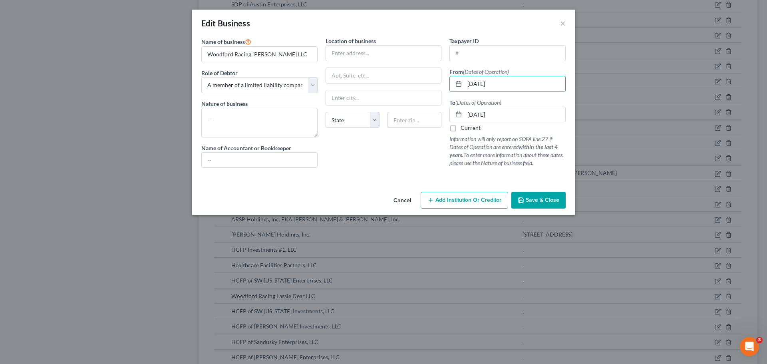
click at [467, 126] on input "Current" at bounding box center [466, 126] width 5 height 5
checkbox input "true"
click at [540, 197] on span "Save & Close" at bounding box center [542, 199] width 34 height 7
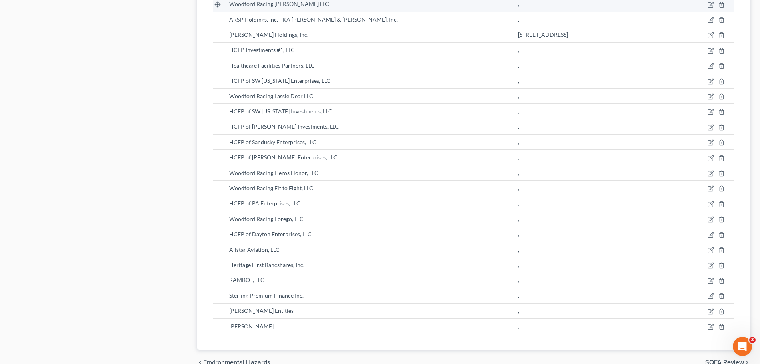
scroll to position [817, 0]
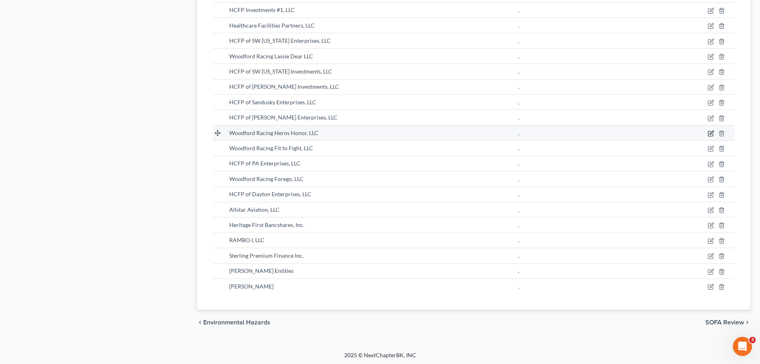
click at [710, 133] on icon "button" at bounding box center [711, 133] width 6 height 6
select select "member"
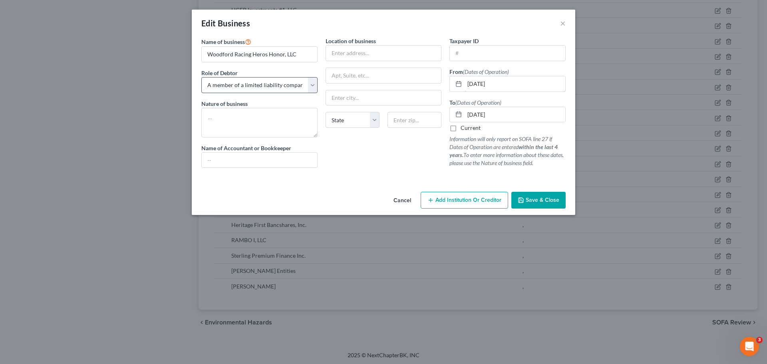
drag, startPoint x: 383, startPoint y: 85, endPoint x: 277, endPoint y: 89, distance: 106.7
click at [288, 85] on div "Name of business * Woodford Racing Heros Honor, LLC Role of Debtor * Select A m…" at bounding box center [383, 109] width 372 height 144
type input "[DATE]"
click at [460, 128] on label "Current" at bounding box center [470, 128] width 20 height 8
click at [464, 128] on input "Current" at bounding box center [466, 126] width 5 height 5
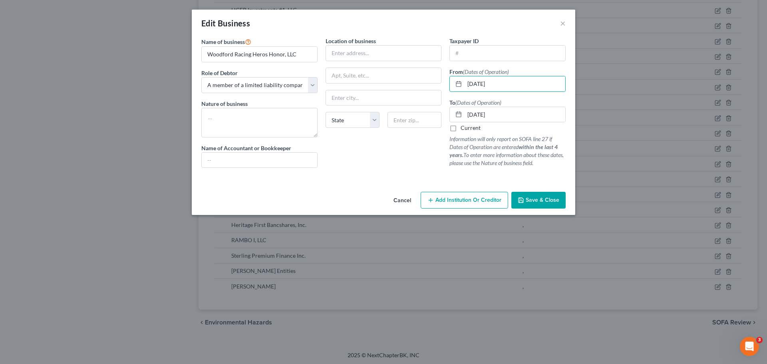
checkbox input "true"
click at [559, 200] on button "Save & Close" at bounding box center [538, 200] width 54 height 17
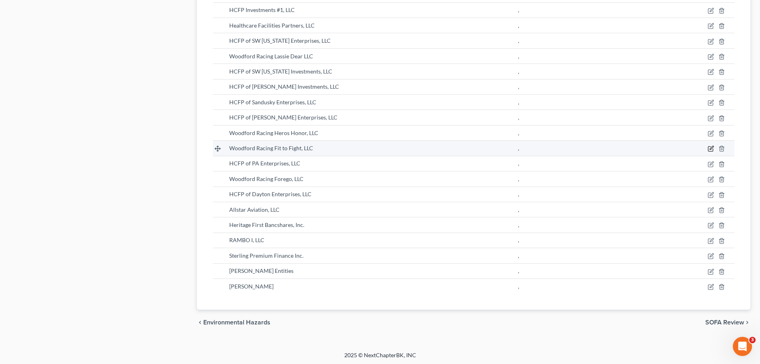
click at [710, 151] on icon "button" at bounding box center [711, 148] width 6 height 6
select select "member"
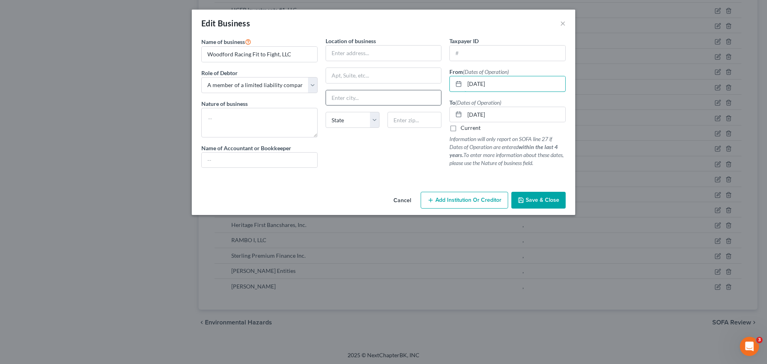
drag, startPoint x: 509, startPoint y: 86, endPoint x: 347, endPoint y: 89, distance: 162.1
click at [348, 89] on div "Name of business * Woodford Racing Fit to Fight, LLC Role of Debtor * Select A …" at bounding box center [383, 109] width 372 height 144
type input "[DATE]"
click at [547, 202] on span "Save & Close" at bounding box center [542, 199] width 34 height 7
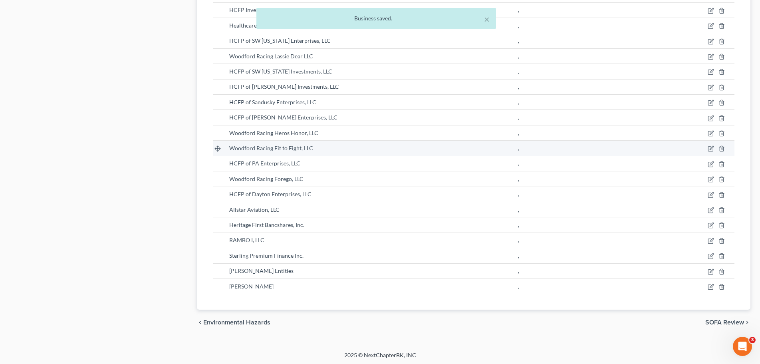
click at [707, 148] on td at bounding box center [708, 148] width 53 height 15
click at [710, 148] on icon "button" at bounding box center [711, 148] width 6 height 6
select select "member"
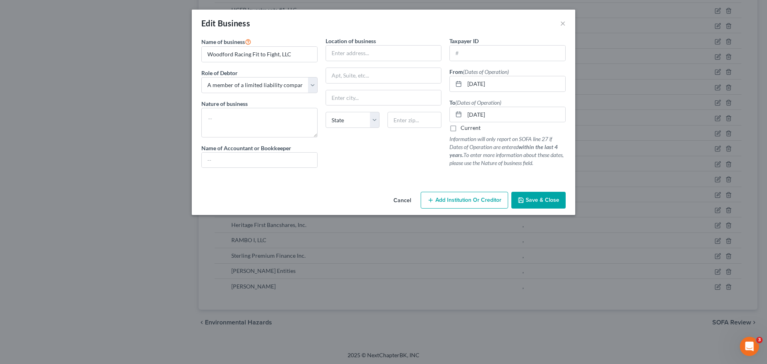
click at [460, 128] on label "Current" at bounding box center [470, 128] width 20 height 8
click at [464, 128] on input "Current" at bounding box center [466, 126] width 5 height 5
checkbox input "true"
click at [546, 196] on span "Save & Close" at bounding box center [542, 199] width 34 height 7
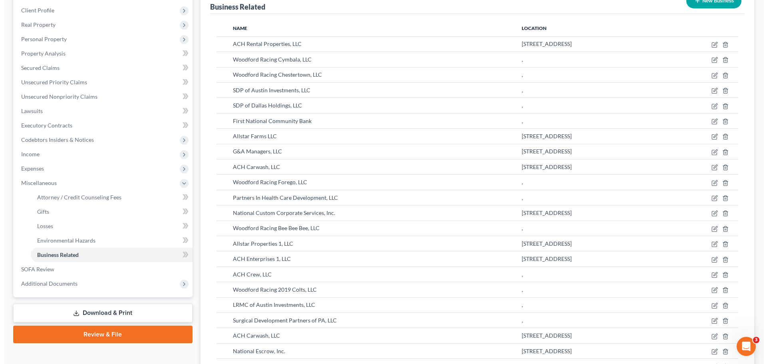
scroll to position [814, 0]
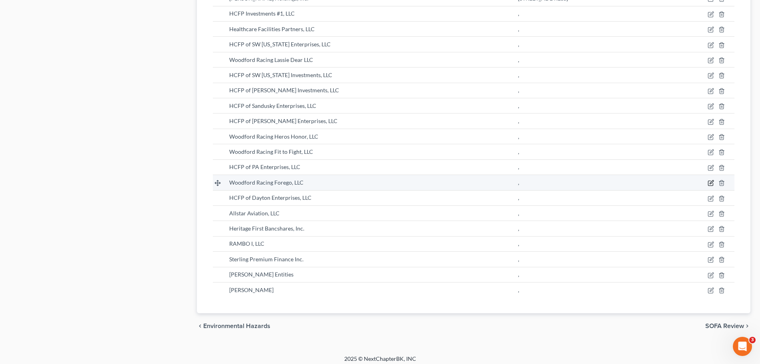
click at [710, 182] on icon "button" at bounding box center [711, 183] width 6 height 6
select select "member"
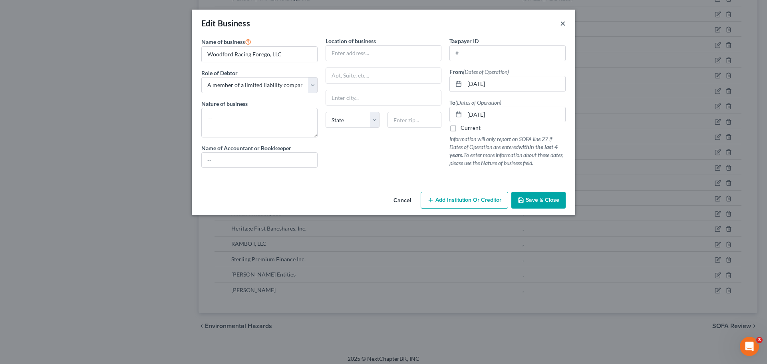
click at [563, 21] on button "×" at bounding box center [563, 23] width 6 height 10
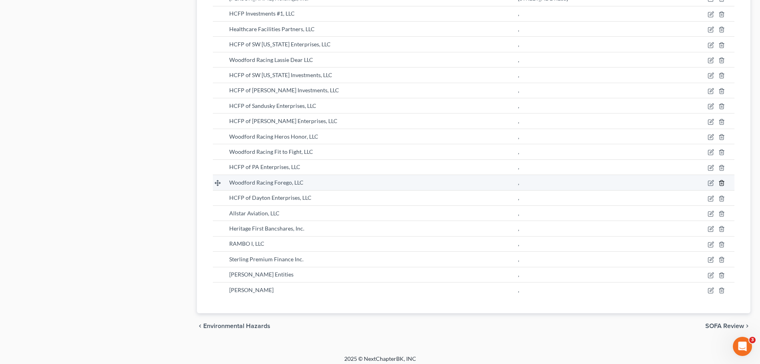
click at [721, 183] on line "button" at bounding box center [721, 184] width 0 height 2
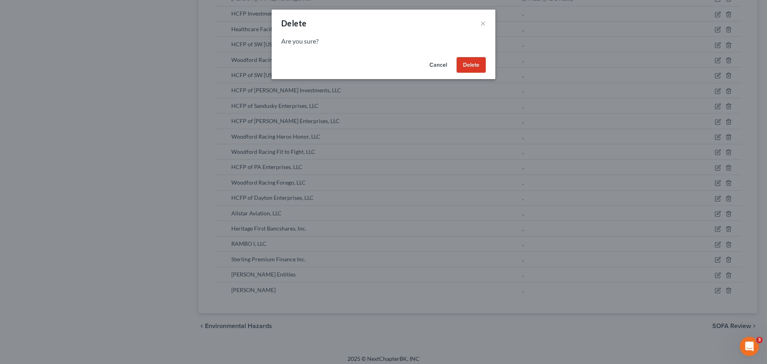
click at [465, 63] on button "Delete" at bounding box center [470, 65] width 29 height 16
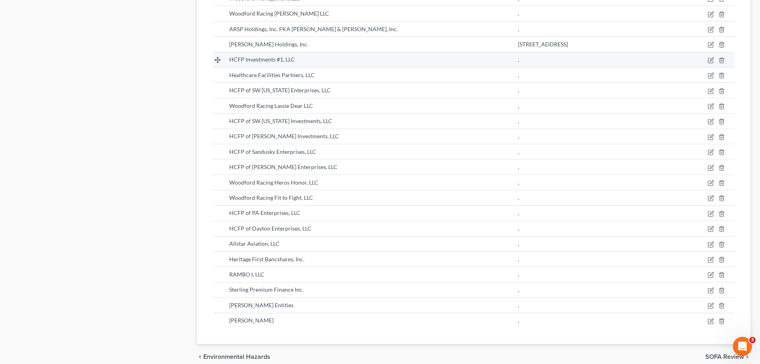
scroll to position [0, 0]
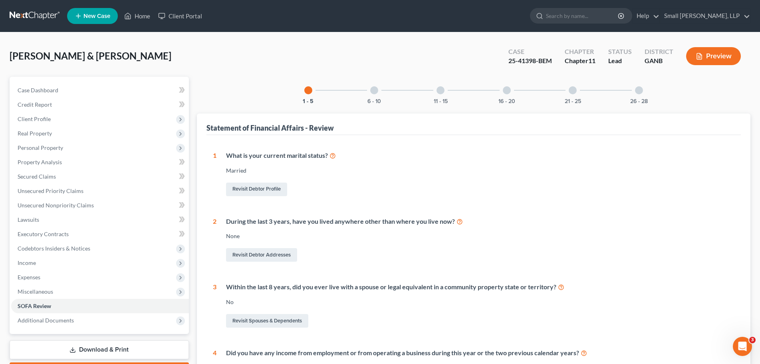
click at [44, 12] on link at bounding box center [35, 16] width 51 height 14
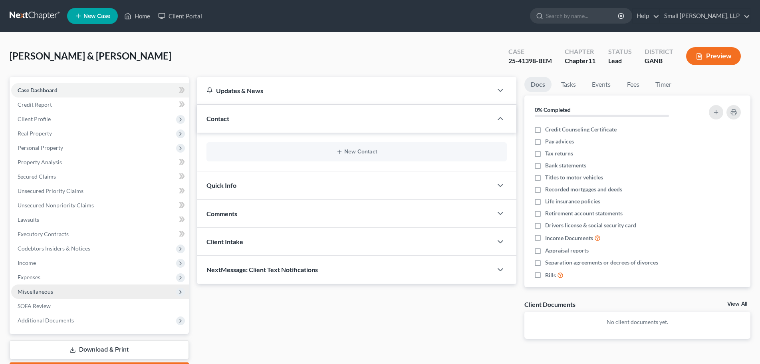
scroll to position [46, 0]
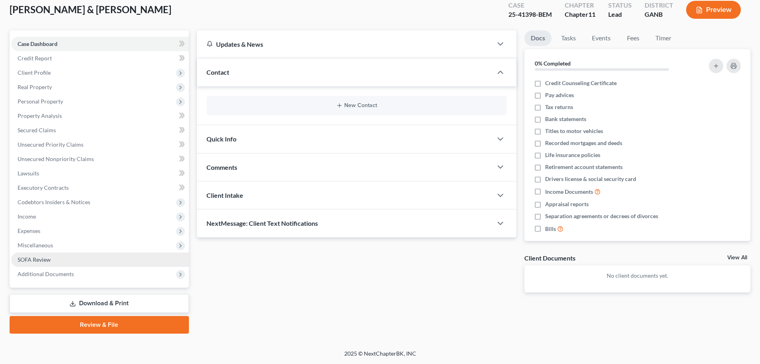
click at [52, 259] on link "SOFA Review" at bounding box center [100, 259] width 178 height 14
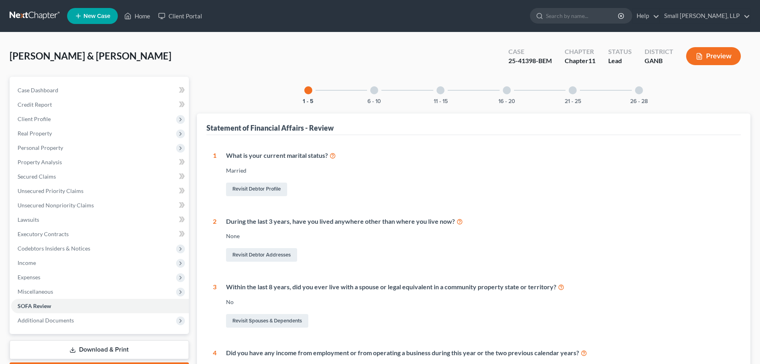
click at [640, 94] on div at bounding box center [639, 90] width 8 height 8
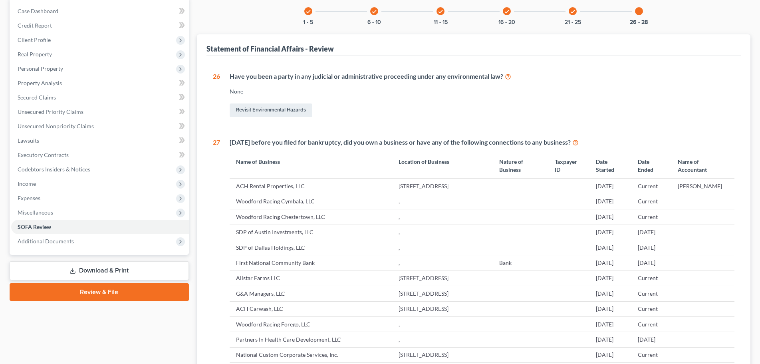
scroll to position [80, 0]
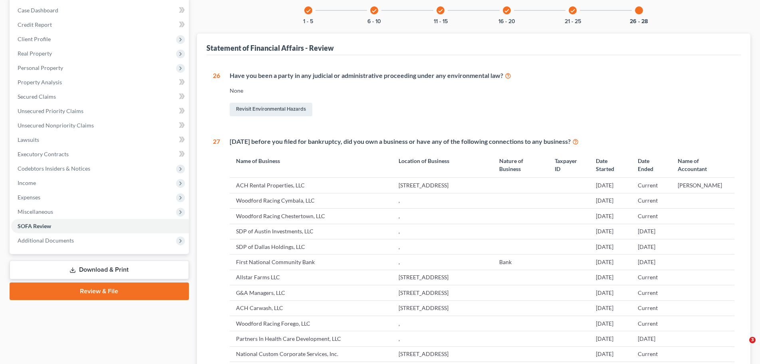
click at [579, 141] on icon at bounding box center [575, 141] width 6 height 8
click at [120, 270] on link "Download & Print" at bounding box center [99, 269] width 179 height 19
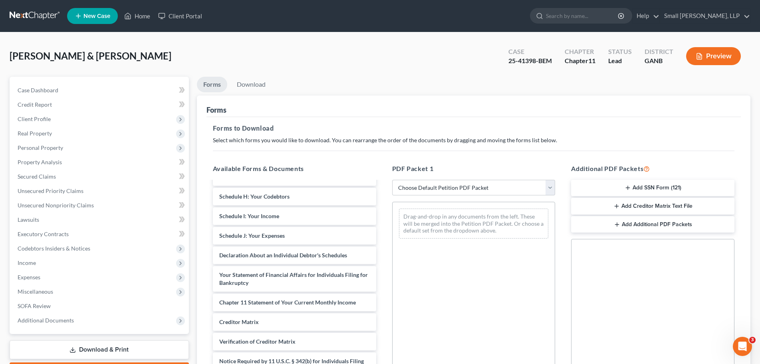
click at [718, 54] on button "Preview" at bounding box center [713, 56] width 55 height 18
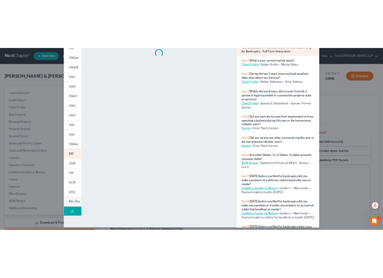
scroll to position [79, 0]
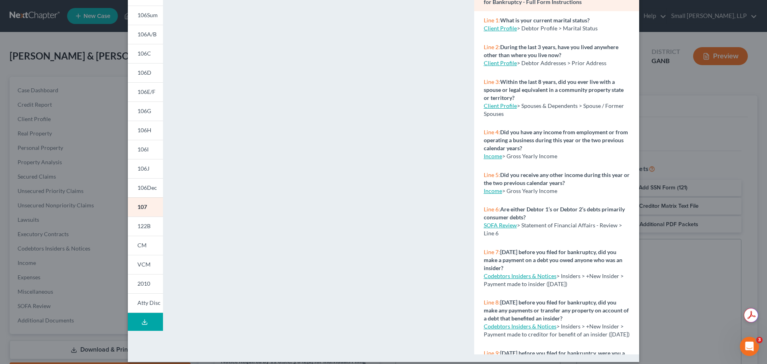
click at [148, 321] on button "Download Draft" at bounding box center [145, 322] width 35 height 18
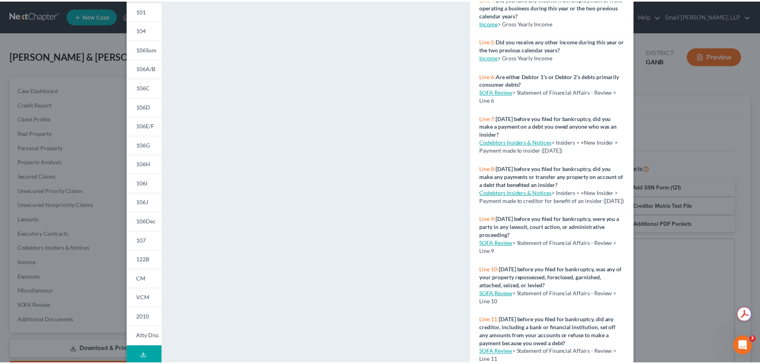
scroll to position [0, 0]
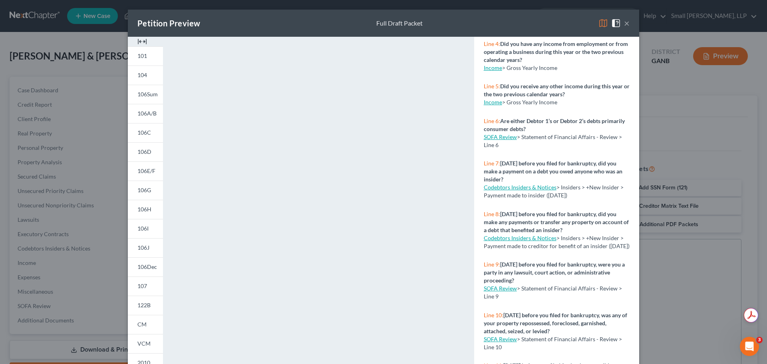
click at [625, 22] on button "×" at bounding box center [627, 23] width 6 height 10
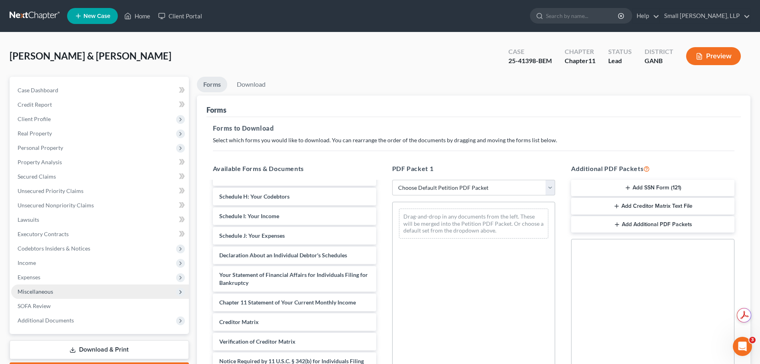
click at [50, 294] on span "Miscellaneous" at bounding box center [36, 291] width 36 height 7
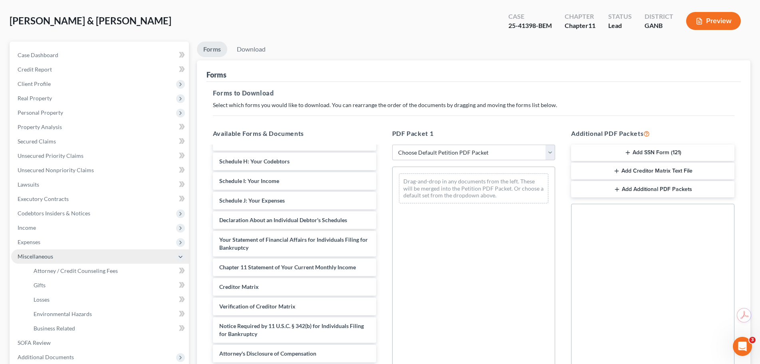
scroll to position [120, 0]
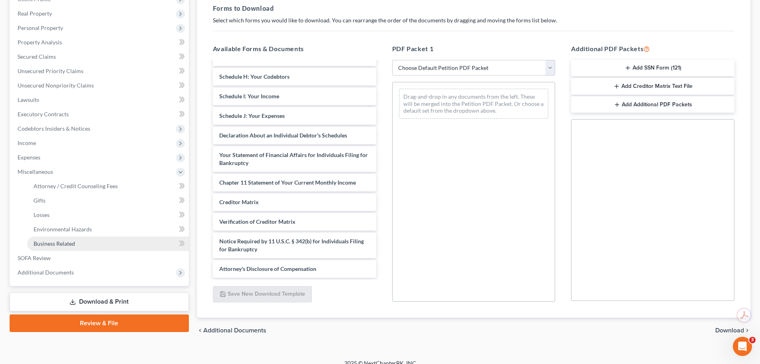
click at [70, 244] on span "Business Related" at bounding box center [55, 243] width 42 height 7
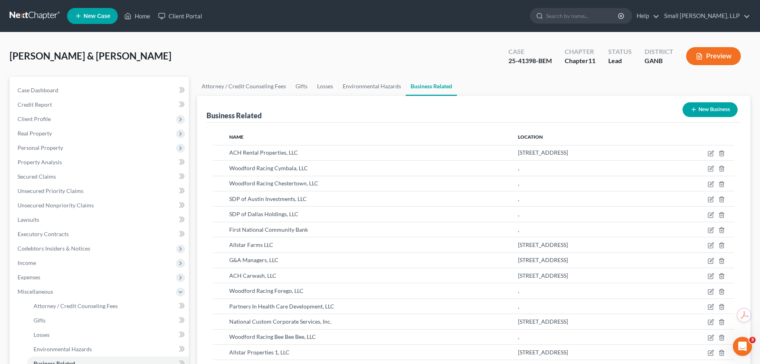
click at [714, 109] on button "New Business" at bounding box center [709, 109] width 55 height 15
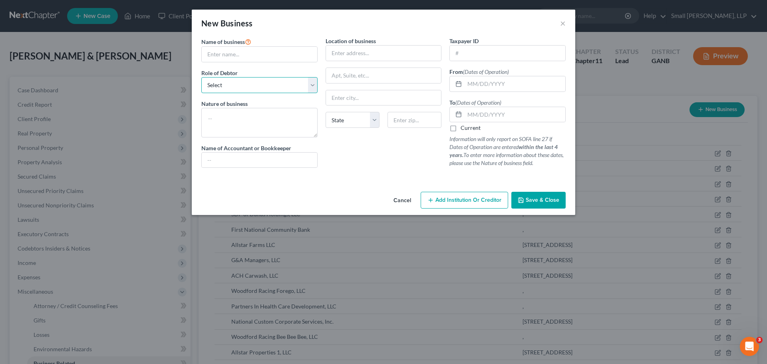
click at [253, 82] on select "Select A member of a limited liability company (LLC) or limited liability partn…" at bounding box center [259, 85] width 116 height 16
click at [223, 92] on select "Select A member of a limited liability company (LLC) or limited liability partn…" at bounding box center [259, 85] width 116 height 16
click at [226, 84] on select "Select A member of a limited liability company (LLC) or limited liability partn…" at bounding box center [259, 85] width 116 height 16
click at [262, 56] on input "text" at bounding box center [259, 54] width 115 height 15
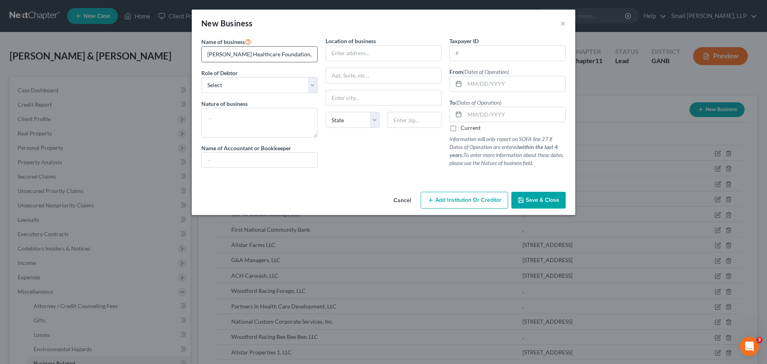
type input "[PERSON_NAME] Healthcare Foundation, Inc."
click at [245, 77] on select "Select A member of a limited liability company (LLC) or limited liability partn…" at bounding box center [259, 85] width 116 height 16
select select "officer"
click at [201, 77] on select "Select A member of a limited liability company (LLC) or limited liability partn…" at bounding box center [259, 85] width 116 height 16
click at [254, 116] on textarea at bounding box center [259, 123] width 116 height 30
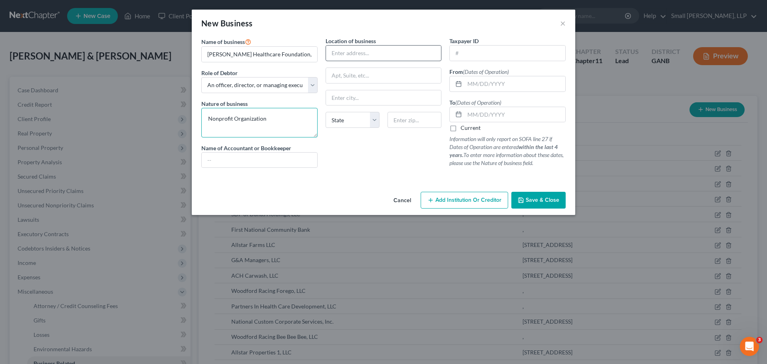
type textarea "Nonprofit Organization"
click at [363, 49] on input "text" at bounding box center [383, 53] width 115 height 15
type input "[STREET_ADDRESS][PERSON_NAME][PERSON_NAME]"
type input "T"
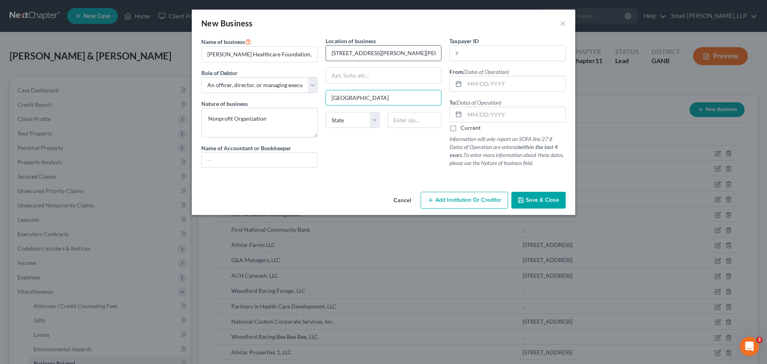
type input "[GEOGRAPHIC_DATA]"
select select "10"
click at [420, 121] on input "text" at bounding box center [414, 120] width 54 height 16
type input "30161"
click at [515, 83] on input "text" at bounding box center [514, 83] width 101 height 15
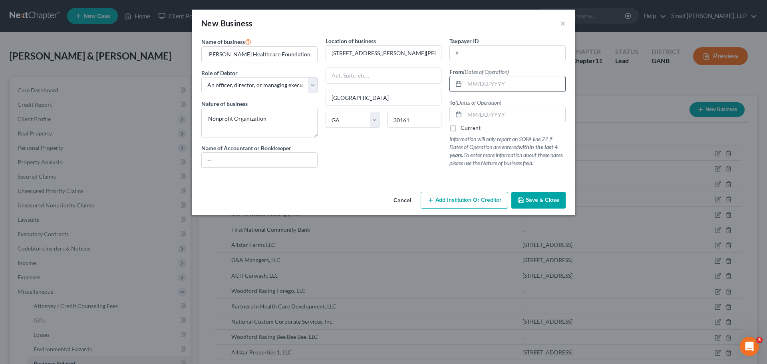
type input "7"
type input "[DATE]"
click at [460, 127] on label "Current" at bounding box center [470, 128] width 20 height 8
click at [464, 127] on input "Current" at bounding box center [466, 126] width 5 height 5
checkbox input "true"
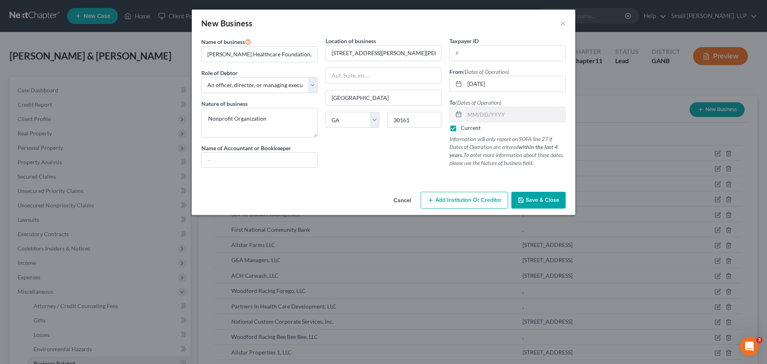
click at [548, 200] on span "Save & Close" at bounding box center [542, 199] width 34 height 7
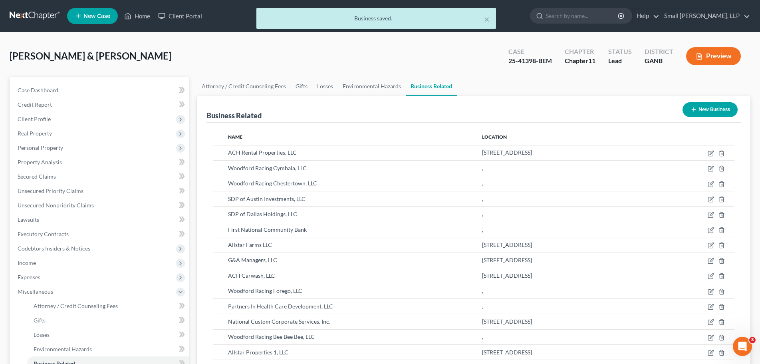
click at [710, 107] on button "New Business" at bounding box center [709, 109] width 55 height 15
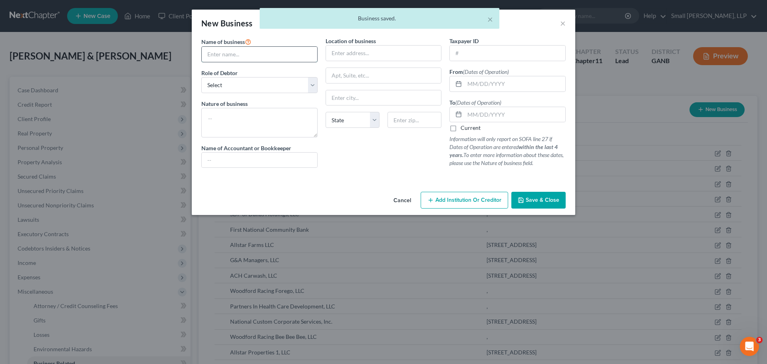
click at [226, 57] on input "text" at bounding box center [259, 54] width 115 height 15
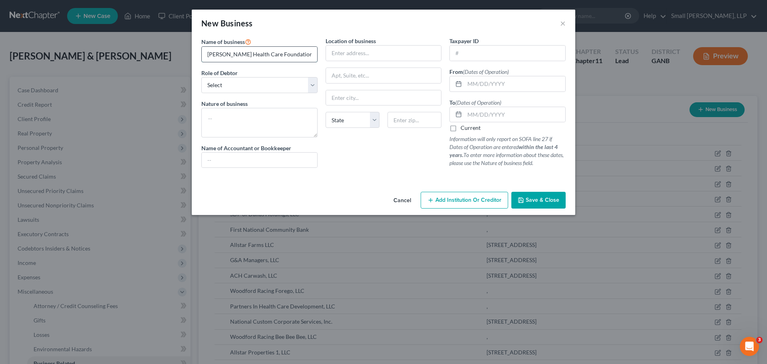
type input "[PERSON_NAME] Health Care Foundation, Inc."
click at [236, 80] on select "Select A member of a limited liability company (LLC) or limited liability partn…" at bounding box center [259, 85] width 116 height 16
select select "officer"
click at [201, 77] on select "Select A member of a limited liability company (LLC) or limited liability partn…" at bounding box center [259, 85] width 116 height 16
click at [245, 124] on textarea at bounding box center [259, 123] width 116 height 30
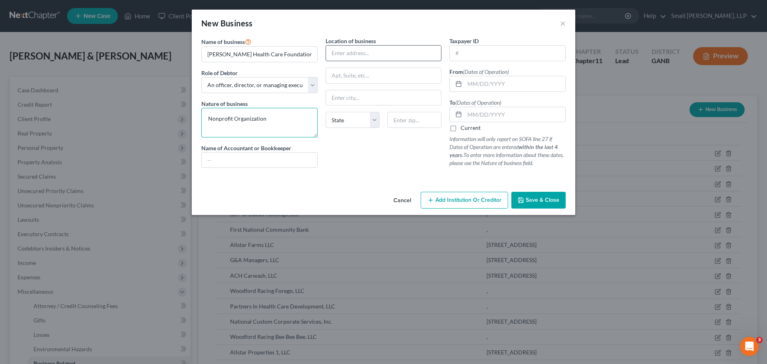
type textarea "Nonprofit Organization"
click at [380, 49] on input "text" at bounding box center [383, 53] width 115 height 15
type input "[STREET_ADDRESS][PERSON_NAME][PERSON_NAME]"
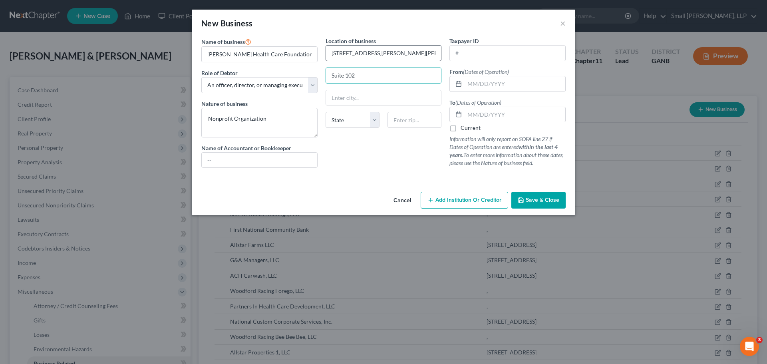
type input "Suite 102"
type input "R"
type input "[GEOGRAPHIC_DATA]"
select select "10"
type input "30165"
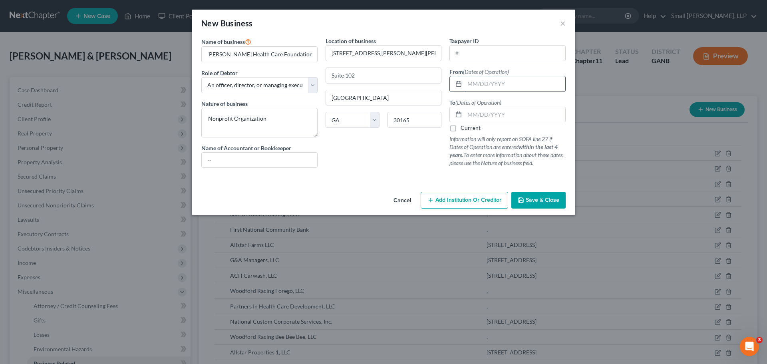
click at [533, 75] on div "From (Dates of Operation)" at bounding box center [507, 79] width 116 height 24
click at [533, 85] on input "text" at bounding box center [514, 83] width 101 height 15
type input "[DATE]"
click at [472, 127] on label "Current" at bounding box center [470, 128] width 20 height 8
click at [469, 127] on input "Current" at bounding box center [466, 126] width 5 height 5
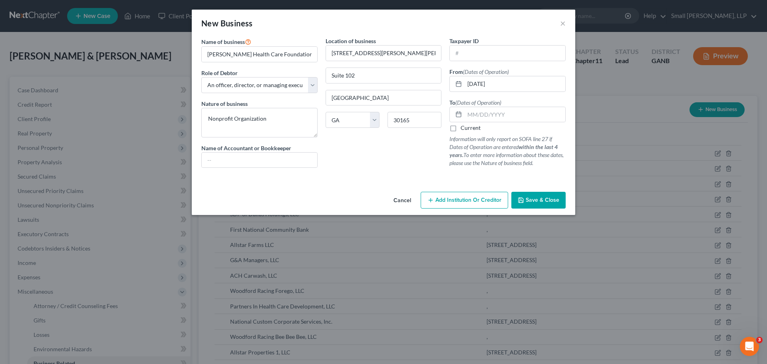
checkbox input "true"
click at [550, 197] on span "Save & Close" at bounding box center [542, 199] width 34 height 7
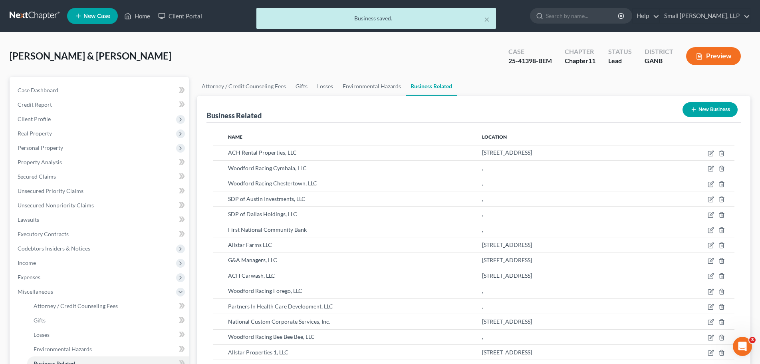
click at [732, 107] on button "New Business" at bounding box center [709, 109] width 55 height 15
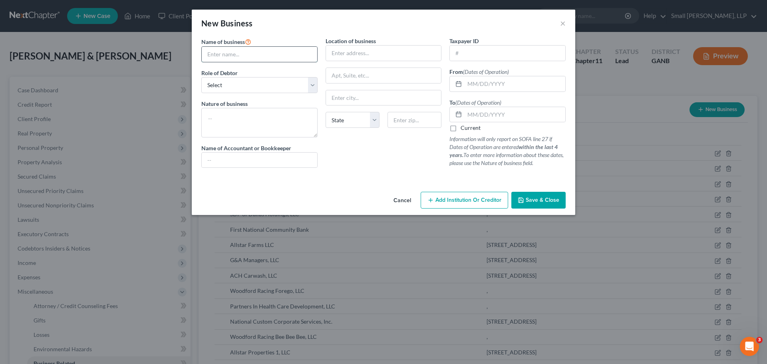
click at [238, 54] on input "text" at bounding box center [259, 54] width 115 height 15
type input "Three Rivers Housing and Development Corporation"
click at [257, 80] on select "Select A member of a limited liability company (LLC) or limited liability partn…" at bounding box center [259, 85] width 116 height 16
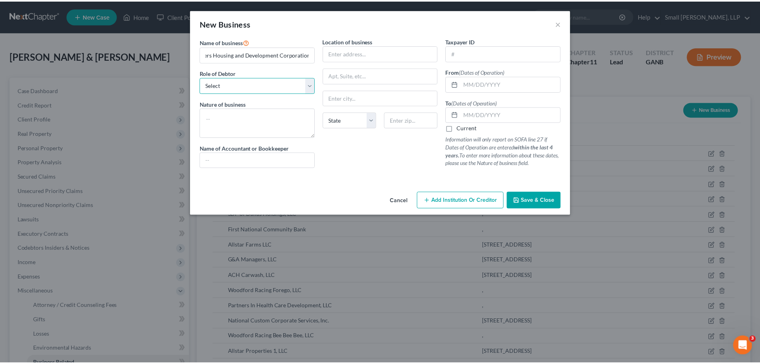
scroll to position [0, 0]
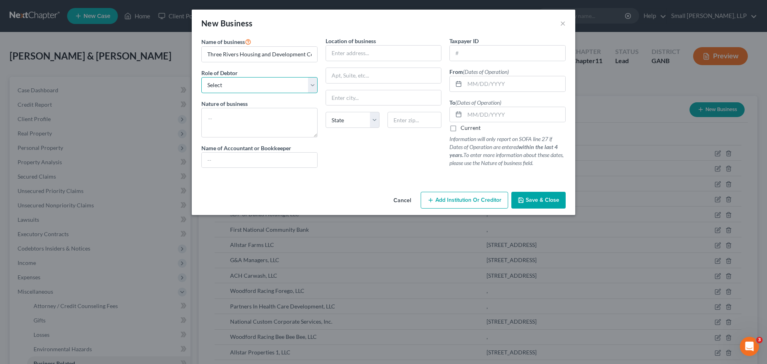
select select "officer"
click at [201, 77] on select "Select A member of a limited liability company (LLC) or limited liability partn…" at bounding box center [259, 85] width 116 height 16
click at [254, 113] on textarea at bounding box center [259, 123] width 116 height 30
type textarea "Nonprofit Organization"
click at [390, 49] on input "text" at bounding box center [383, 53] width 115 height 15
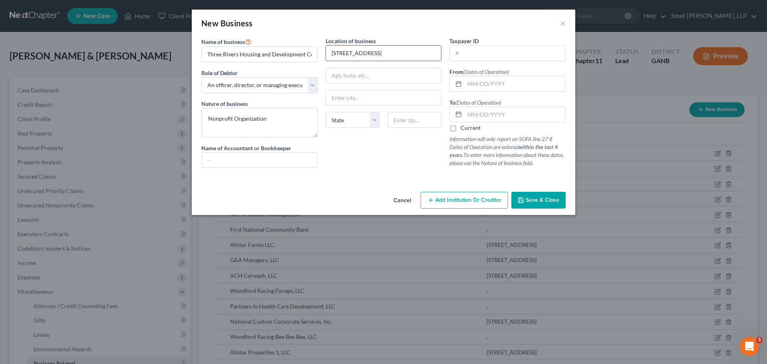
type input "[STREET_ADDRESS]"
type input "W"
type input "[GEOGRAPHIC_DATA]"
select select "10"
type input "30165"
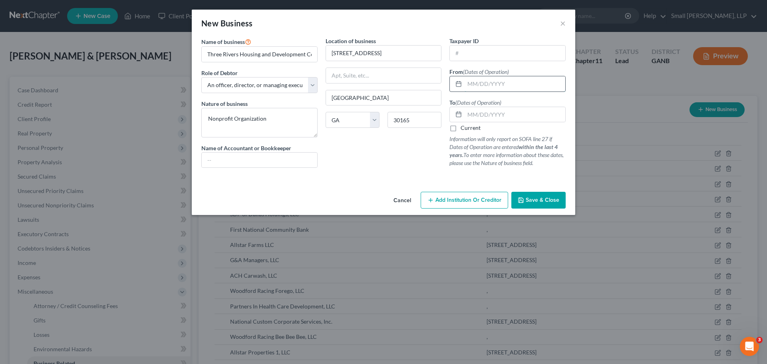
click at [509, 85] on input "text" at bounding box center [514, 83] width 101 height 15
type input "[DATE]"
click at [469, 129] on label "Current" at bounding box center [470, 128] width 20 height 8
click at [469, 129] on input "Current" at bounding box center [466, 126] width 5 height 5
checkbox input "true"
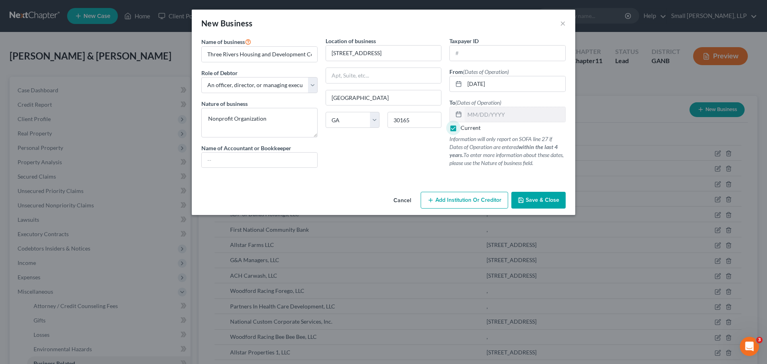
click at [545, 198] on span "Save & Close" at bounding box center [542, 199] width 34 height 7
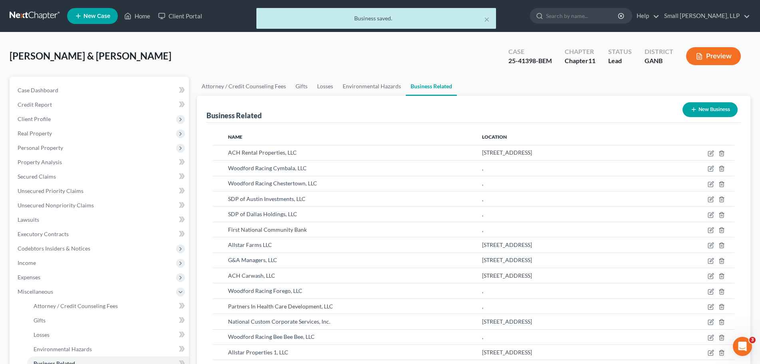
click at [38, 23] on div "× Business saved." at bounding box center [376, 20] width 760 height 25
click at [38, 16] on div "× Business saved." at bounding box center [376, 20] width 760 height 25
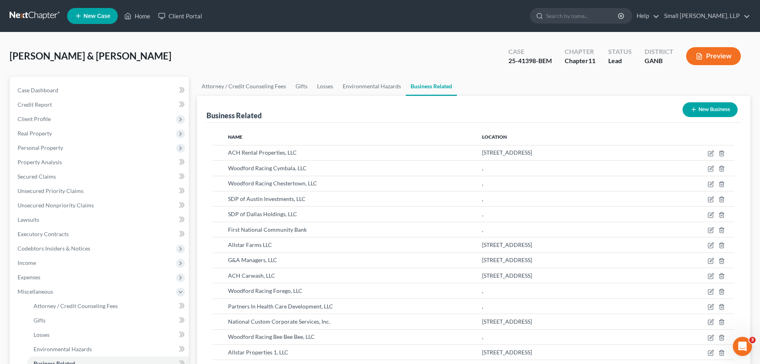
click at [706, 111] on button "New Business" at bounding box center [709, 109] width 55 height 15
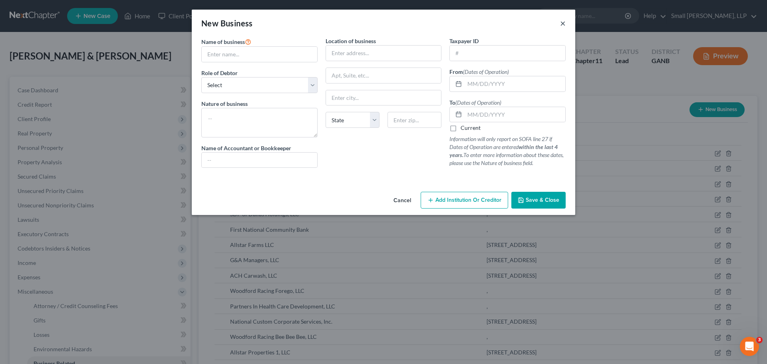
click at [564, 23] on button "×" at bounding box center [563, 23] width 6 height 10
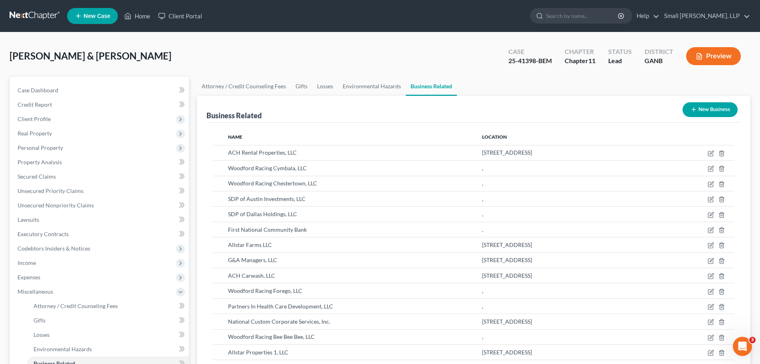
click at [24, 3] on nav "Home New Case Client Portal Small [PERSON_NAME], LLP [EMAIL_ADDRESS][DOMAIN_NAM…" at bounding box center [380, 16] width 760 height 32
click at [25, 14] on link at bounding box center [35, 16] width 51 height 14
